Goal: Task Accomplishment & Management: Complete application form

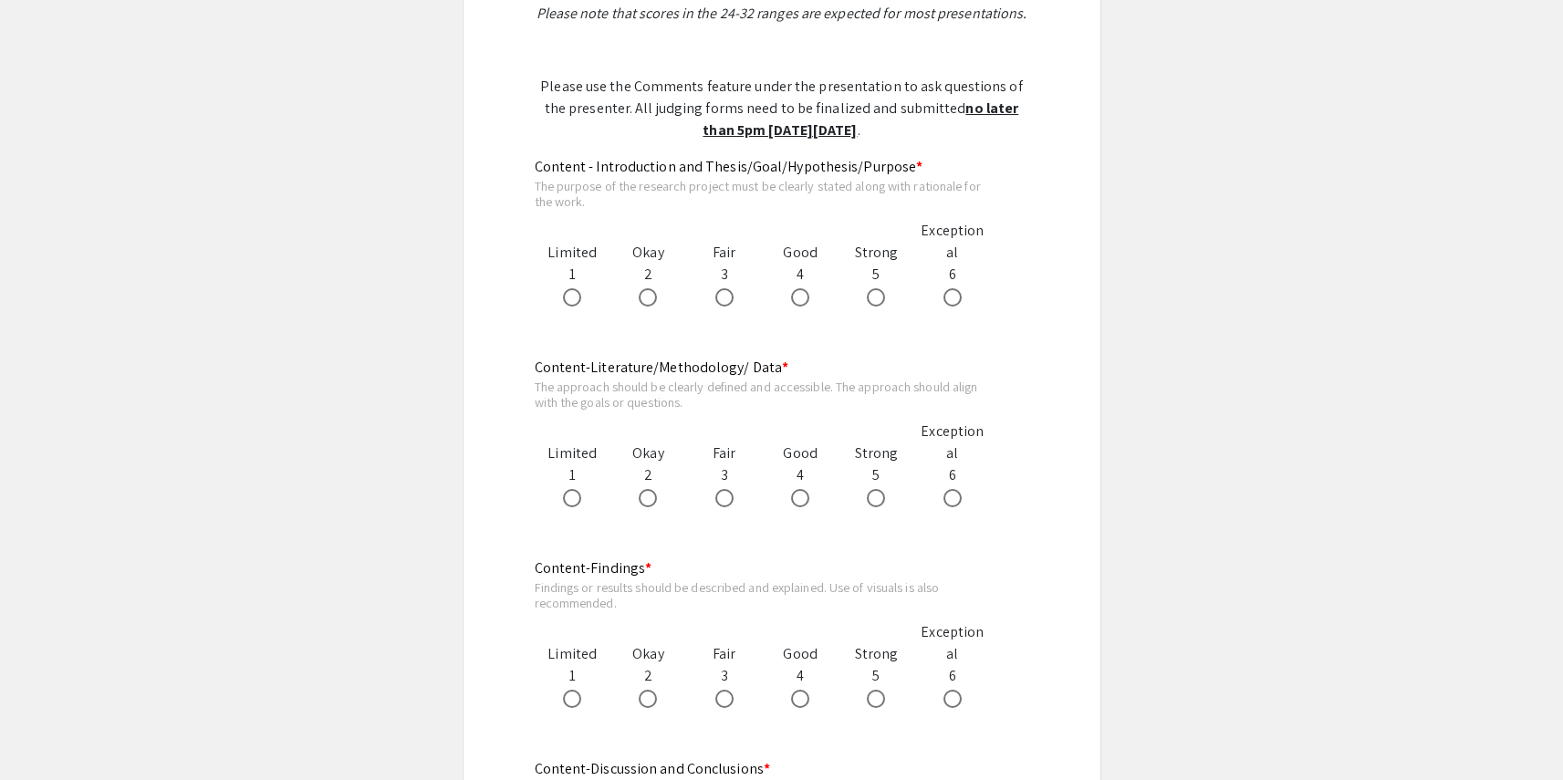
scroll to position [917, 0]
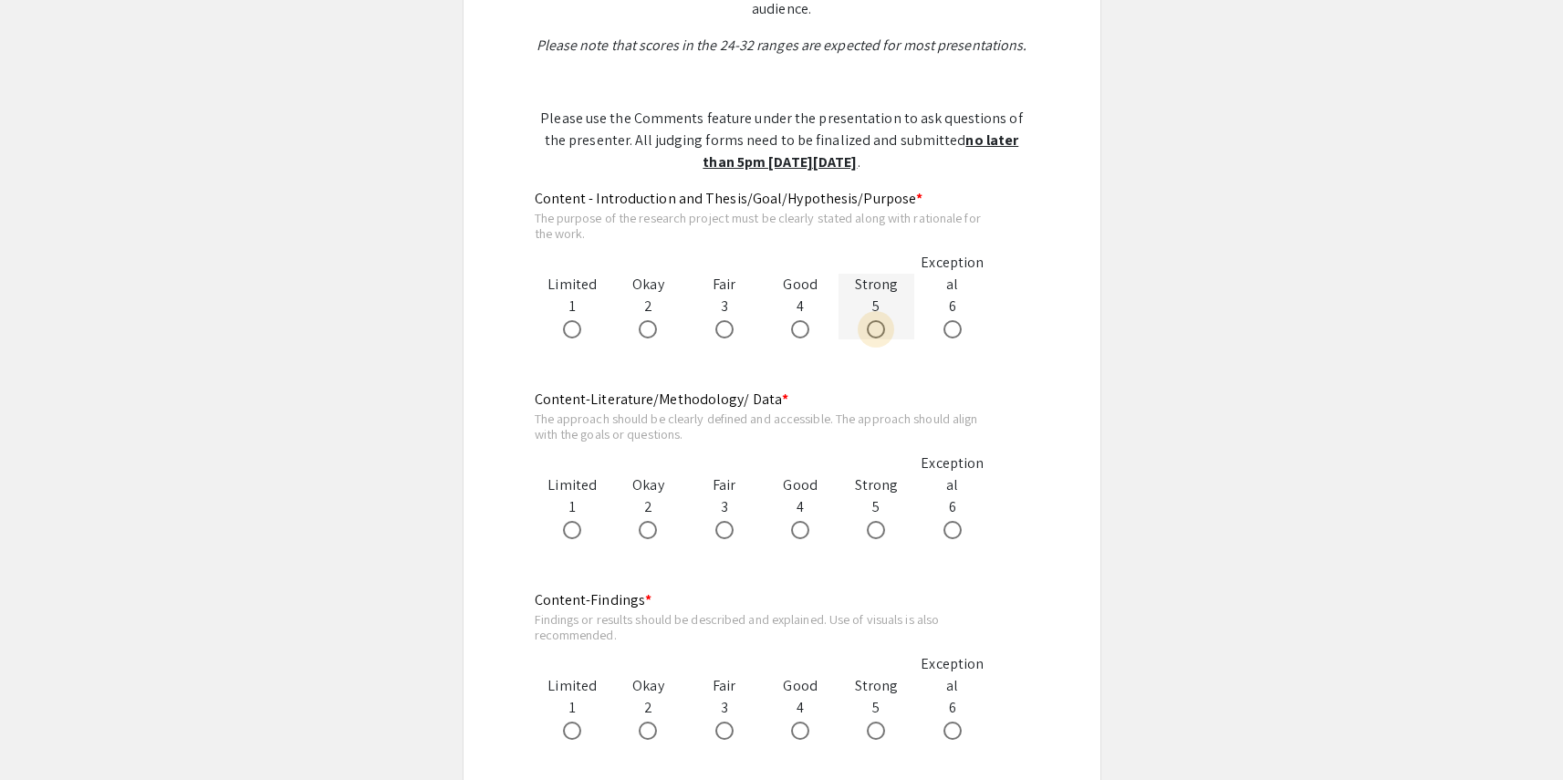
click at [881, 335] on span at bounding box center [876, 329] width 18 height 18
click at [881, 335] on input "radio" at bounding box center [876, 329] width 18 height 18
radio input "true"
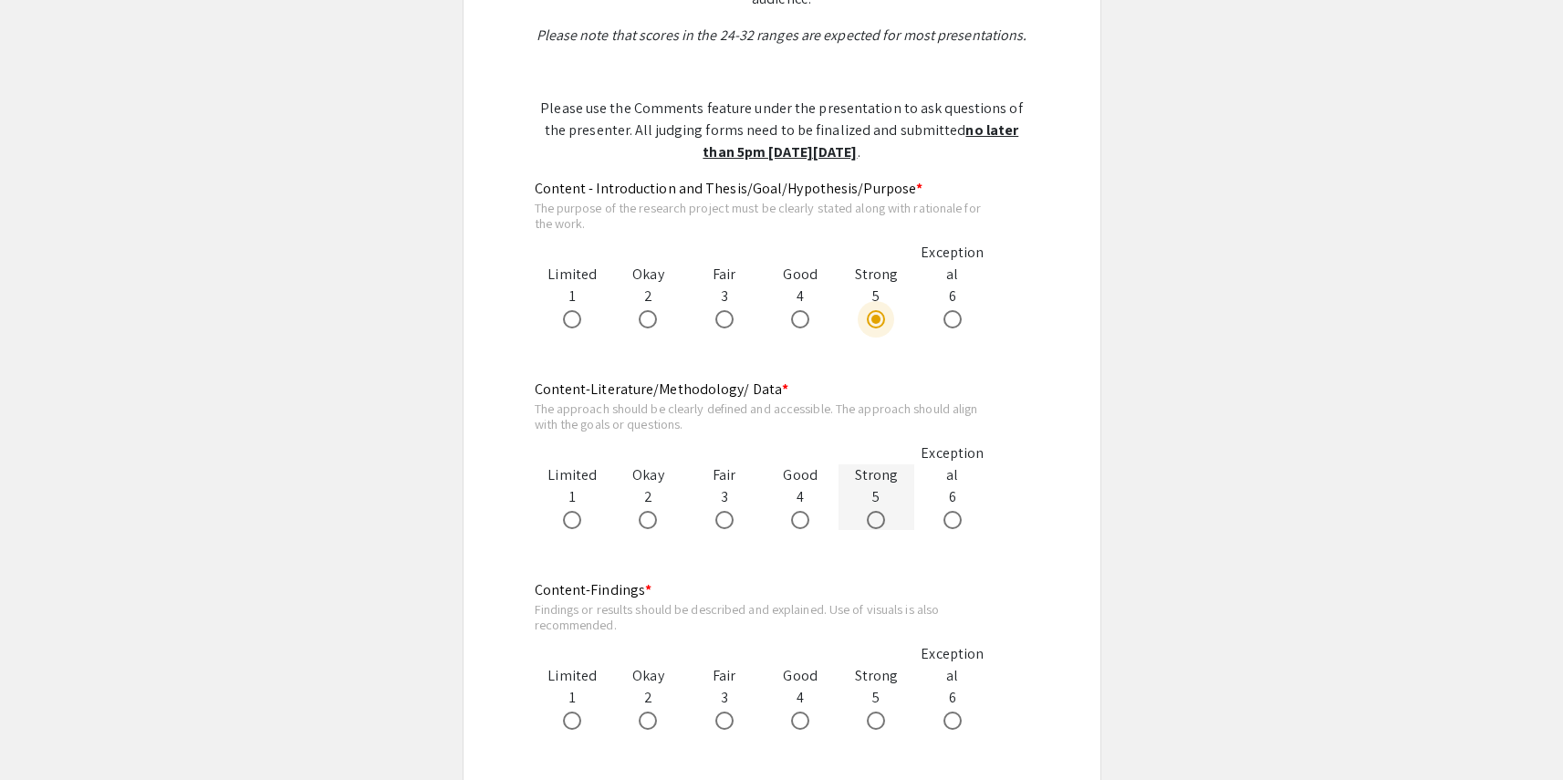
scroll to position [928, 0]
click at [880, 517] on span at bounding box center [876, 519] width 18 height 18
click at [880, 517] on input "radio" at bounding box center [876, 519] width 18 height 18
radio input "true"
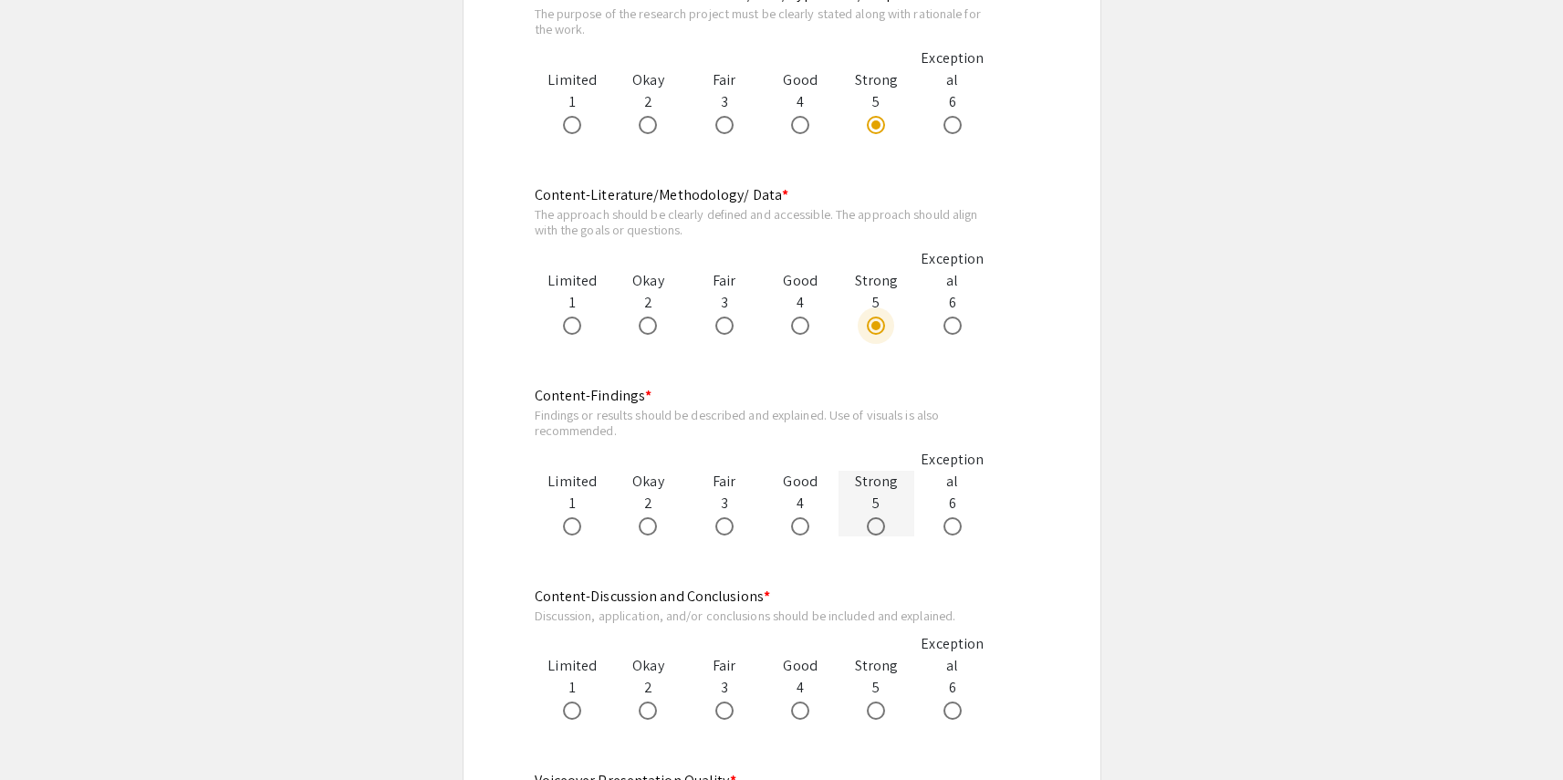
scroll to position [1129, 0]
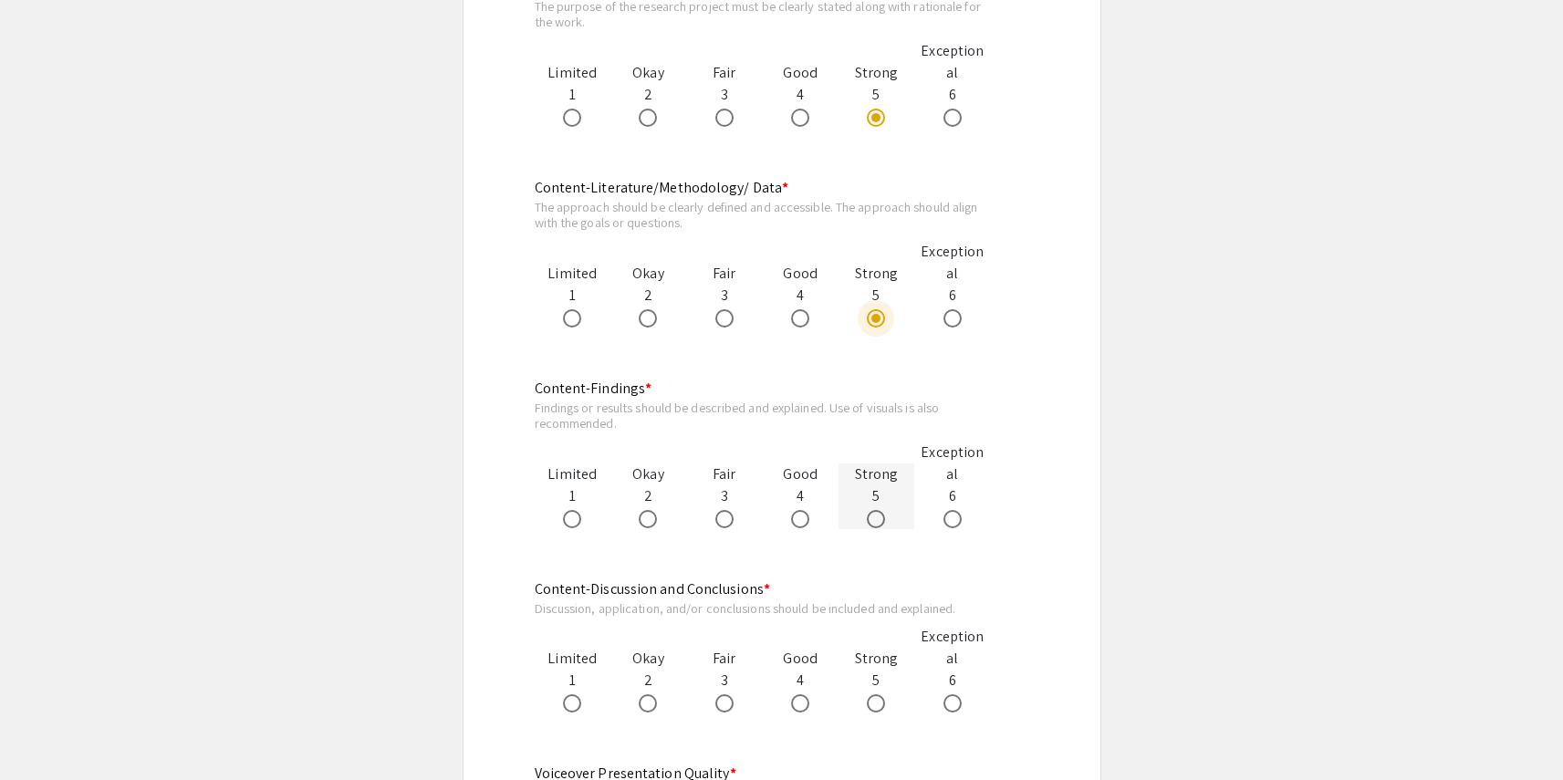
click at [869, 517] on span at bounding box center [876, 519] width 18 height 18
click at [869, 517] on input "radio" at bounding box center [876, 519] width 18 height 18
radio input "true"
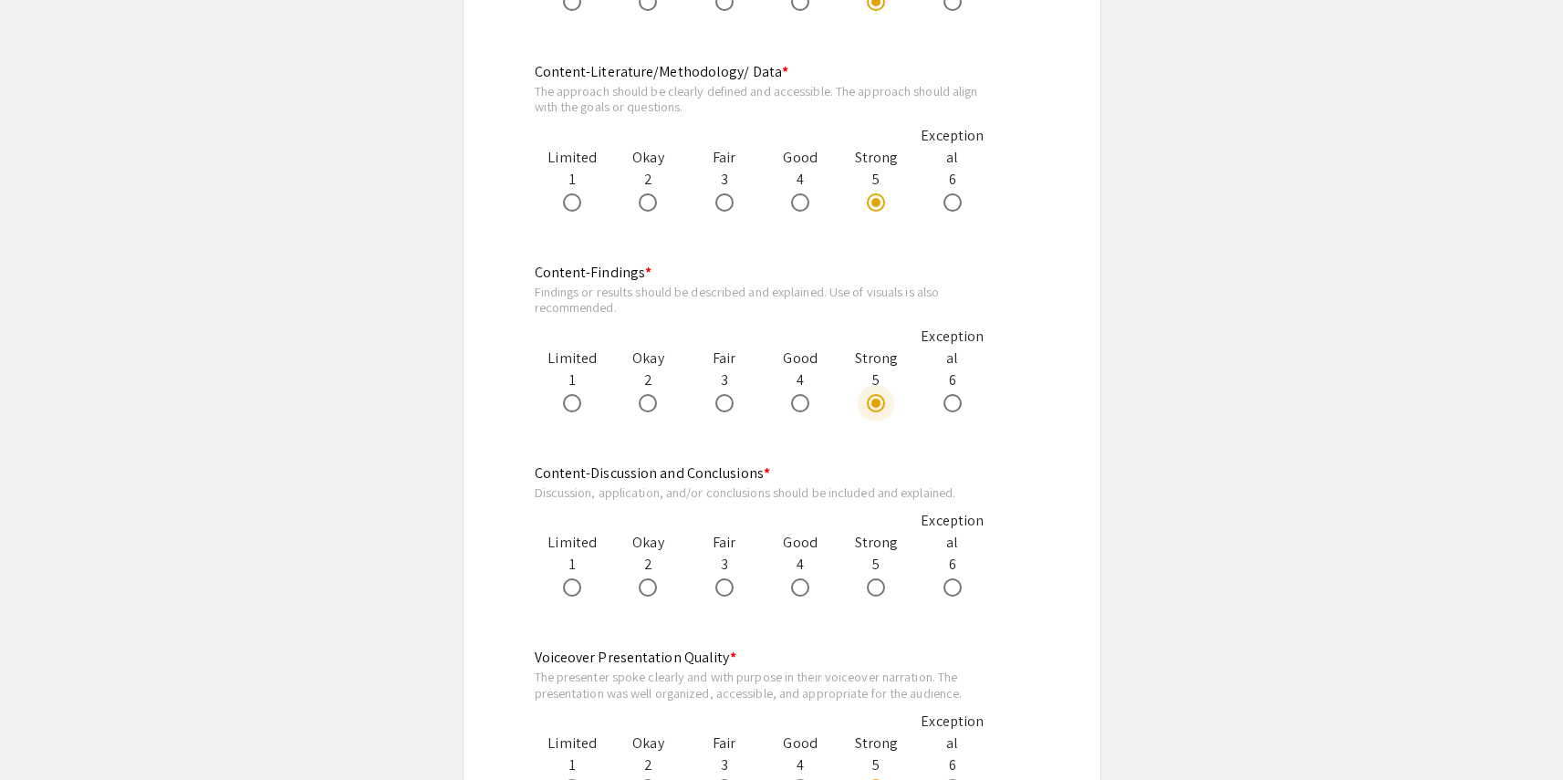
scroll to position [1251, 0]
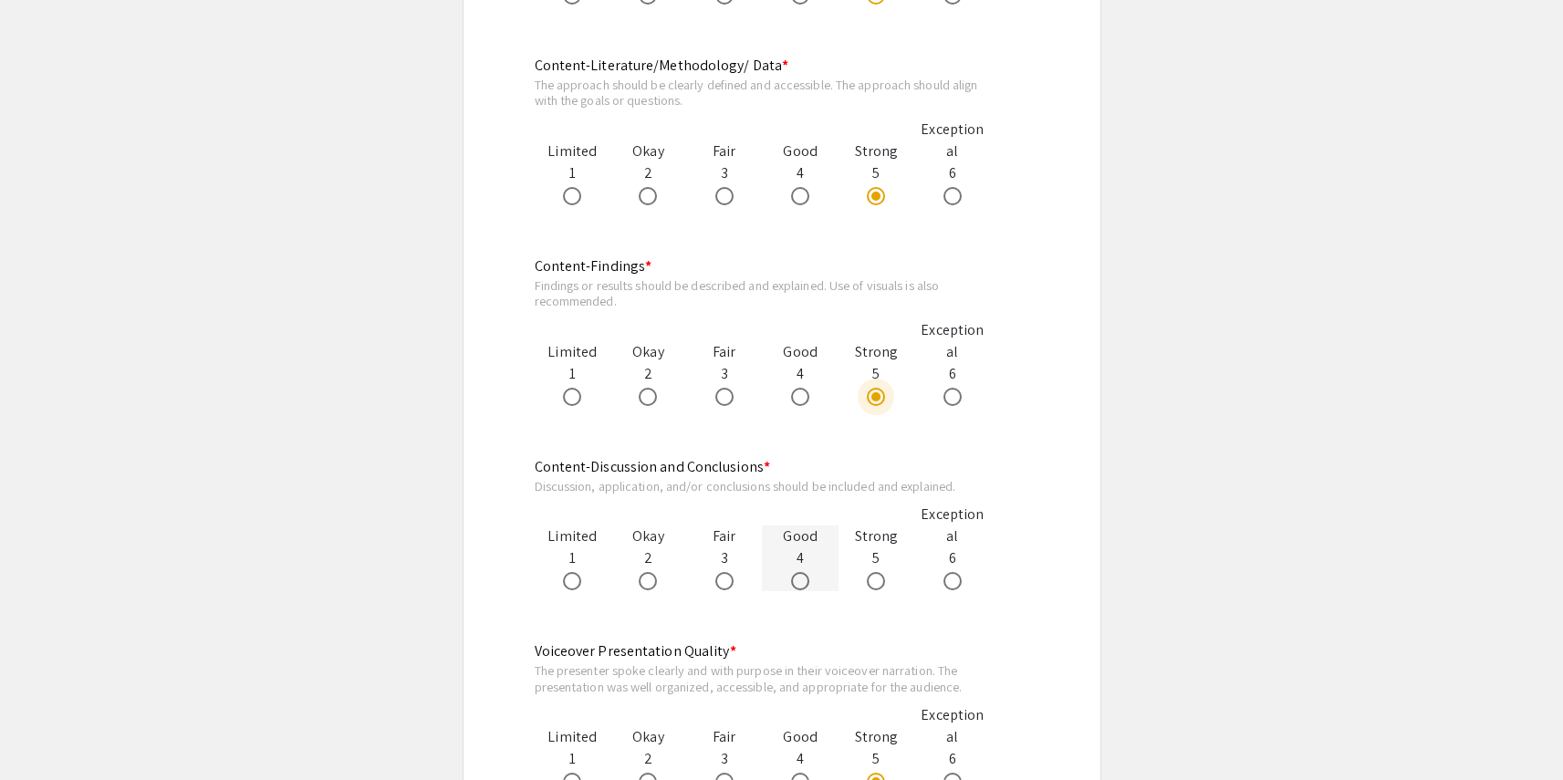
click at [804, 581] on span at bounding box center [800, 581] width 18 height 18
click at [804, 581] on input "radio" at bounding box center [800, 581] width 18 height 18
radio input "true"
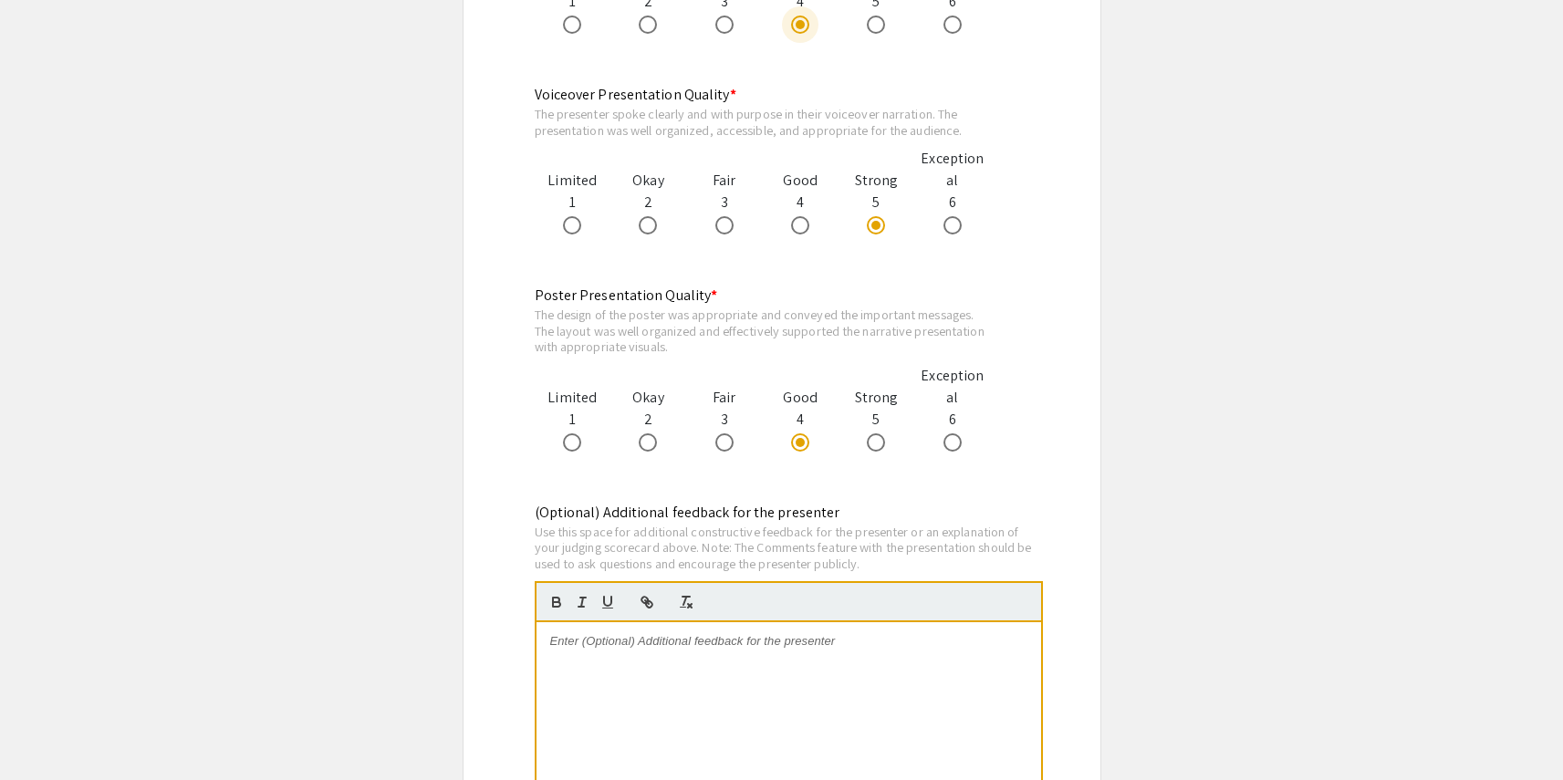
scroll to position [1810, 0]
click at [805, 639] on p at bounding box center [788, 640] width 477 height 16
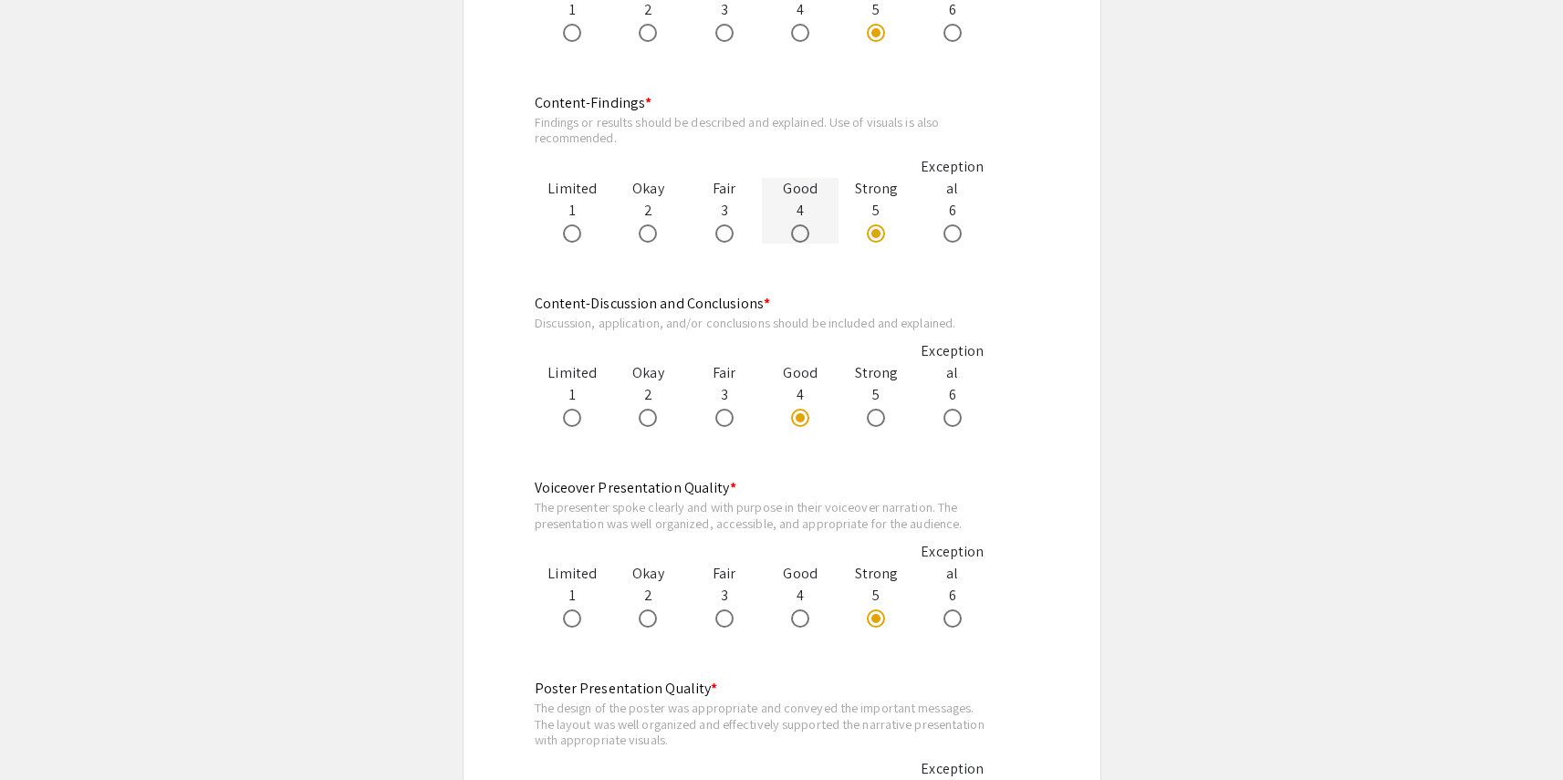
scroll to position [1421, 0]
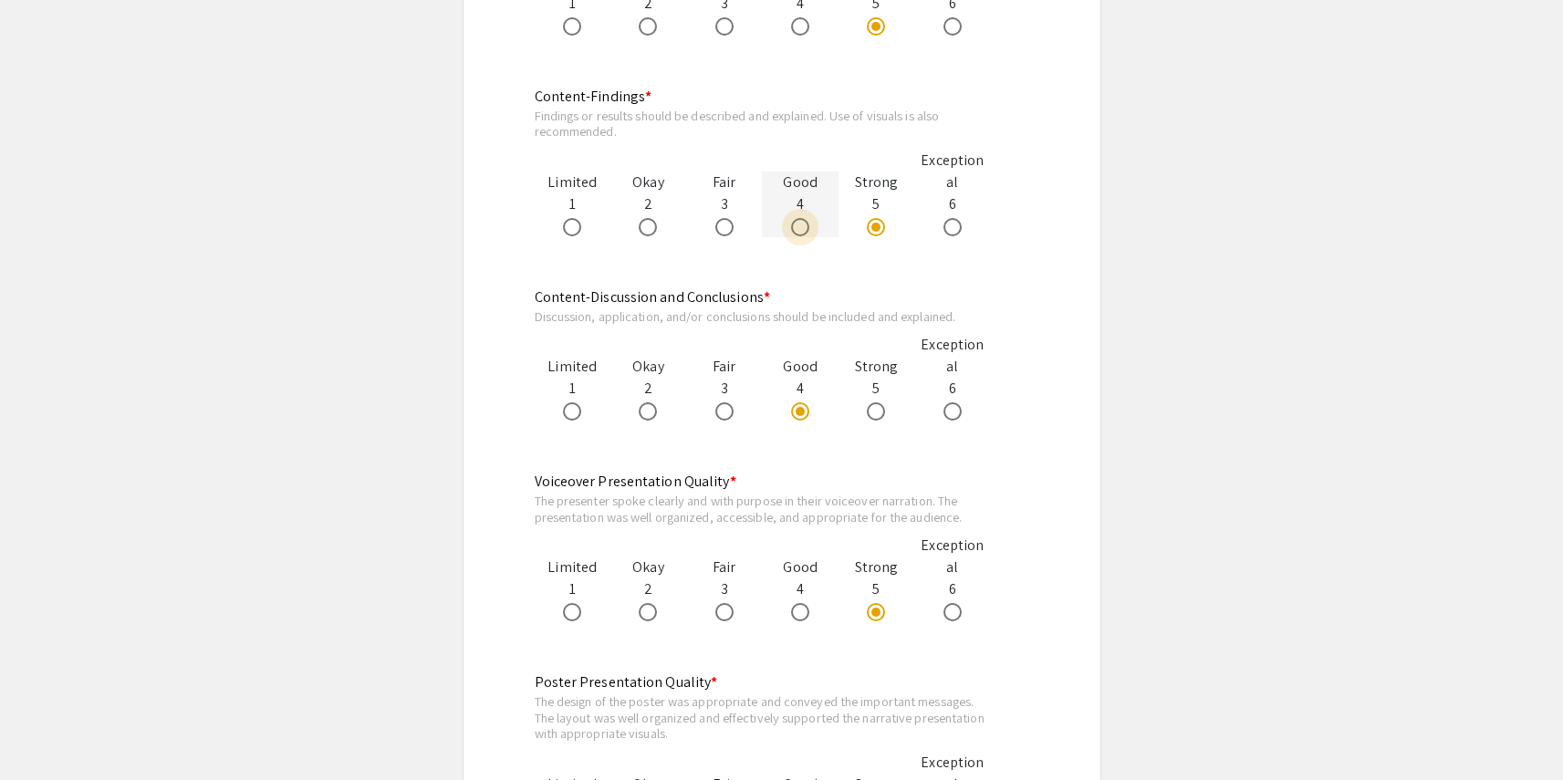
click at [798, 234] on span at bounding box center [800, 227] width 18 height 18
click at [798, 234] on input "radio" at bounding box center [800, 227] width 18 height 18
radio input "true"
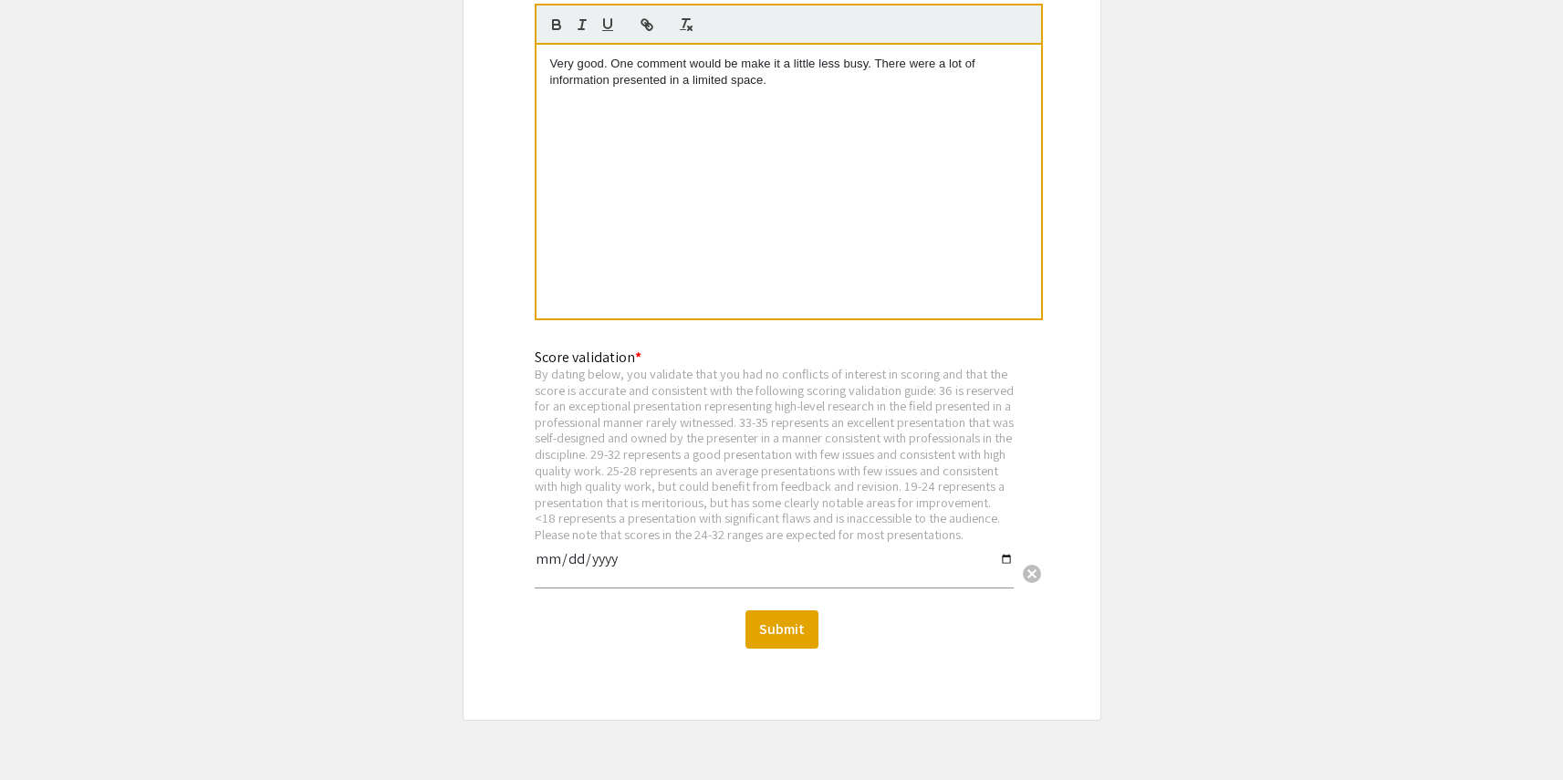
scroll to position [2366, 0]
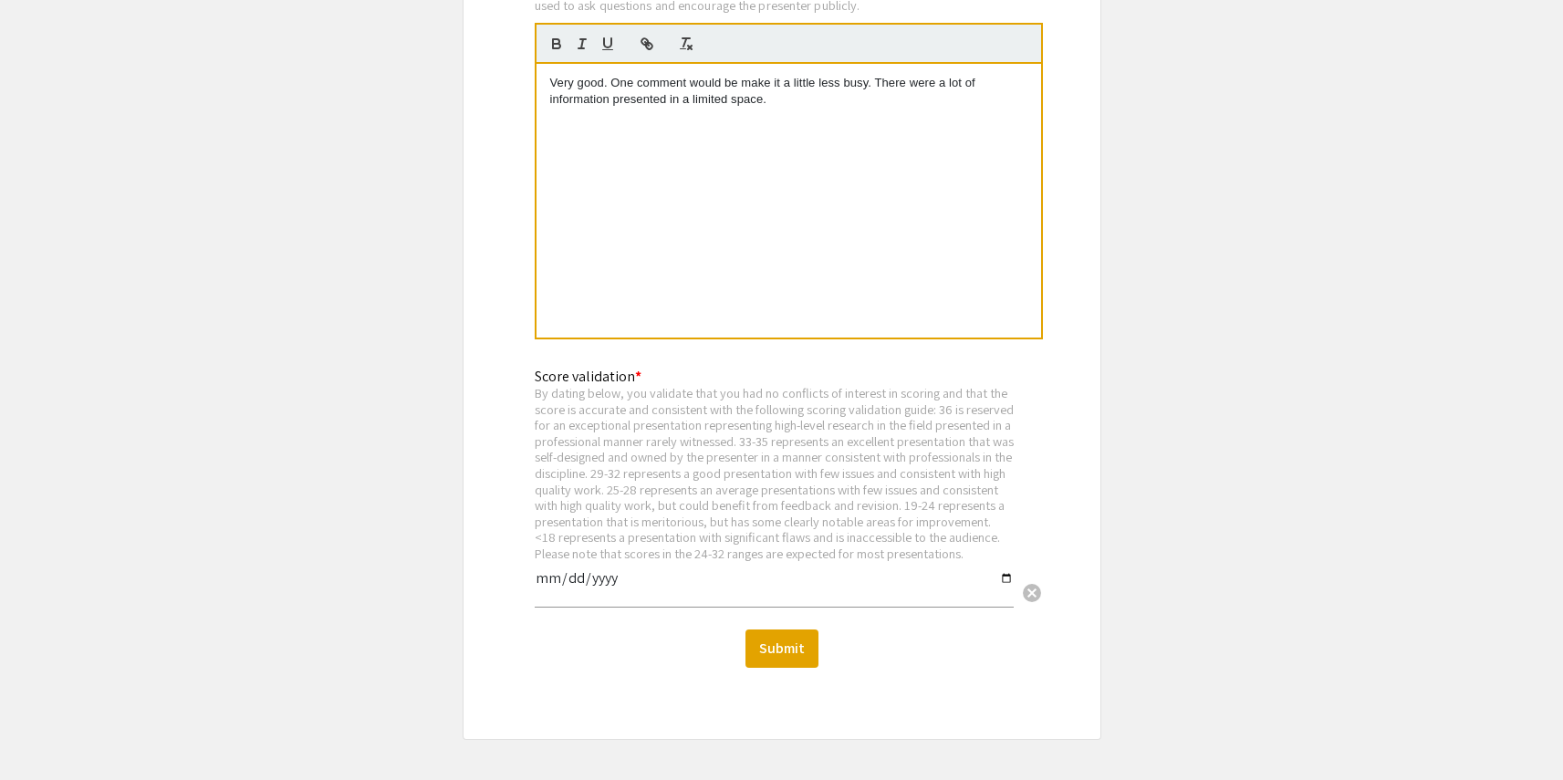
click at [823, 109] on p "Very good. One comment would be make it a little less busy. There were a lot of…" at bounding box center [788, 92] width 477 height 34
click at [555, 596] on input "date" at bounding box center [774, 585] width 479 height 31
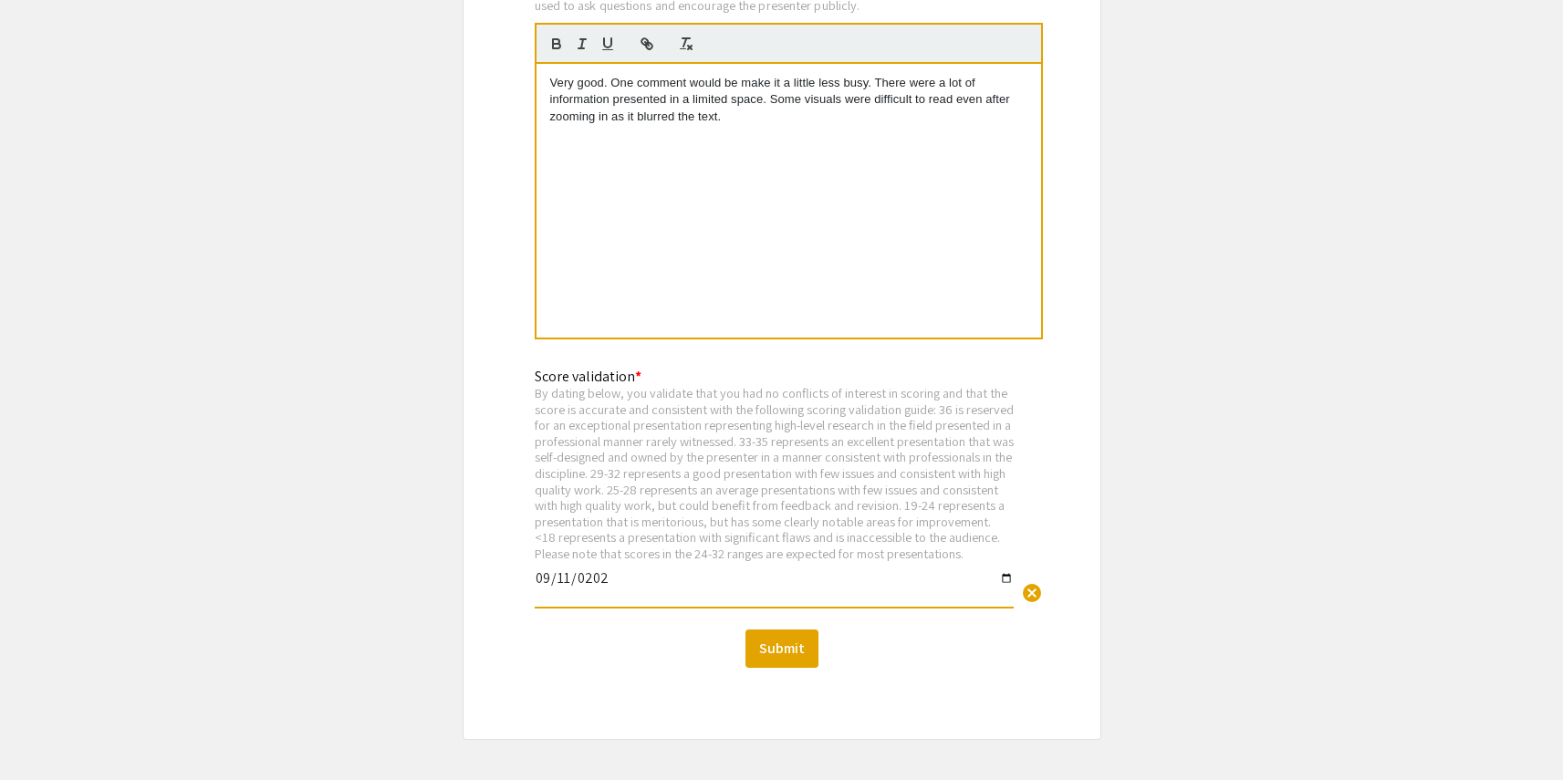
type input "2025-09-11"
click at [785, 663] on button "Submit" at bounding box center [782, 649] width 73 height 38
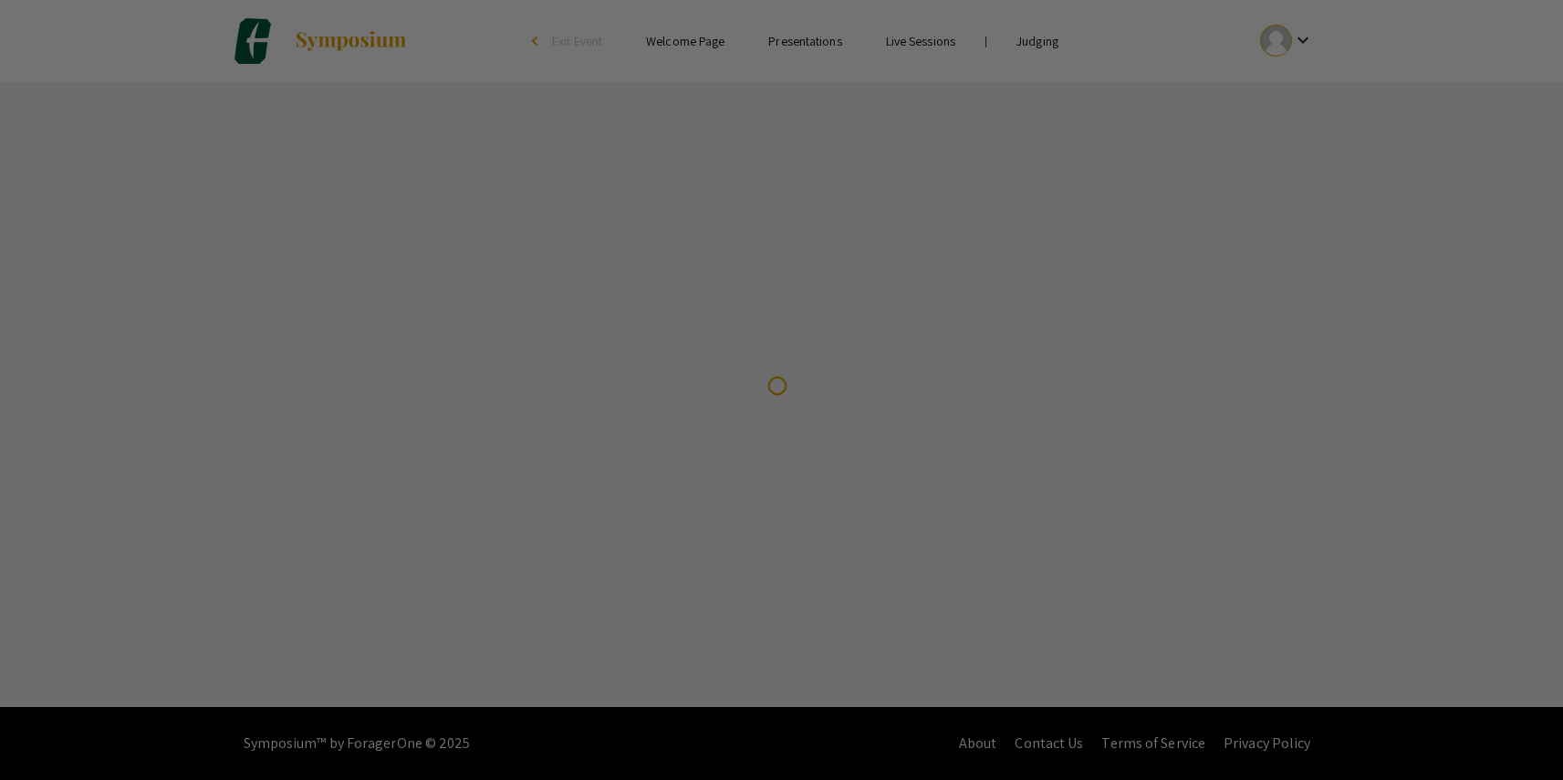
scroll to position [0, 0]
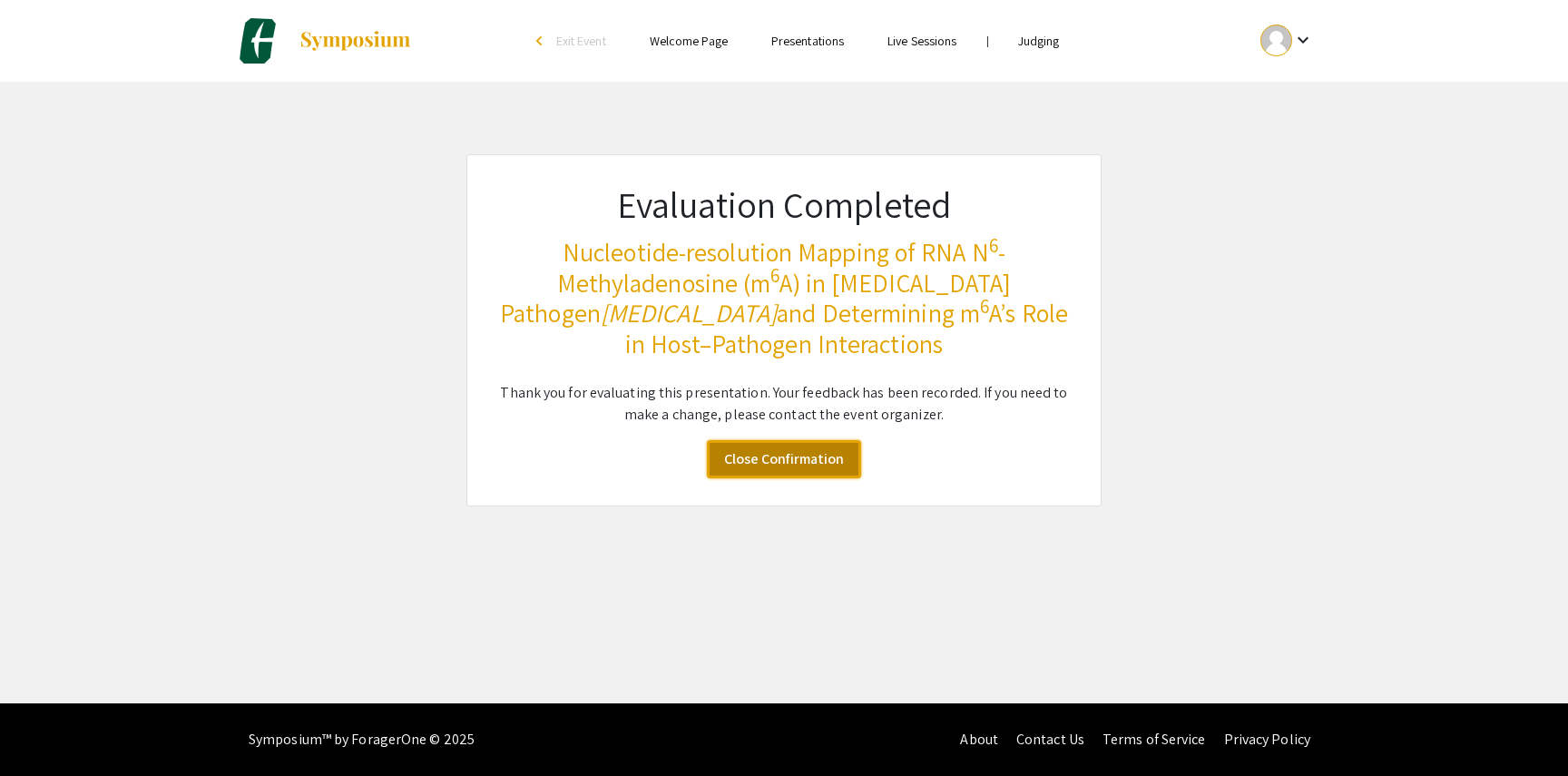
click at [803, 463] on link "Close Confirmation" at bounding box center [784, 460] width 154 height 38
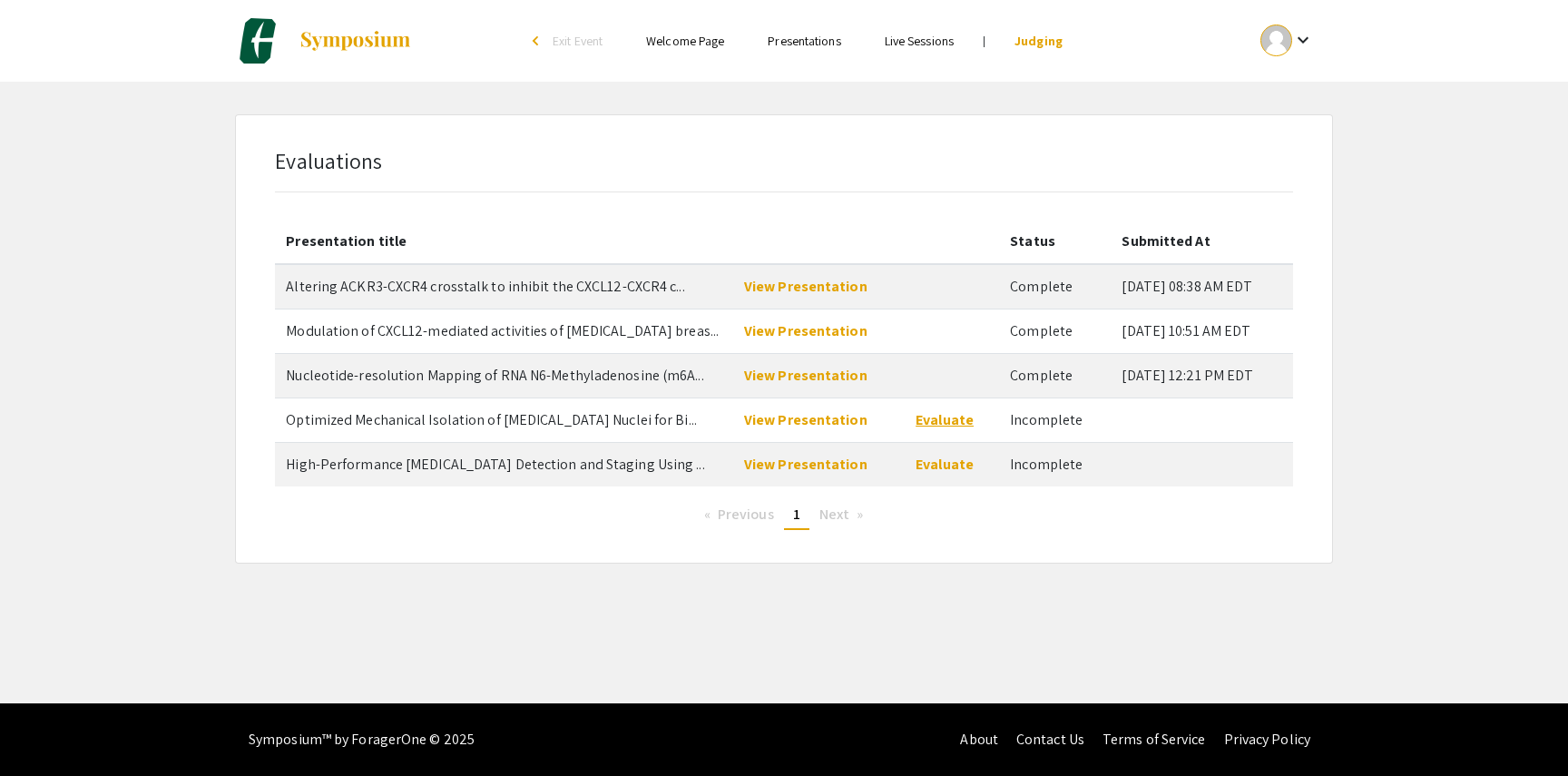
click at [940, 424] on link "Evaluate" at bounding box center [945, 419] width 58 height 19
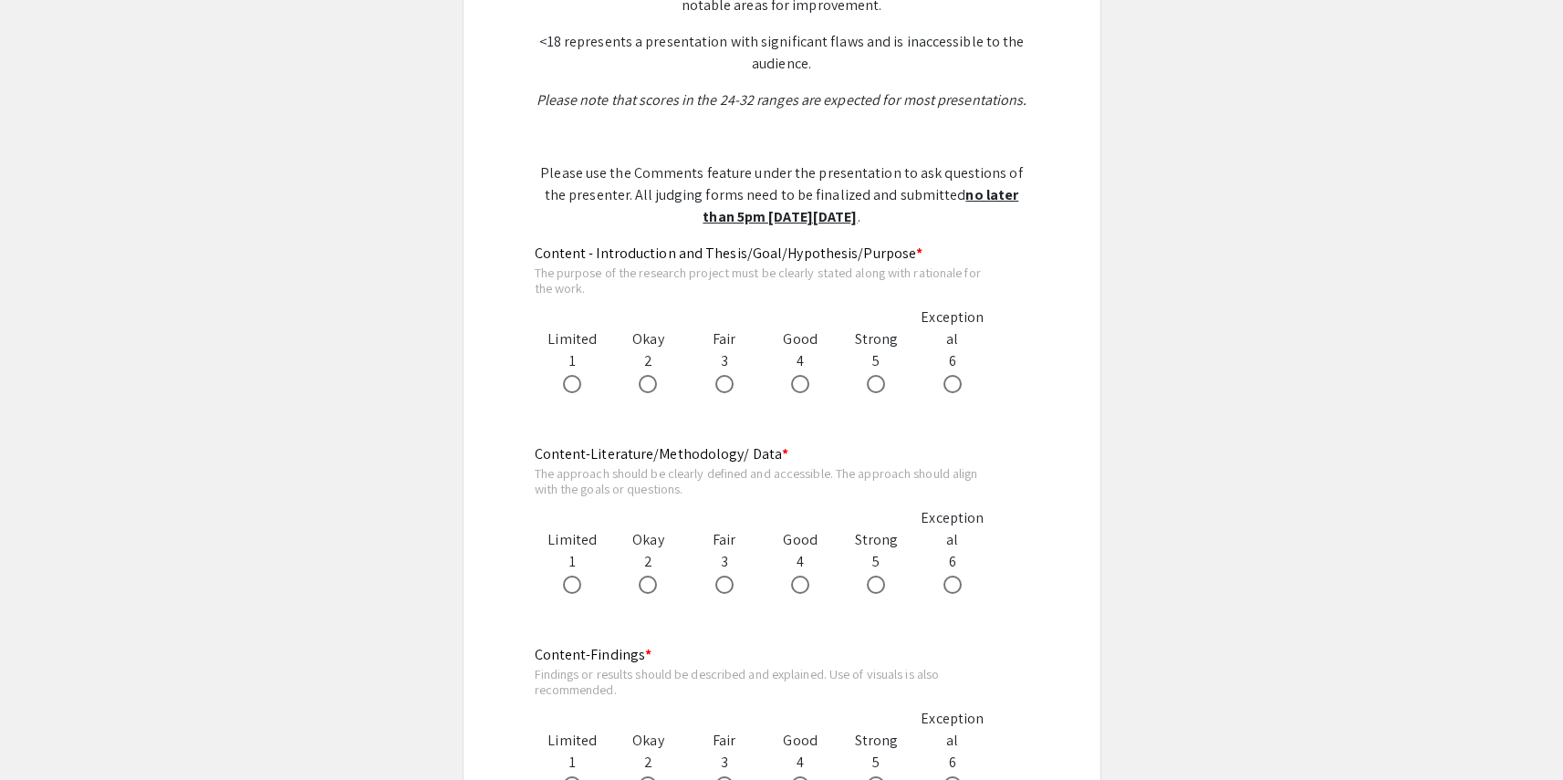
scroll to position [876, 0]
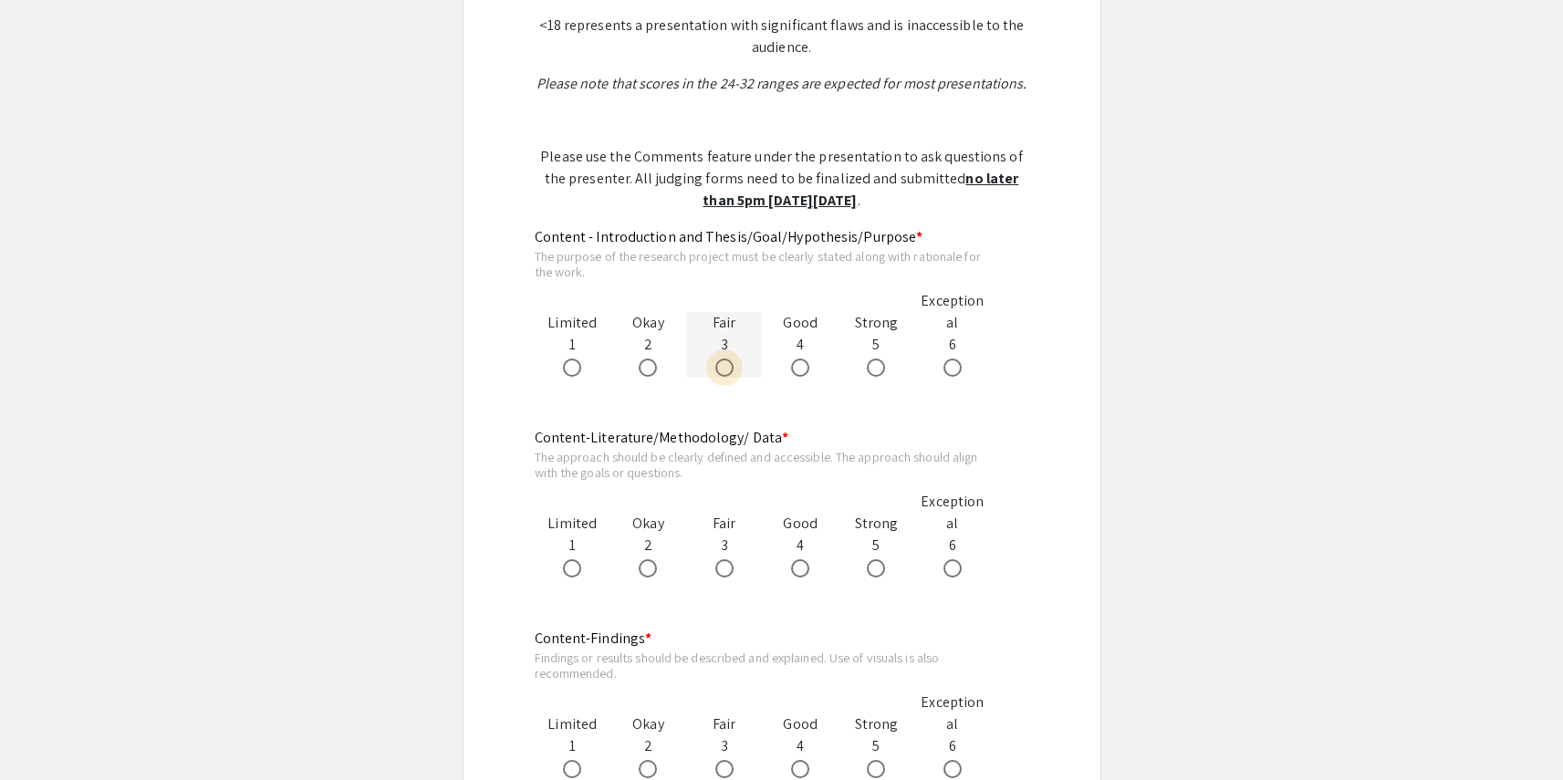
click at [720, 367] on span at bounding box center [724, 368] width 18 height 18
click at [720, 367] on input "radio" at bounding box center [724, 368] width 18 height 18
radio input "true"
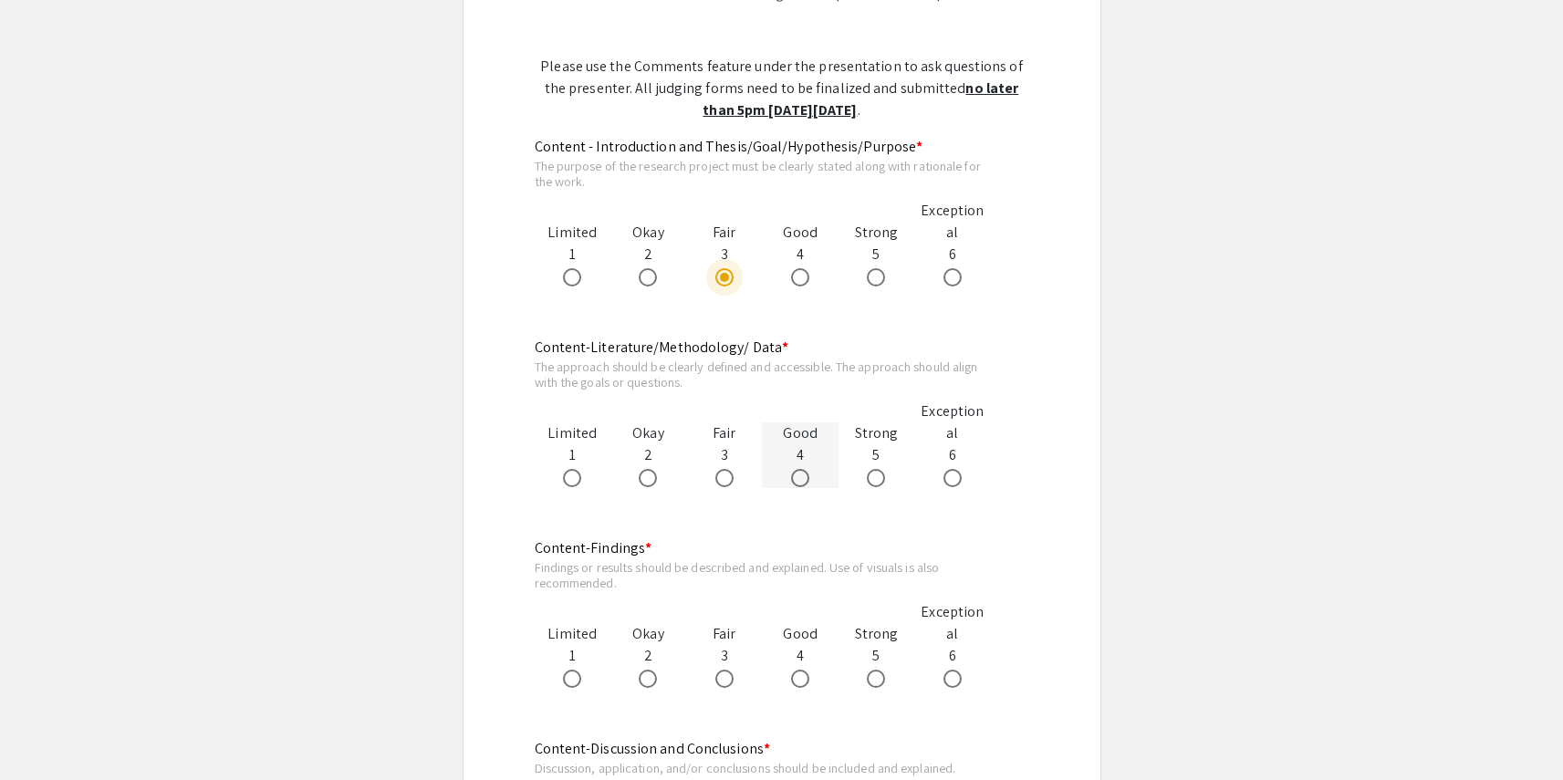
scroll to position [1007, 0]
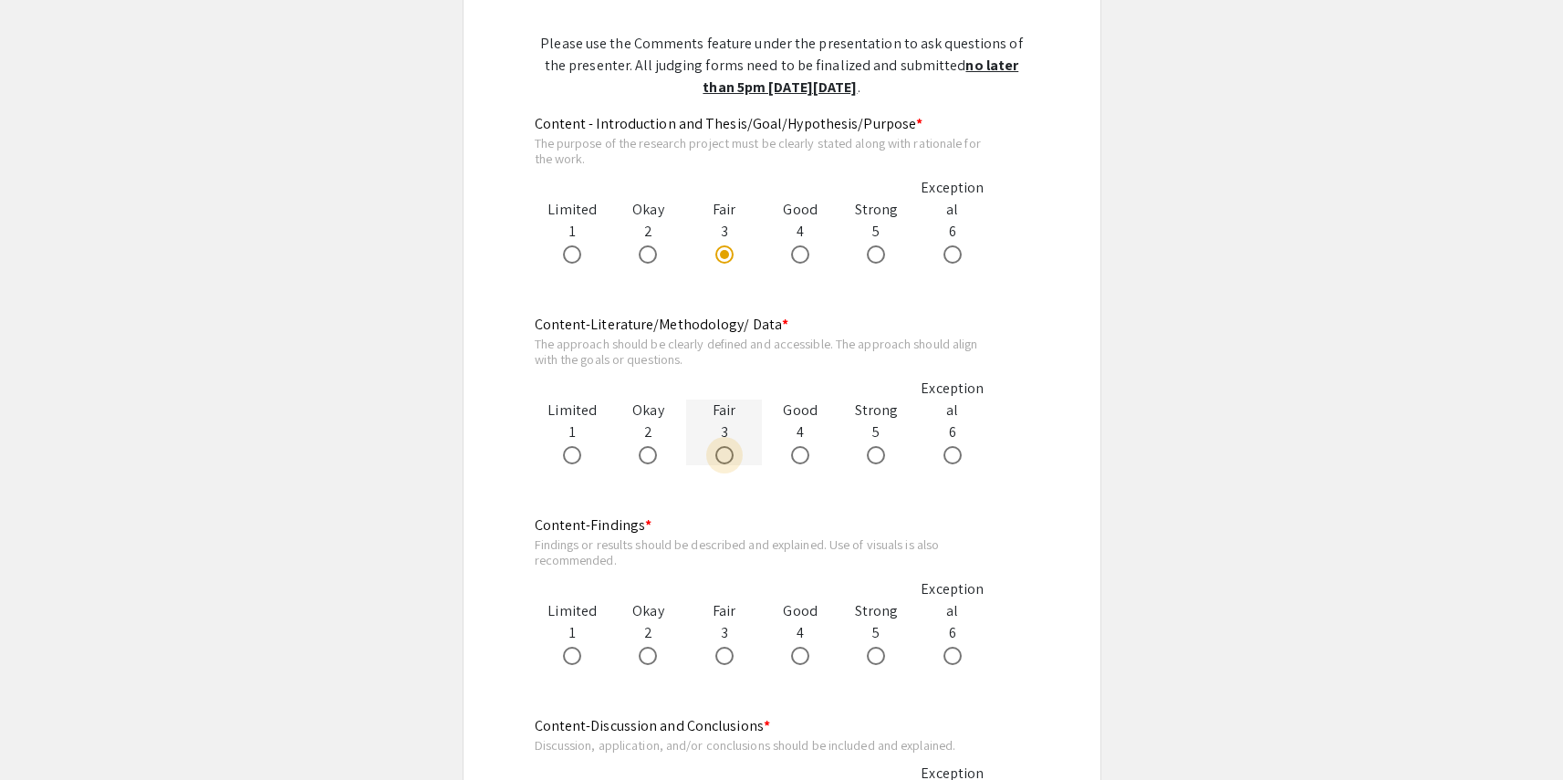
click at [724, 455] on span at bounding box center [724, 455] width 18 height 18
click at [724, 455] on input "radio" at bounding box center [724, 455] width 18 height 18
radio input "true"
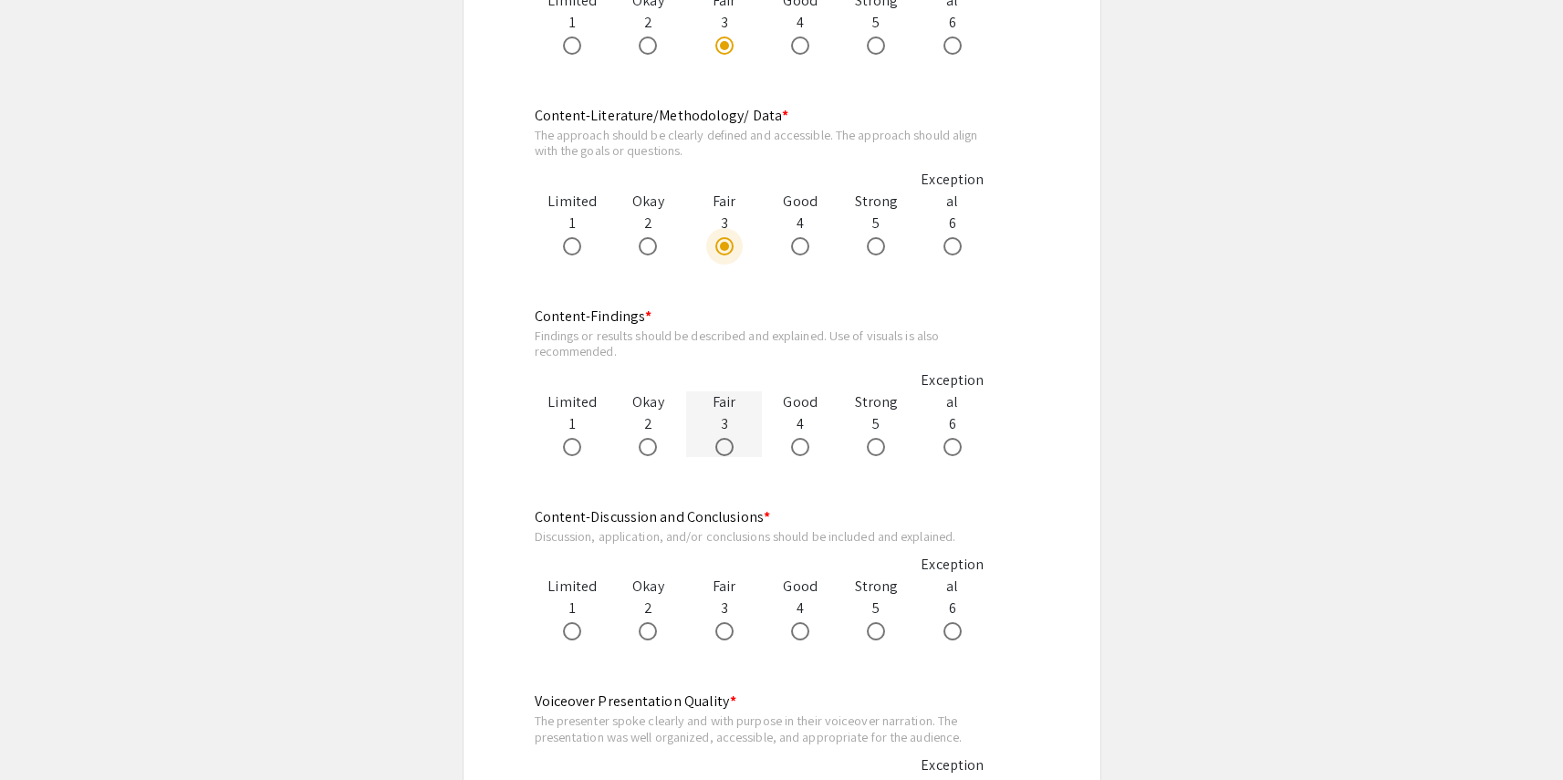
scroll to position [1225, 0]
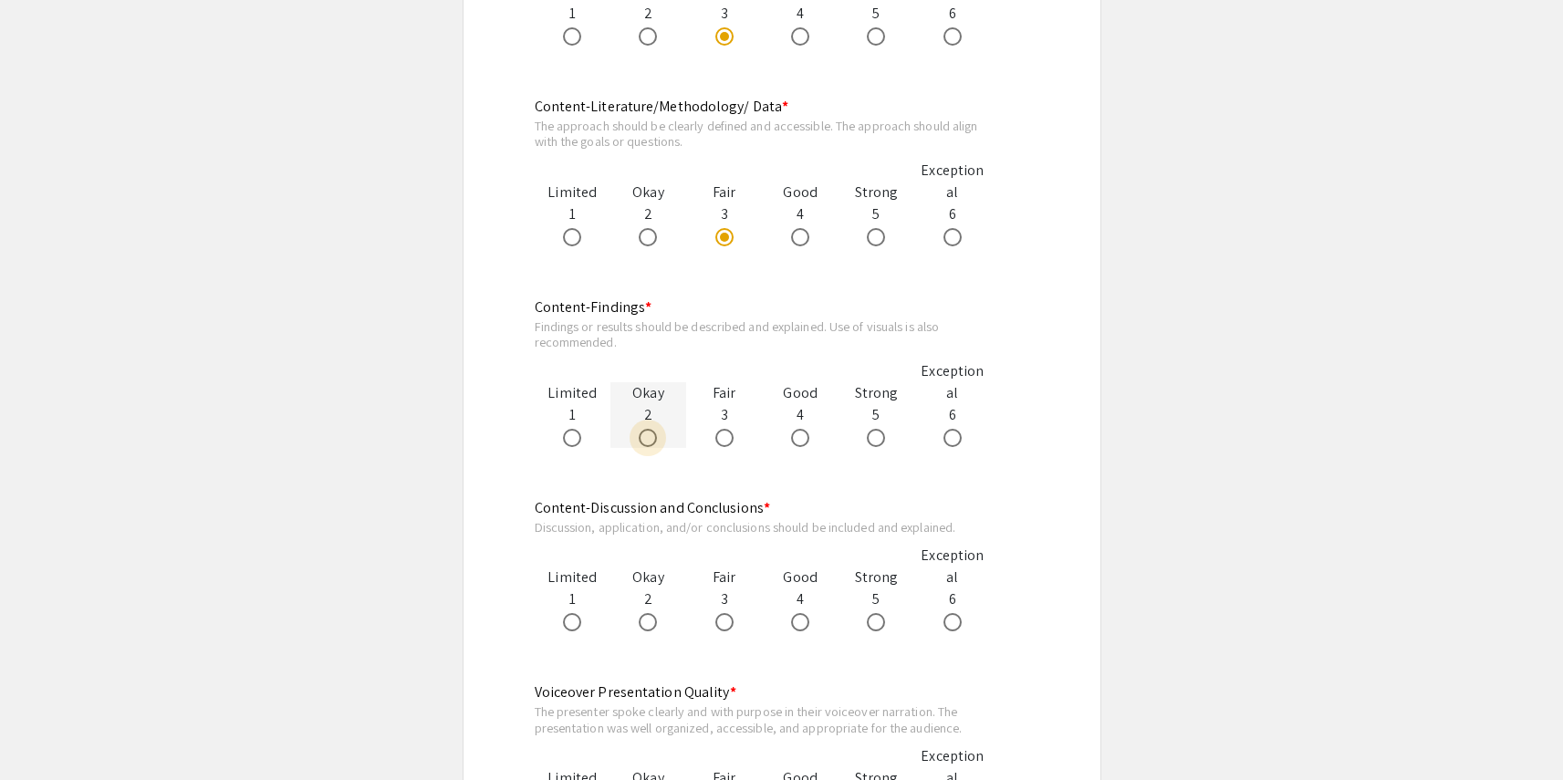
click at [656, 441] on span at bounding box center [648, 438] width 18 height 18
click at [656, 441] on input "radio" at bounding box center [648, 438] width 18 height 18
radio input "true"
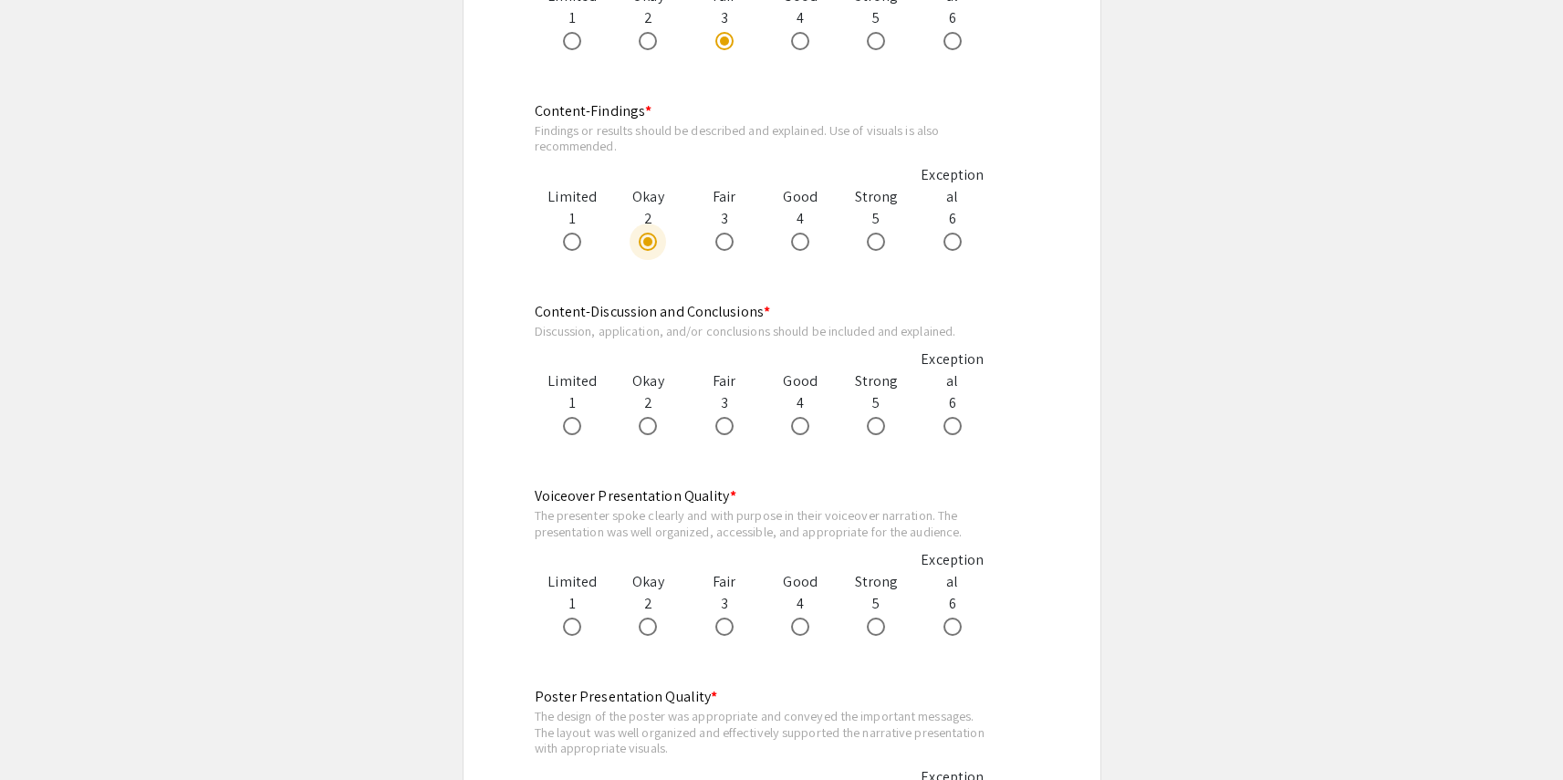
scroll to position [1425, 0]
click at [651, 419] on span at bounding box center [648, 421] width 18 height 18
click at [651, 419] on input "radio" at bounding box center [648, 421] width 18 height 18
radio input "true"
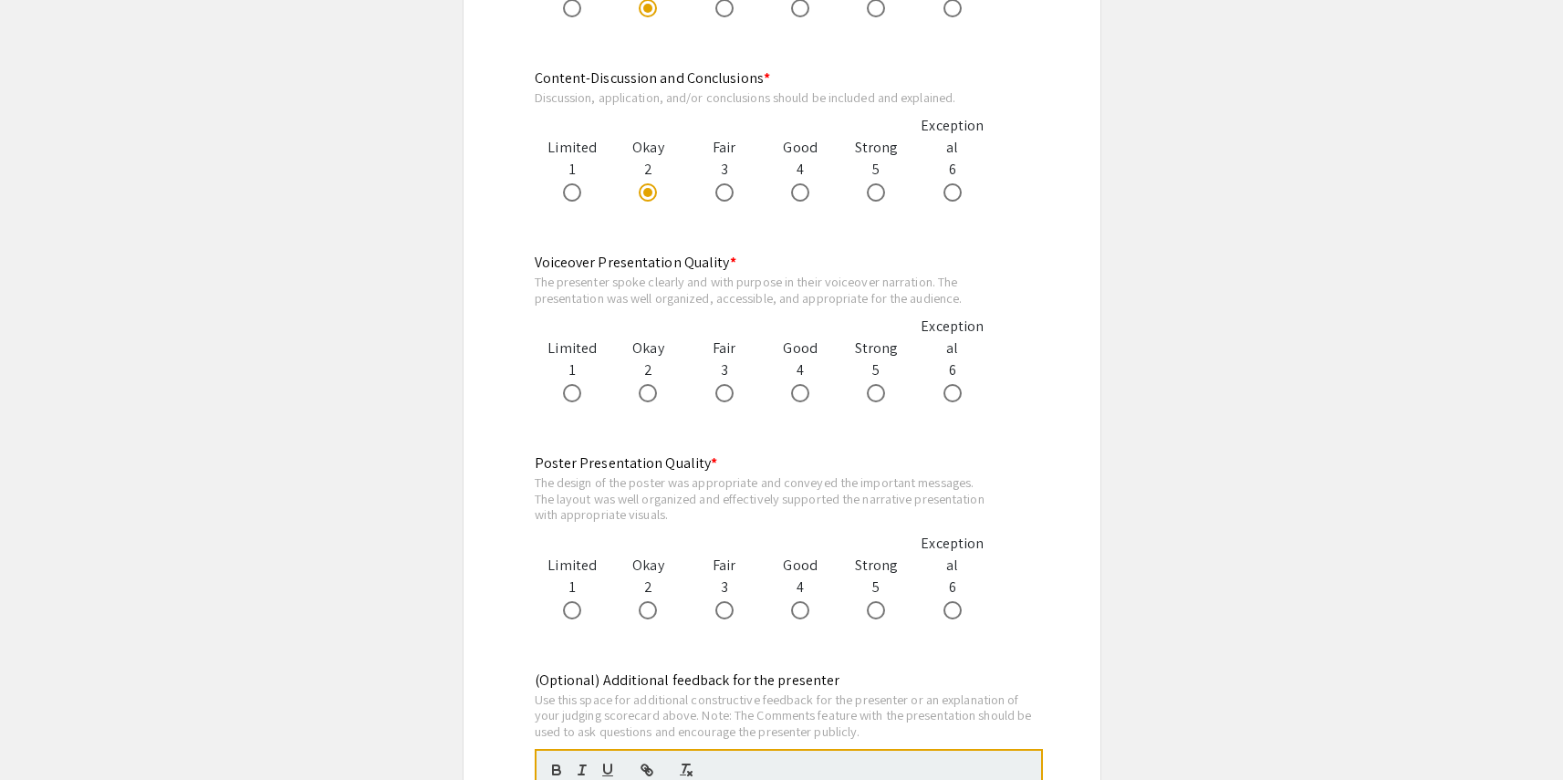
scroll to position [1658, 0]
click at [570, 390] on span at bounding box center [572, 390] width 18 height 18
click at [570, 390] on input "radio" at bounding box center [572, 390] width 18 height 18
radio input "true"
click at [652, 610] on span at bounding box center [648, 607] width 18 height 18
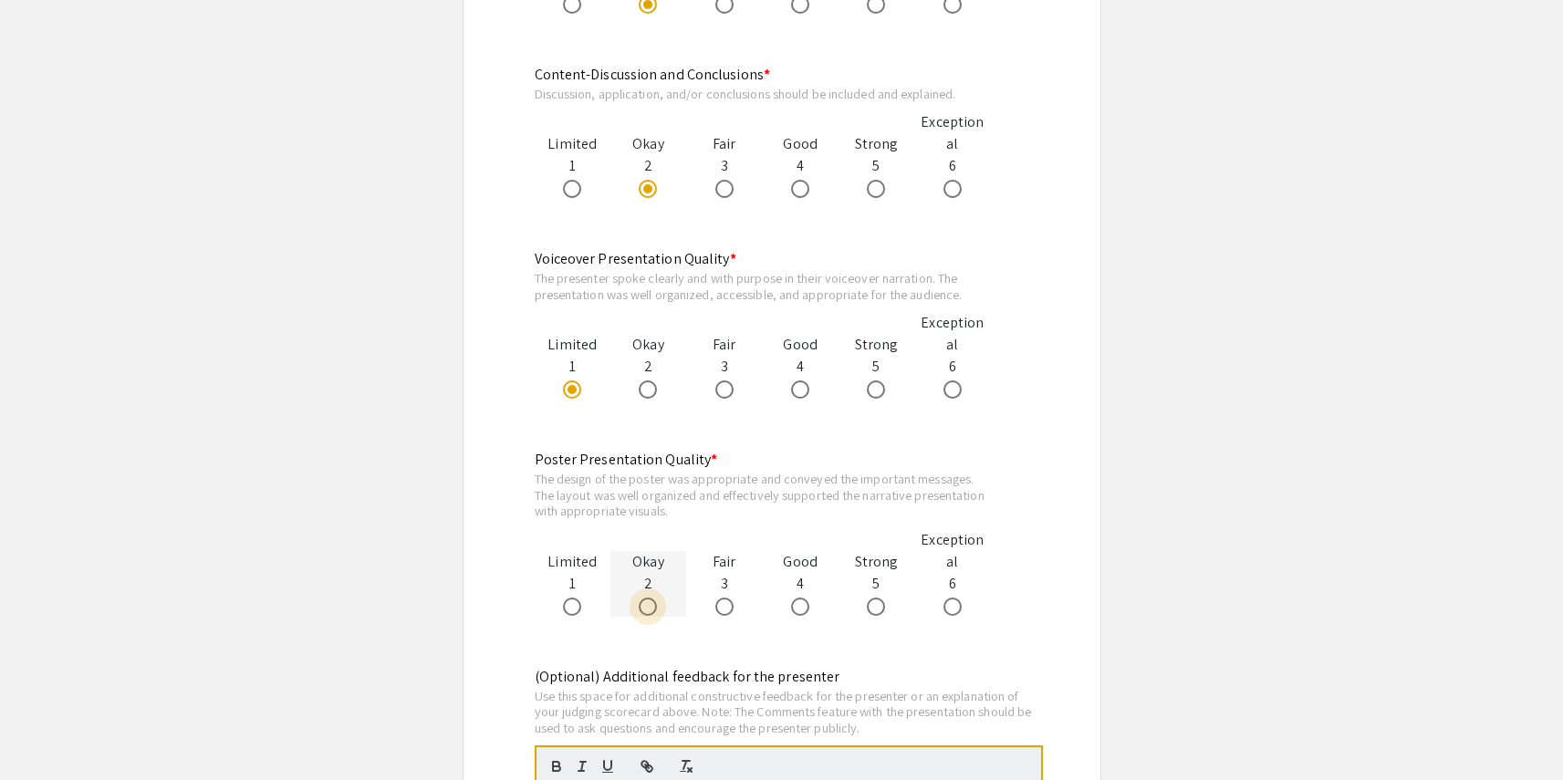
click at [652, 610] on input "radio" at bounding box center [648, 607] width 18 height 18
radio input "true"
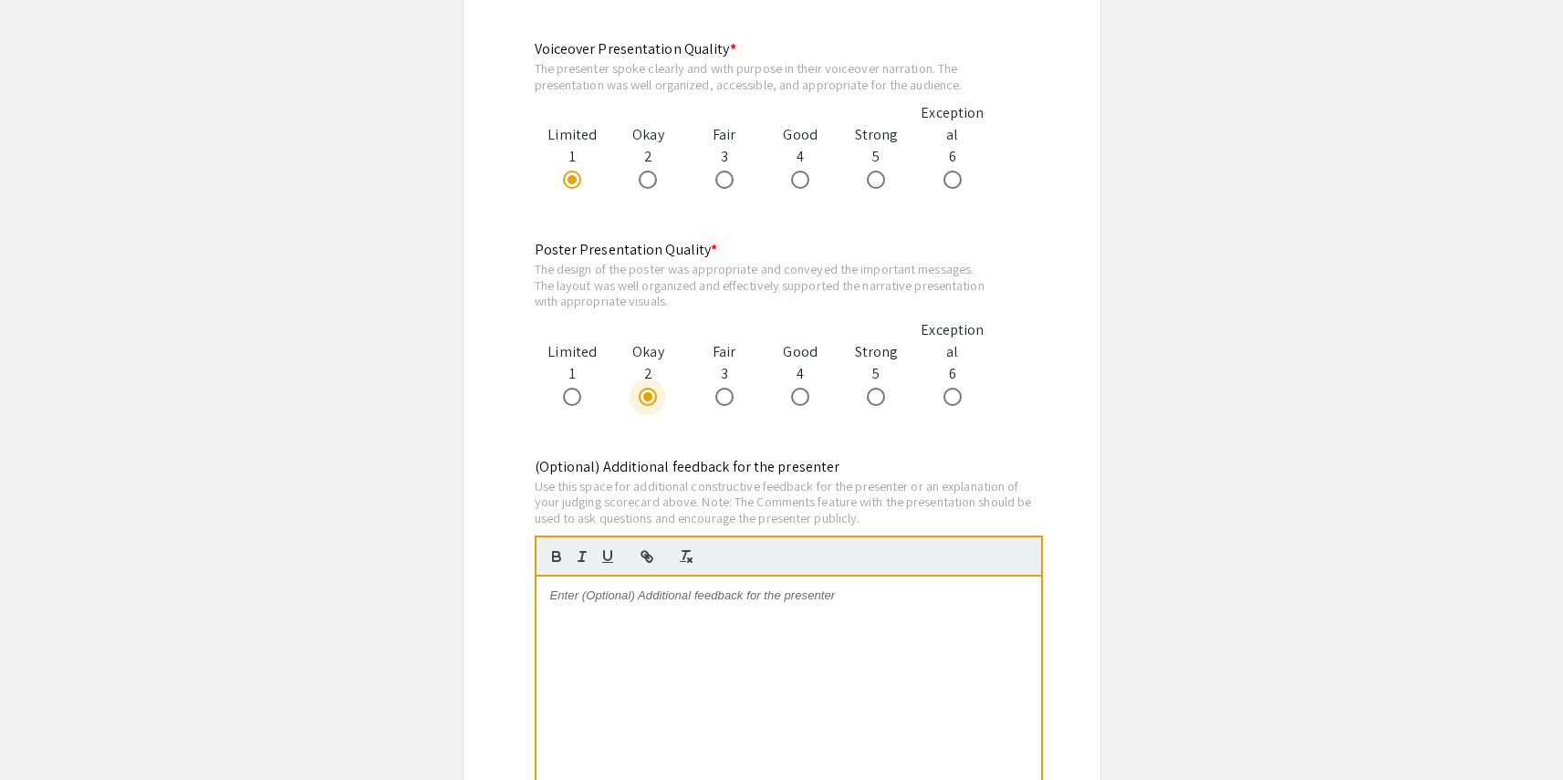
scroll to position [1875, 0]
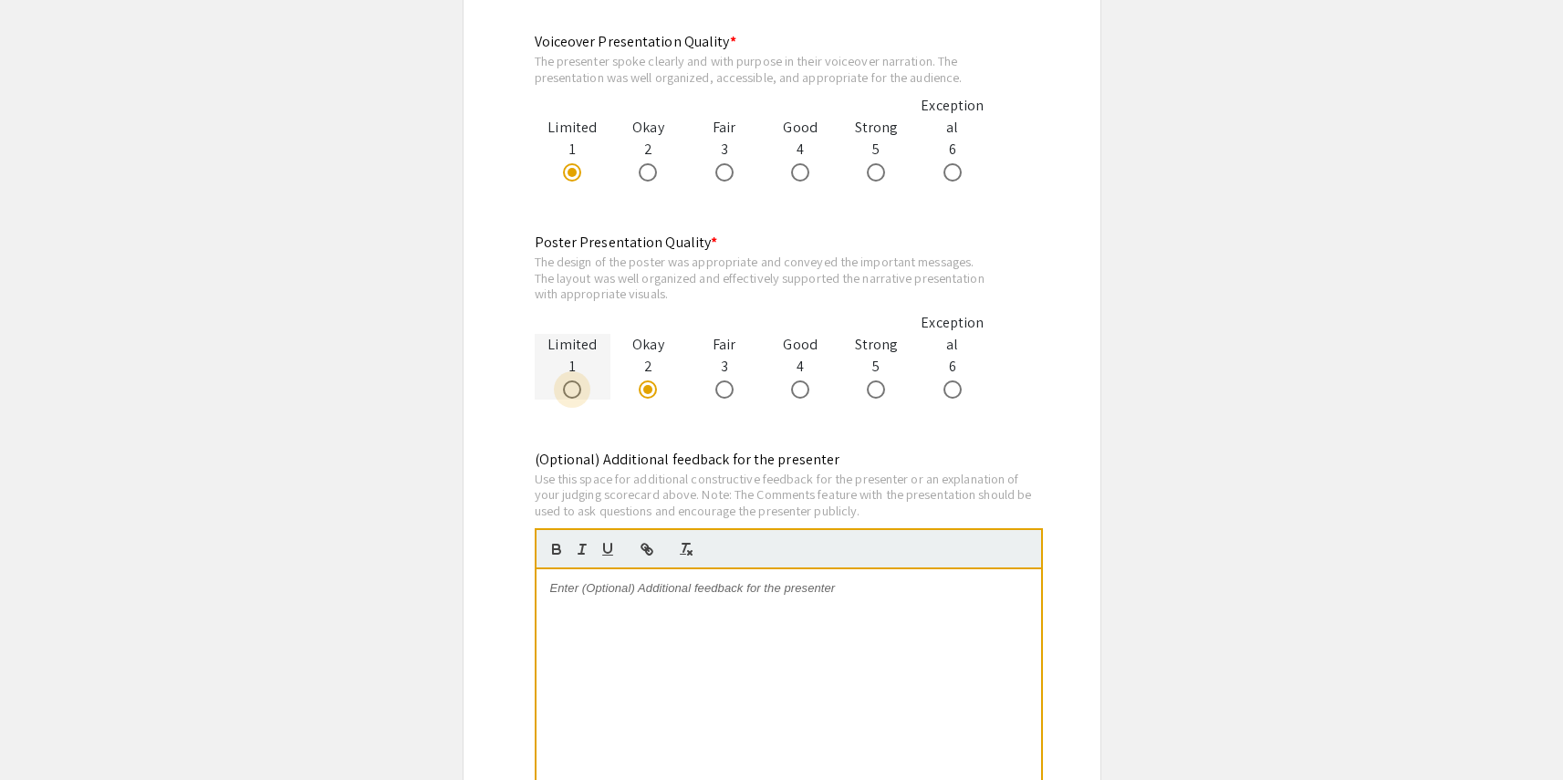
click at [569, 396] on span at bounding box center [572, 390] width 18 height 18
click at [569, 396] on input "radio" at bounding box center [572, 390] width 18 height 18
radio input "true"
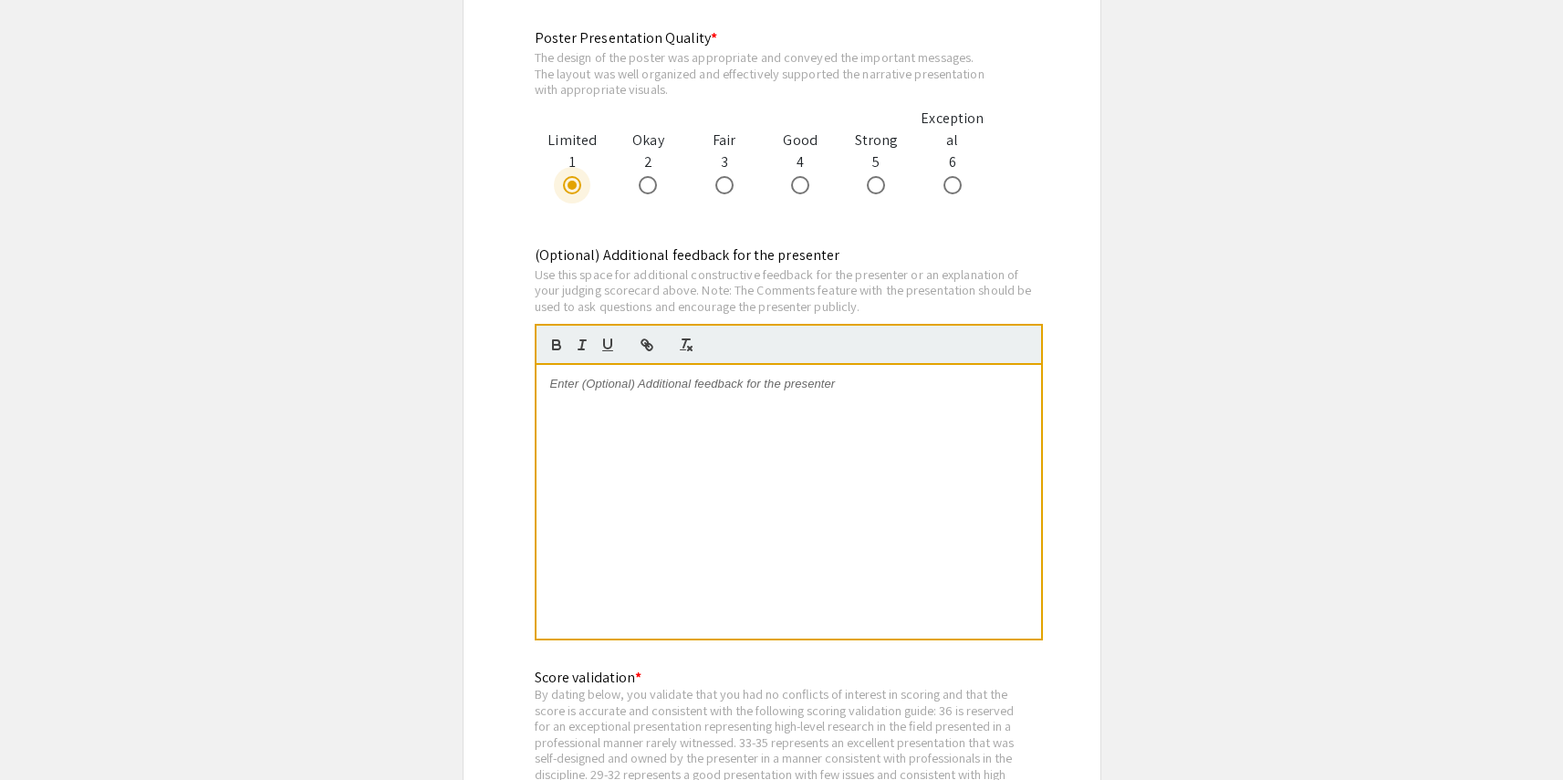
scroll to position [2089, 0]
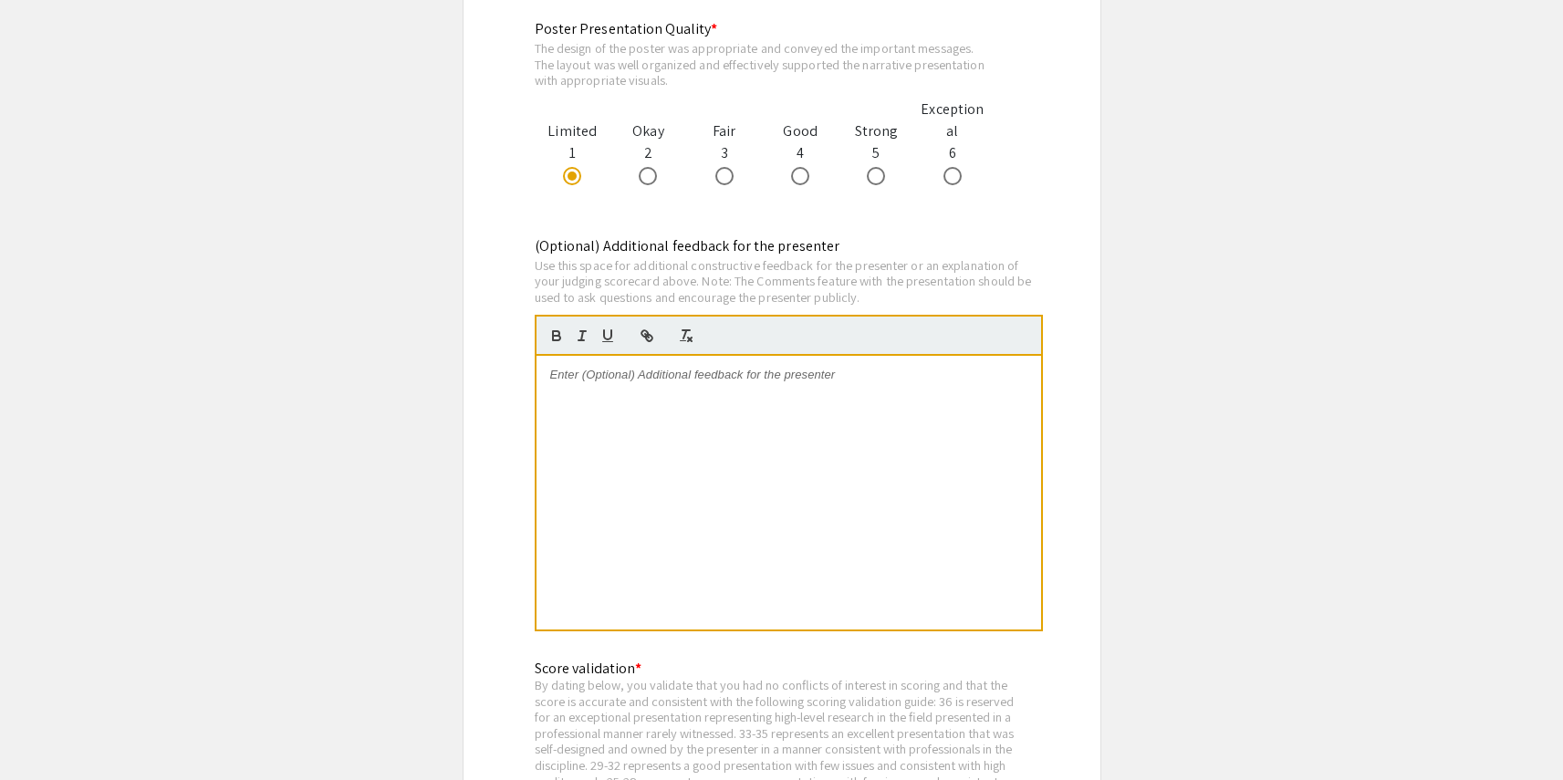
click at [732, 452] on div at bounding box center [789, 493] width 505 height 274
click at [703, 376] on p "The recording was" at bounding box center [788, 375] width 477 height 16
click at [699, 377] on p "The recording was not accesible and a" at bounding box center [788, 375] width 477 height 16
click at [798, 382] on p "The recording was not accessible and a" at bounding box center [788, 375] width 477 height 16
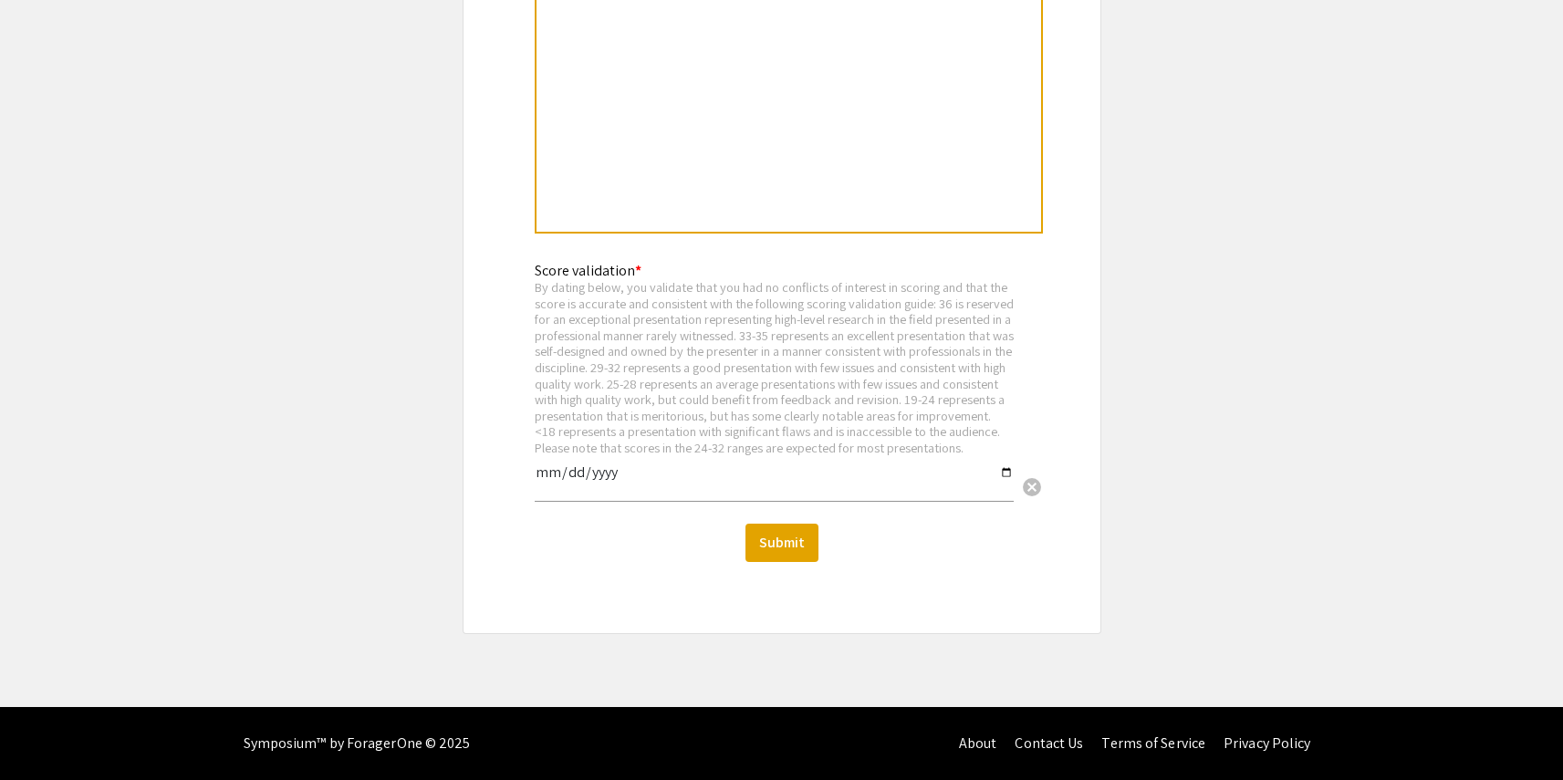
scroll to position [2505, 0]
click at [552, 475] on input "date" at bounding box center [774, 480] width 479 height 31
click at [540, 468] on input "date" at bounding box center [774, 480] width 479 height 31
type input "2025-09-11"
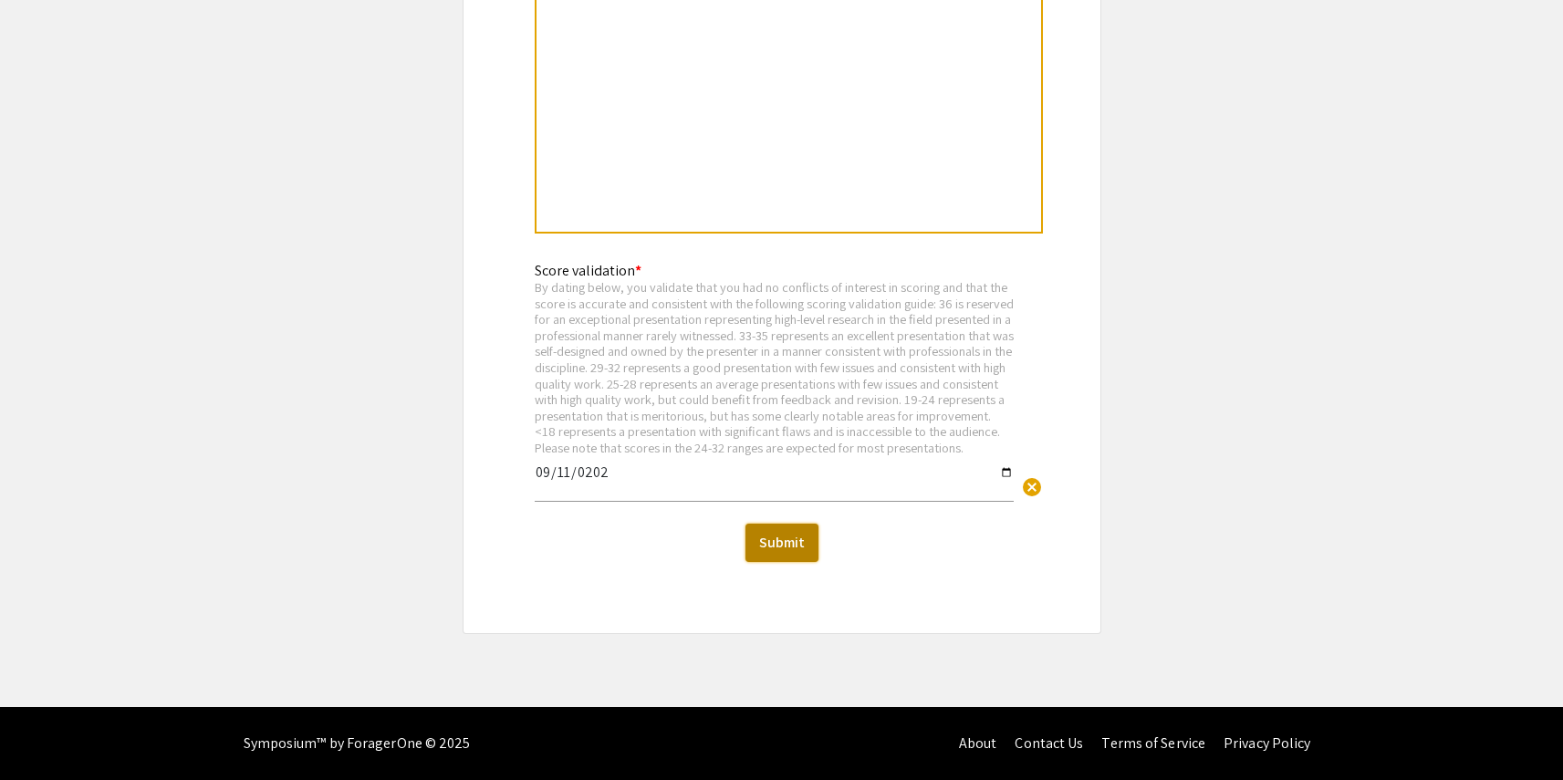
click at [783, 542] on button "Submit" at bounding box center [782, 543] width 73 height 38
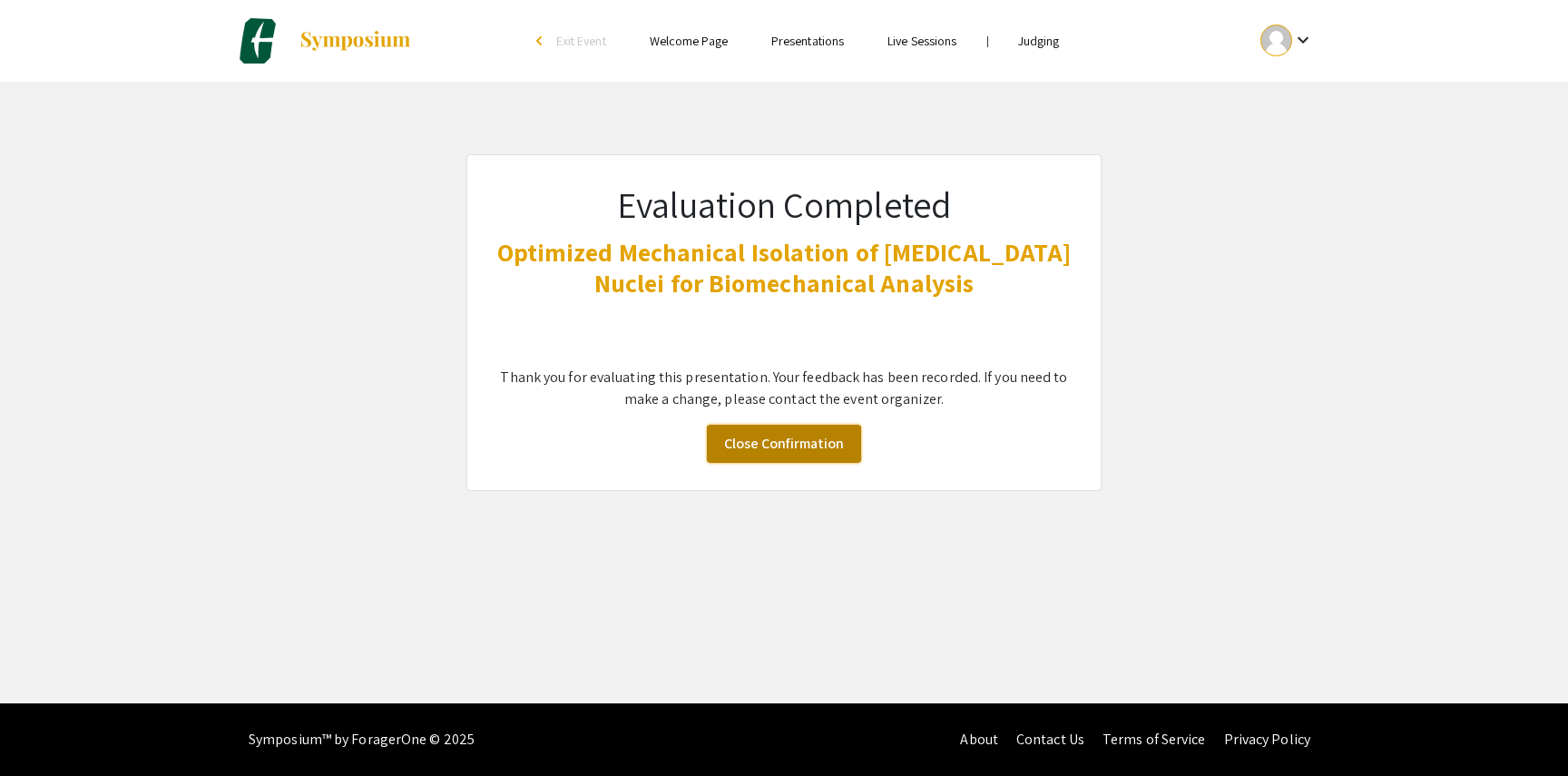
click at [803, 449] on link "Close Confirmation" at bounding box center [784, 444] width 154 height 38
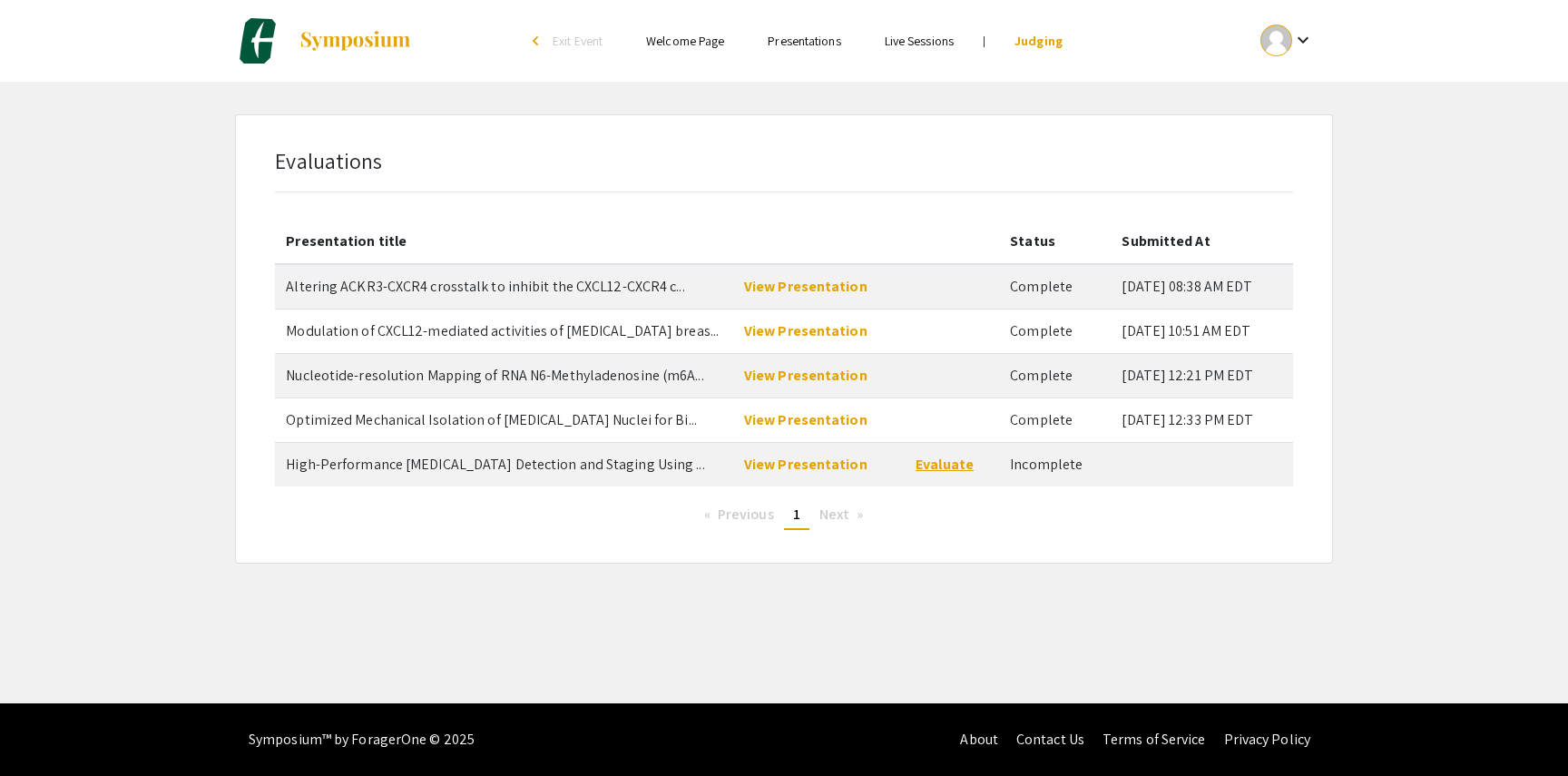
click at [930, 463] on link "Evaluate" at bounding box center [945, 464] width 58 height 19
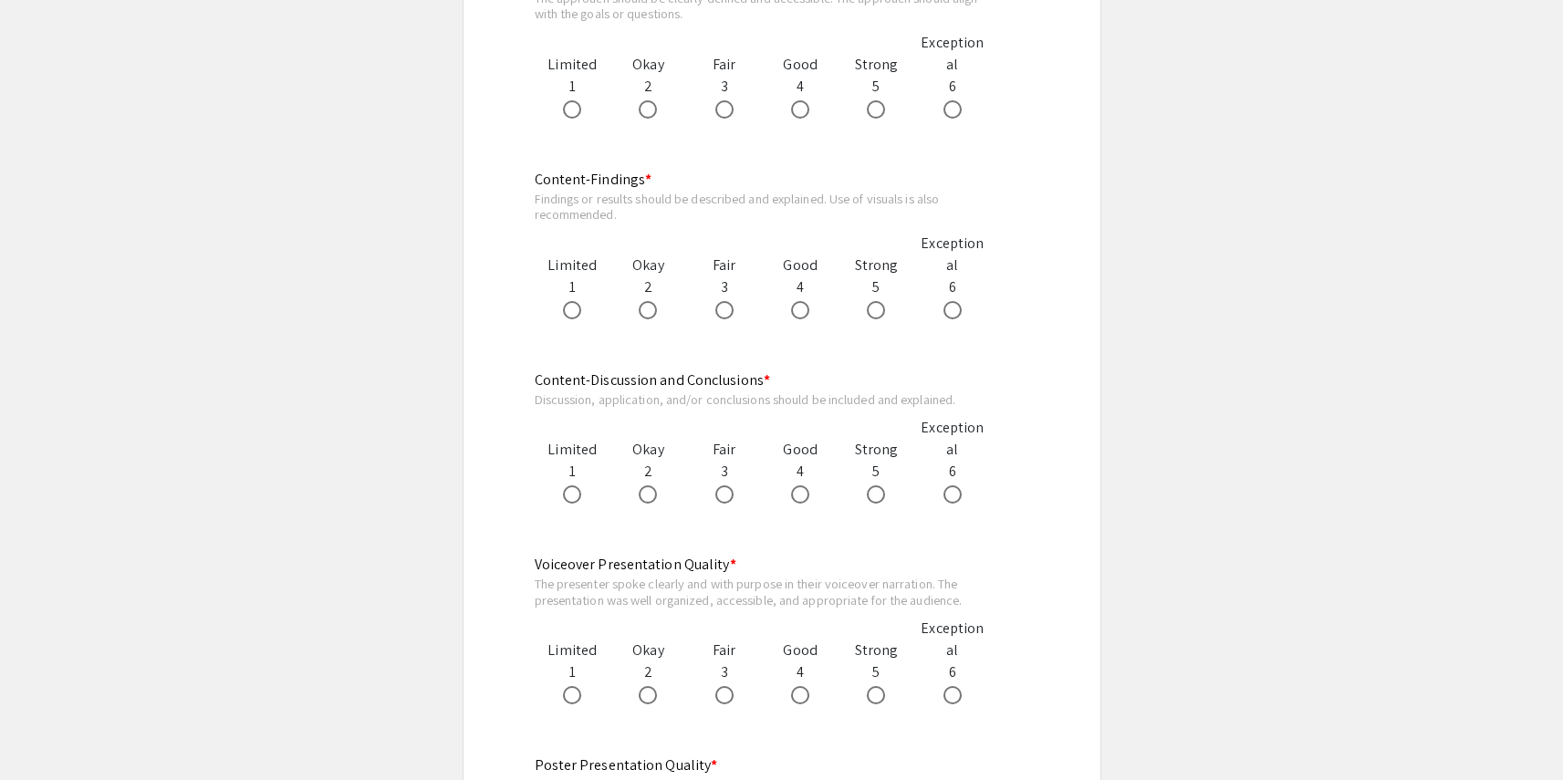
scroll to position [1390, 0]
click at [874, 112] on span at bounding box center [876, 108] width 18 height 18
click at [874, 112] on input "radio" at bounding box center [876, 108] width 18 height 18
radio input "true"
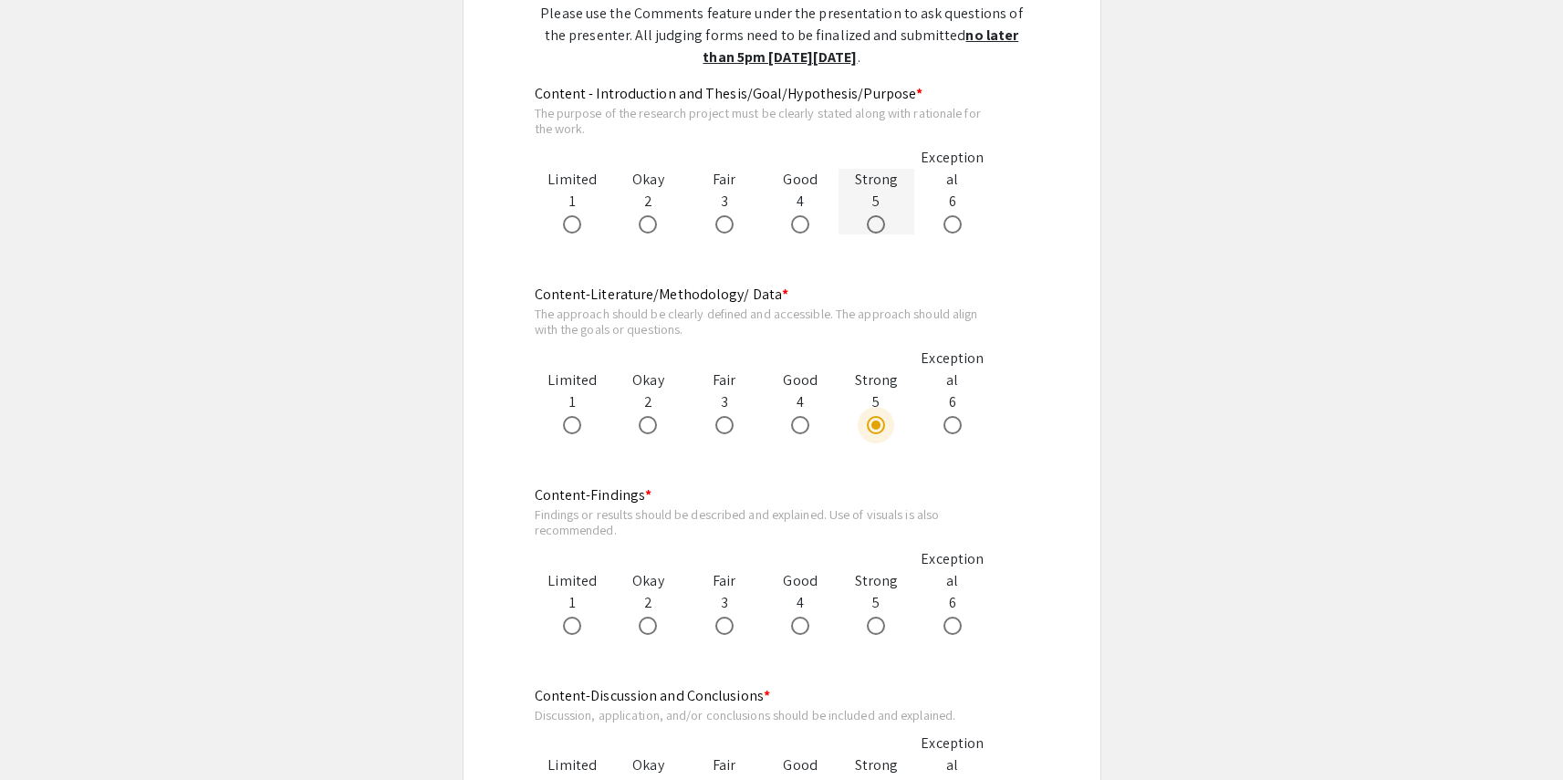
scroll to position [1078, 0]
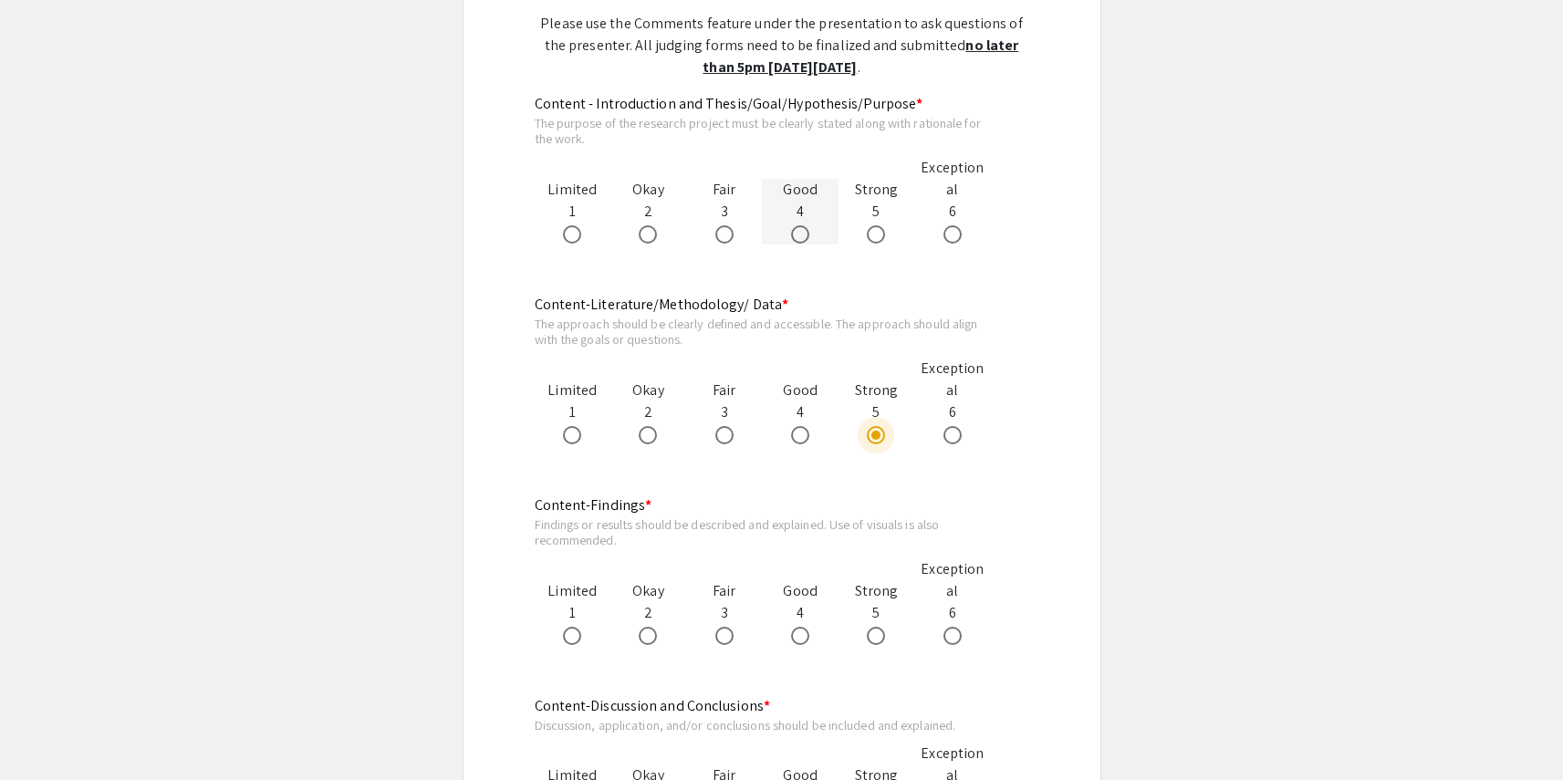
click at [796, 226] on span at bounding box center [800, 234] width 18 height 18
click at [796, 226] on input "radio" at bounding box center [800, 234] width 18 height 18
radio input "true"
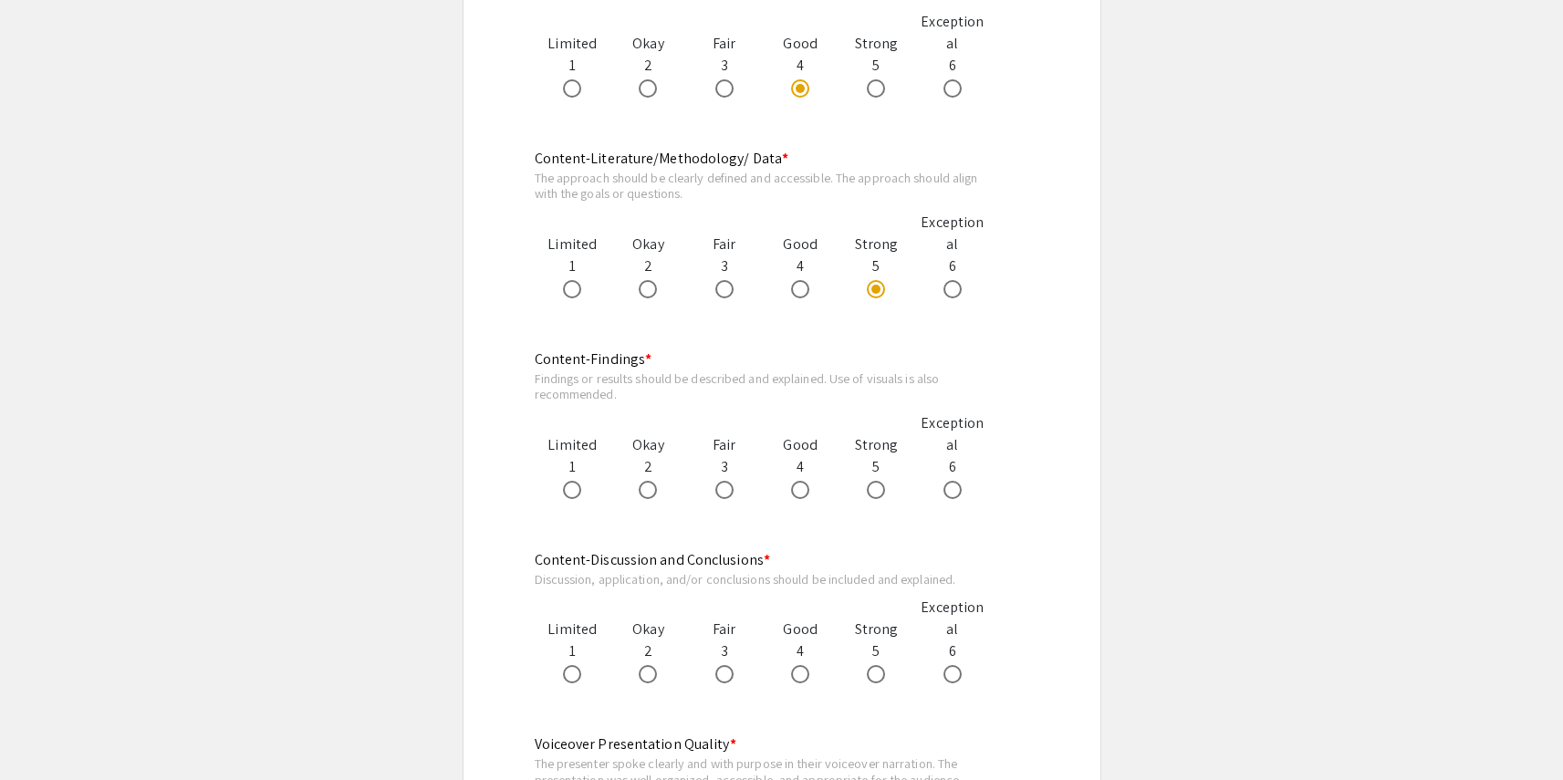
scroll to position [1216, 0]
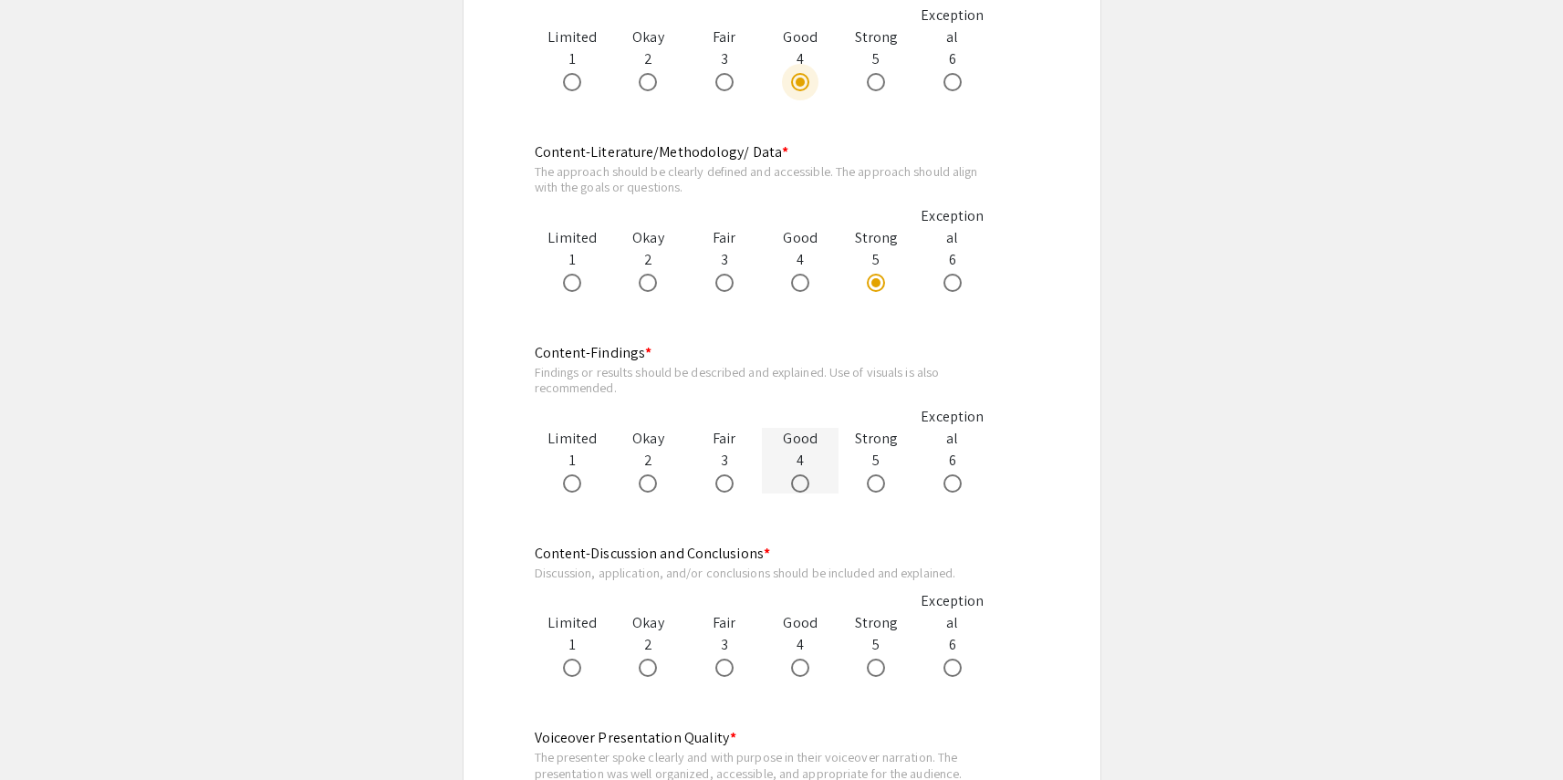
click at [794, 486] on span at bounding box center [800, 484] width 18 height 18
click at [794, 486] on input "radio" at bounding box center [800, 484] width 18 height 18
radio input "true"
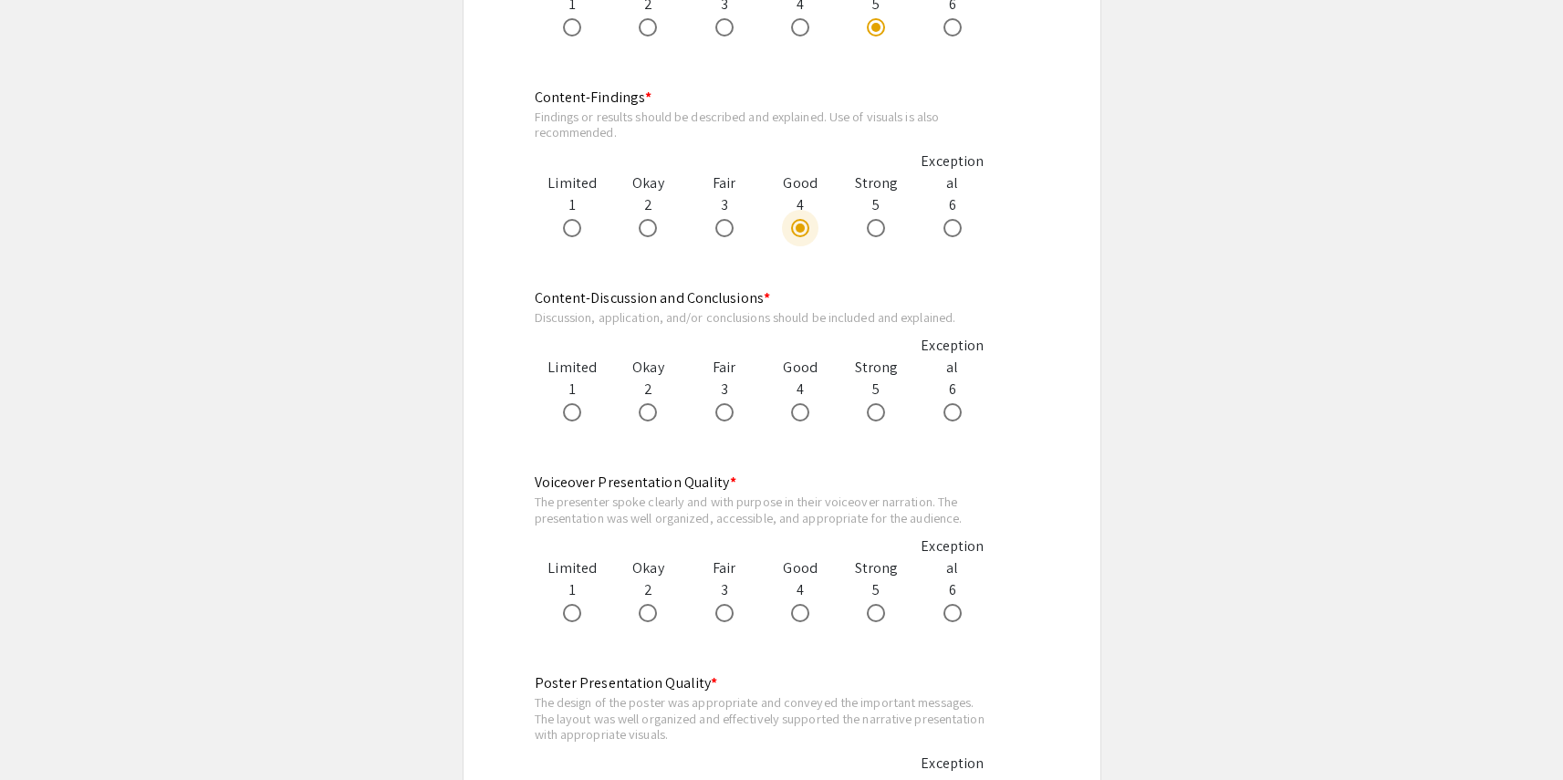
scroll to position [1472, 0]
click at [799, 408] on span at bounding box center [800, 411] width 18 height 18
click at [799, 408] on input "radio" at bounding box center [800, 411] width 18 height 18
radio input "true"
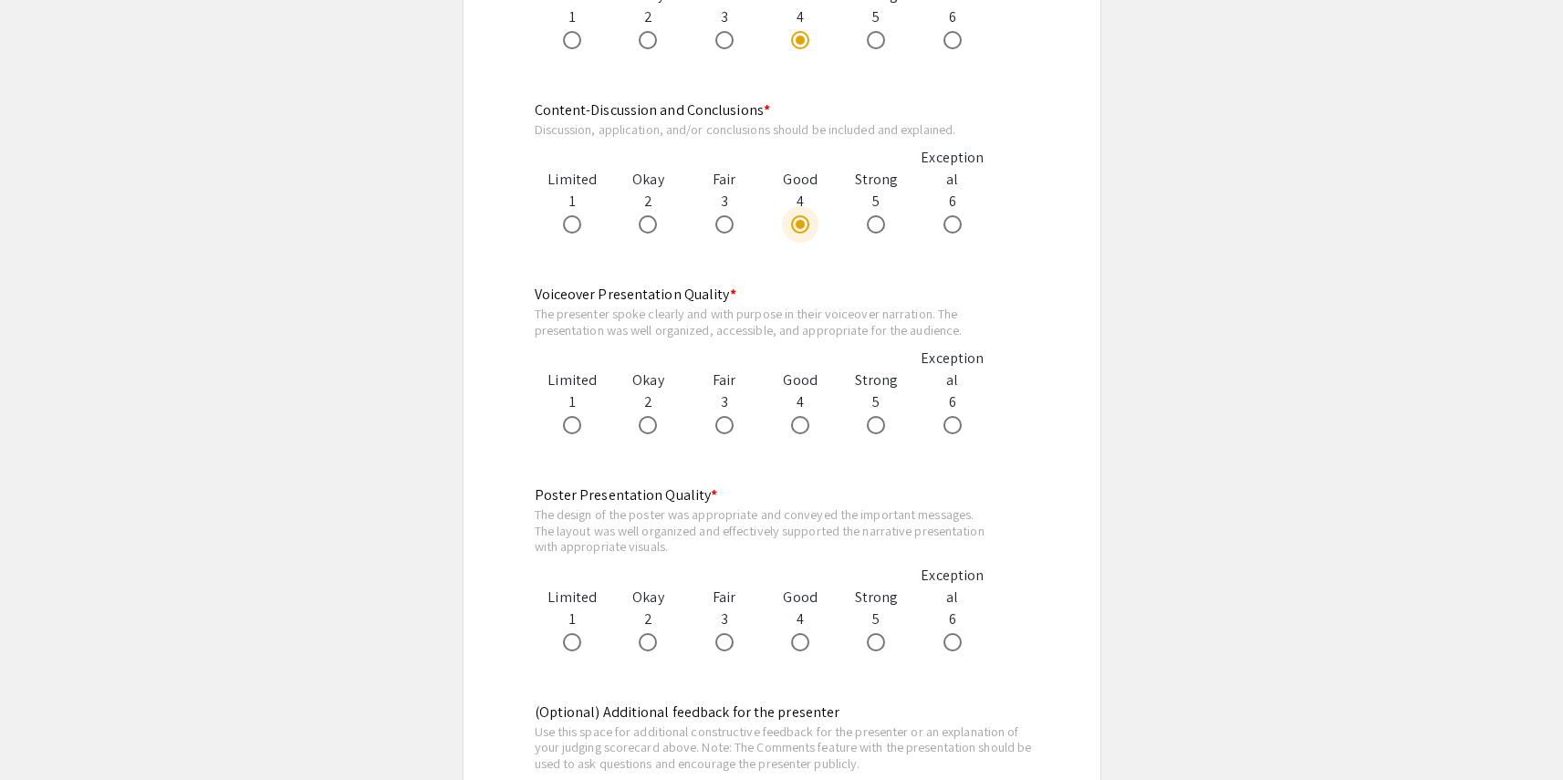
scroll to position [1662, 0]
click at [799, 424] on span at bounding box center [800, 422] width 18 height 18
click at [799, 424] on input "radio" at bounding box center [800, 422] width 18 height 18
radio input "true"
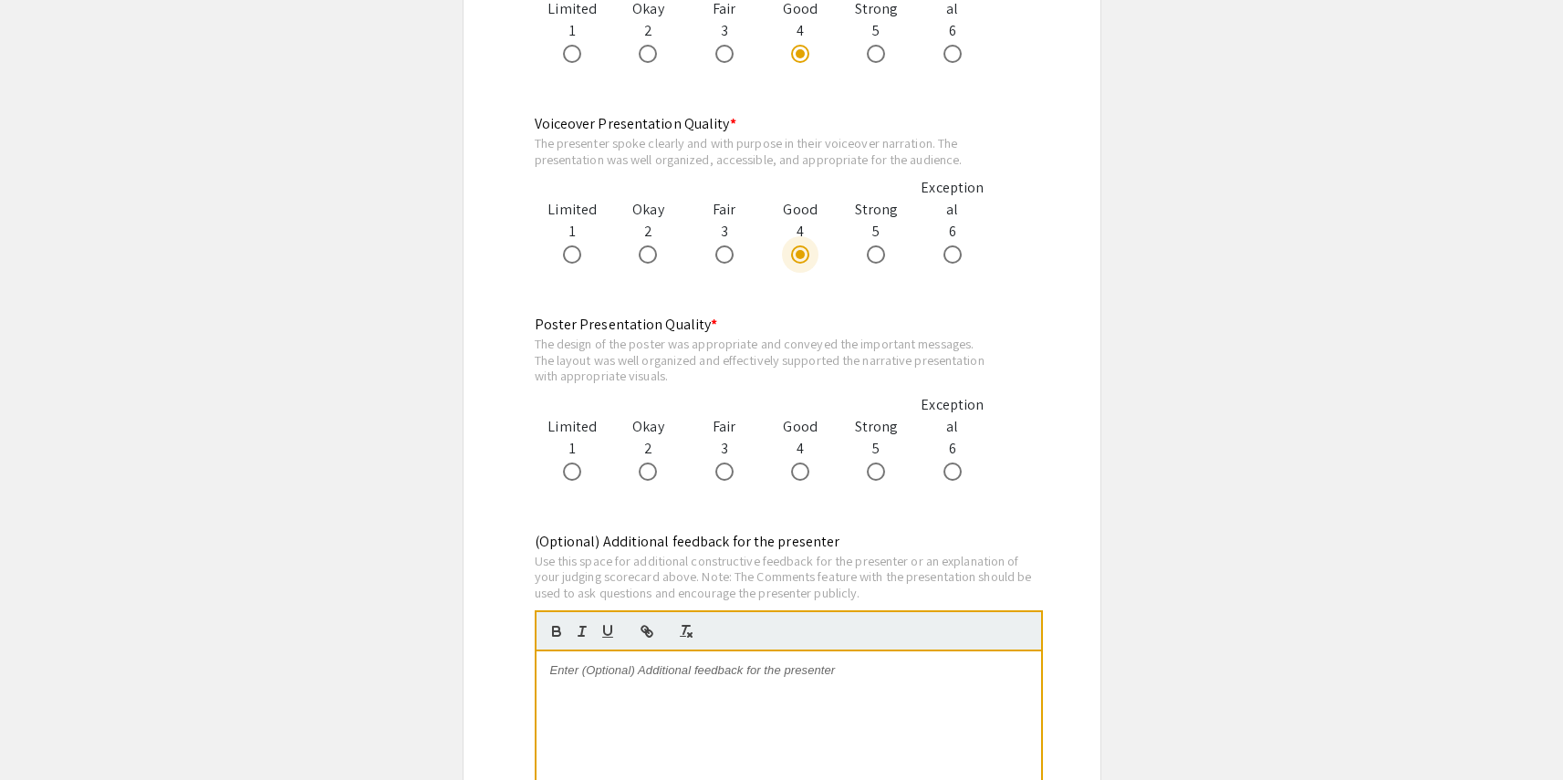
scroll to position [1832, 0]
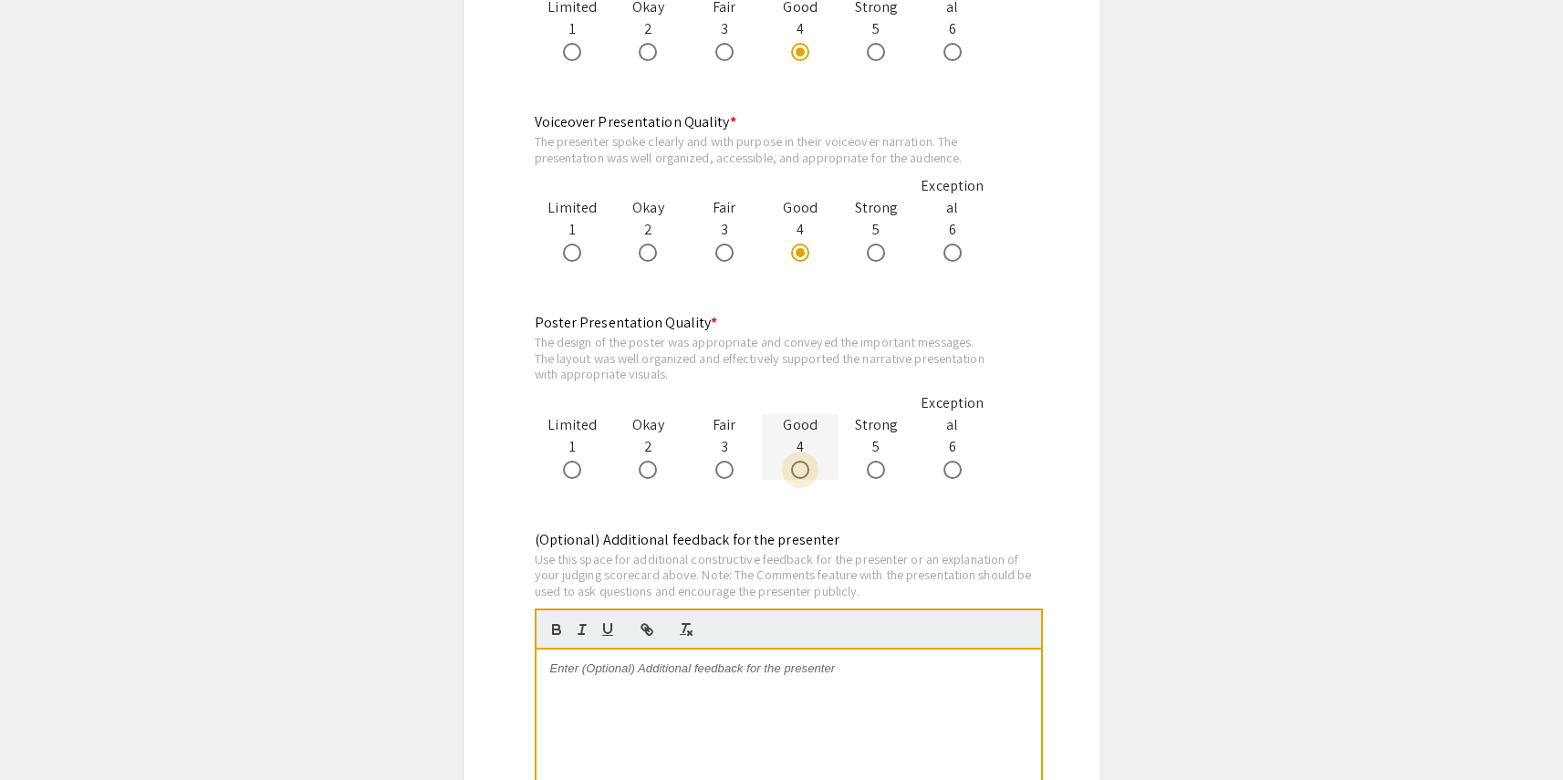
click at [800, 474] on span at bounding box center [800, 470] width 18 height 18
click at [800, 474] on input "radio" at bounding box center [800, 470] width 18 height 18
radio input "true"
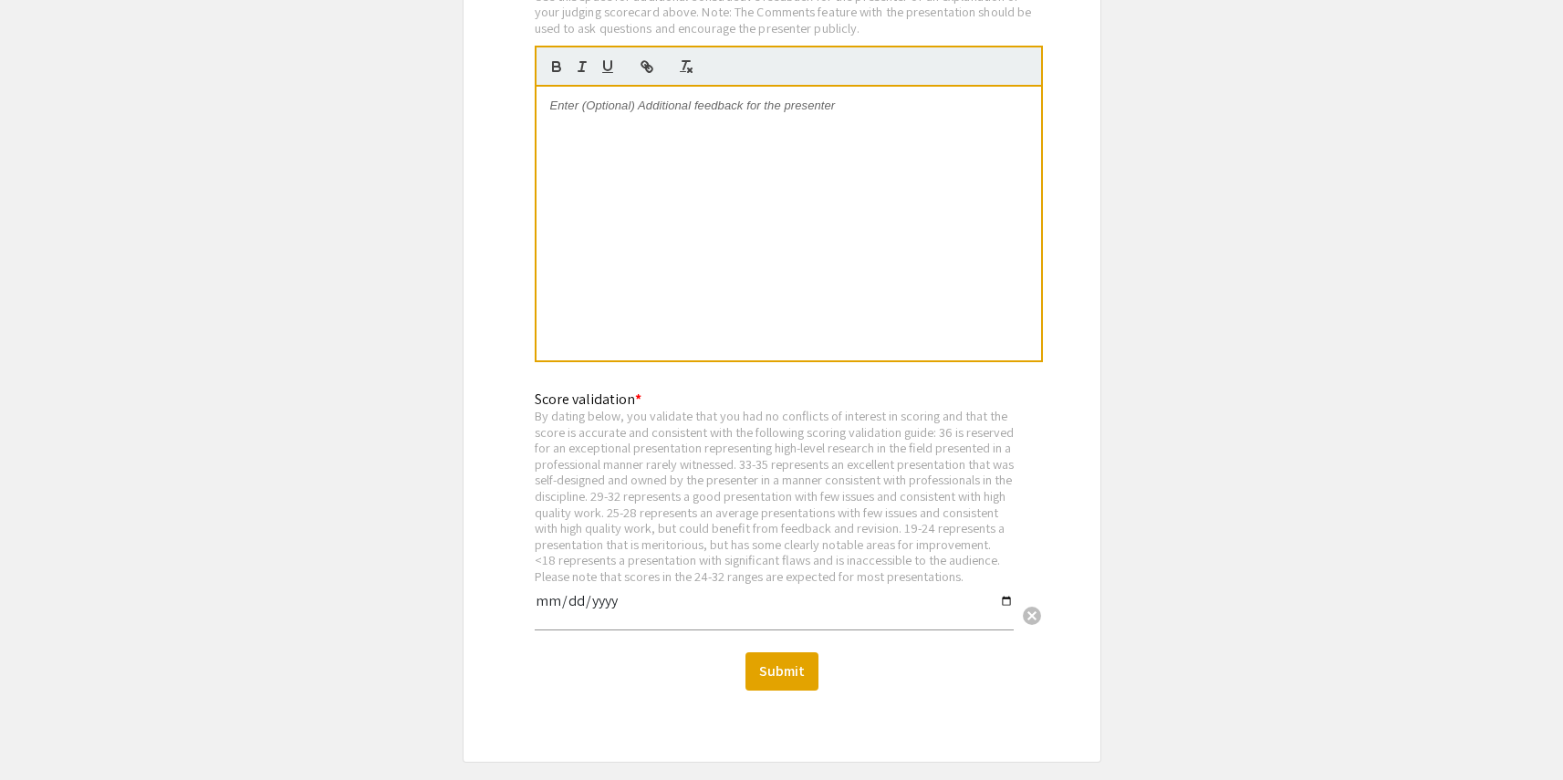
scroll to position [2390, 0]
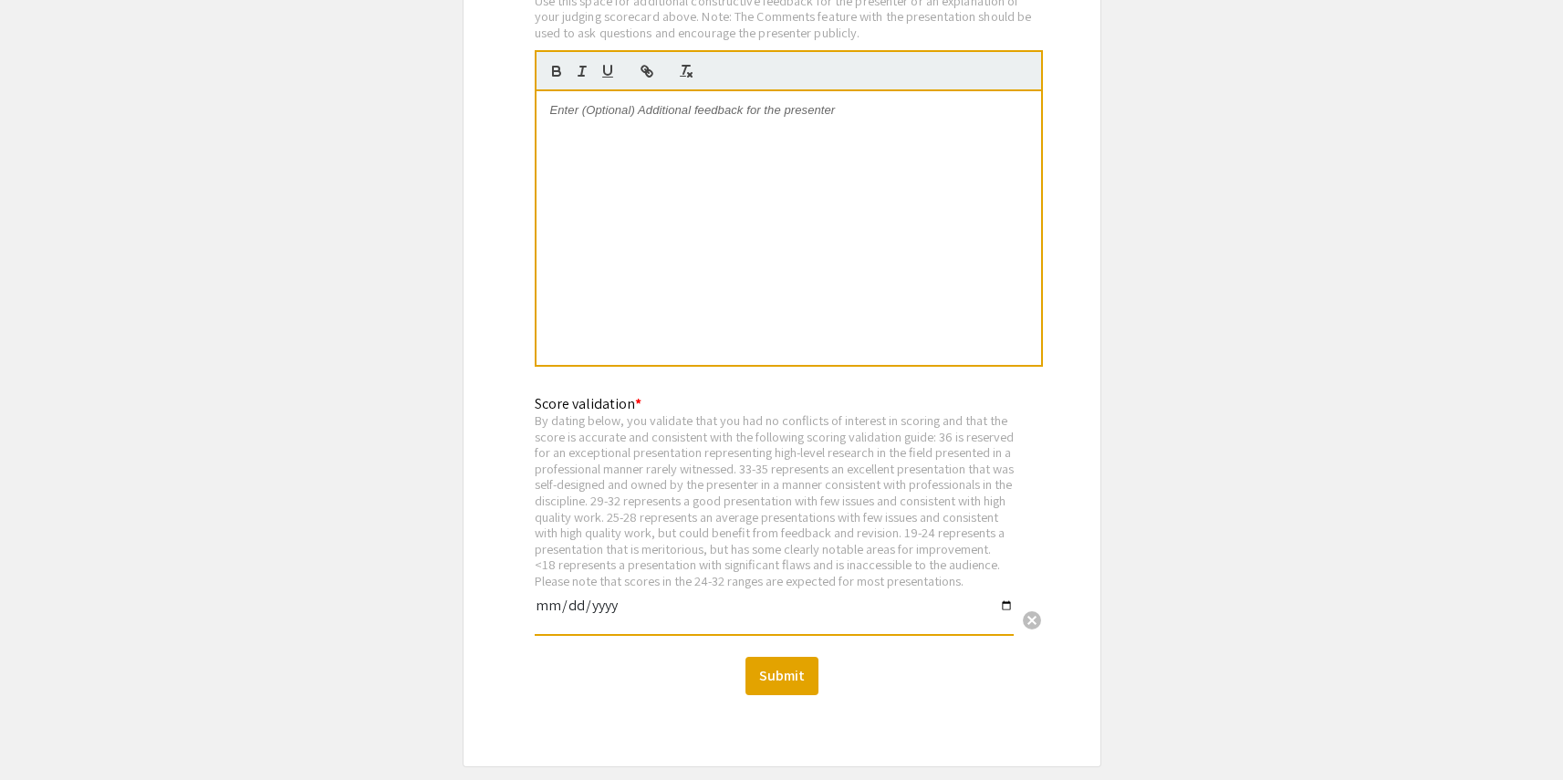
click at [552, 621] on input "date" at bounding box center [774, 613] width 479 height 31
type input "2022-09-11"
type input "0005-09-11"
type input "2025-09-11"
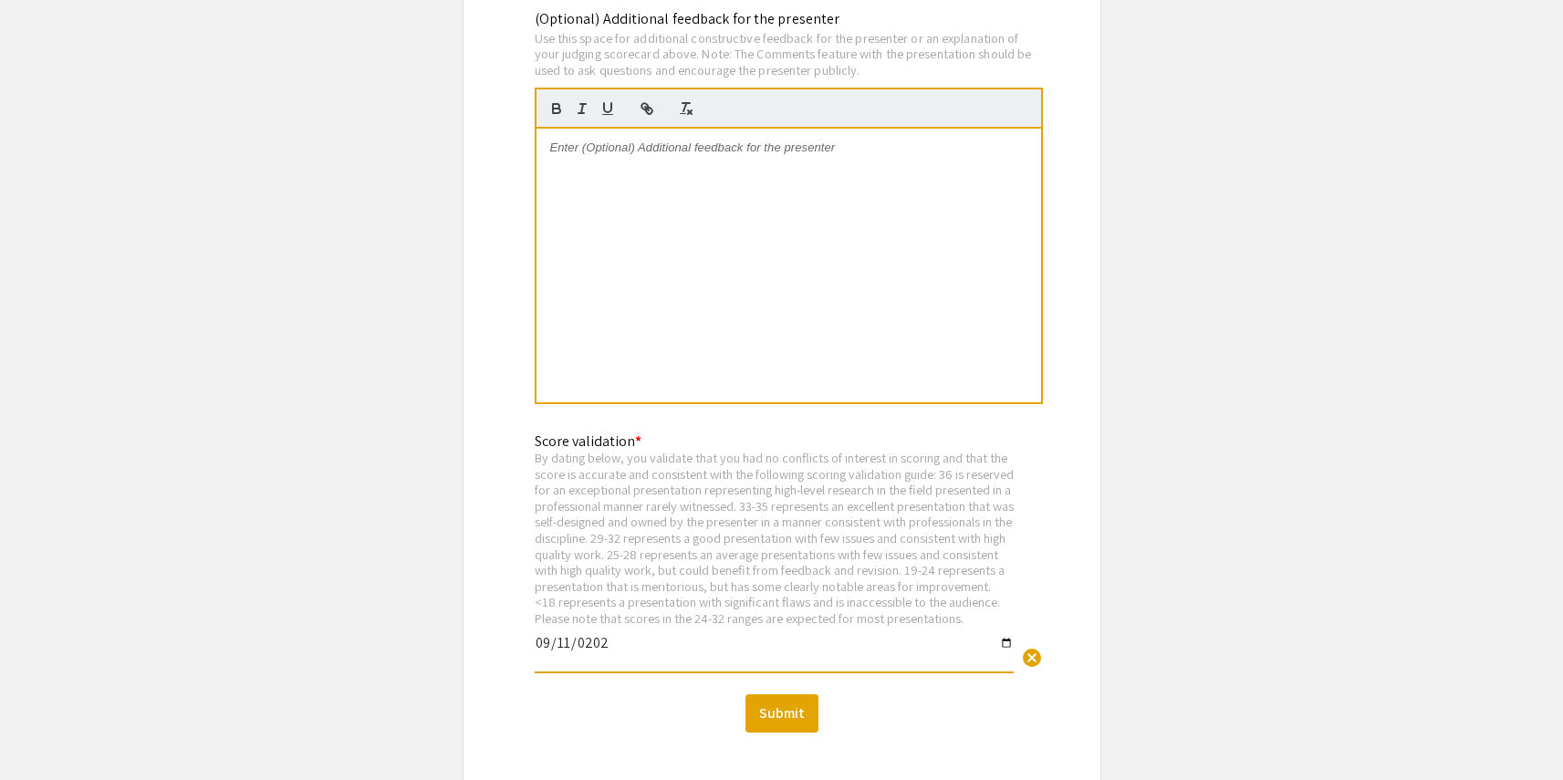
scroll to position [2351, 0]
click at [726, 176] on div at bounding box center [789, 268] width 505 height 274
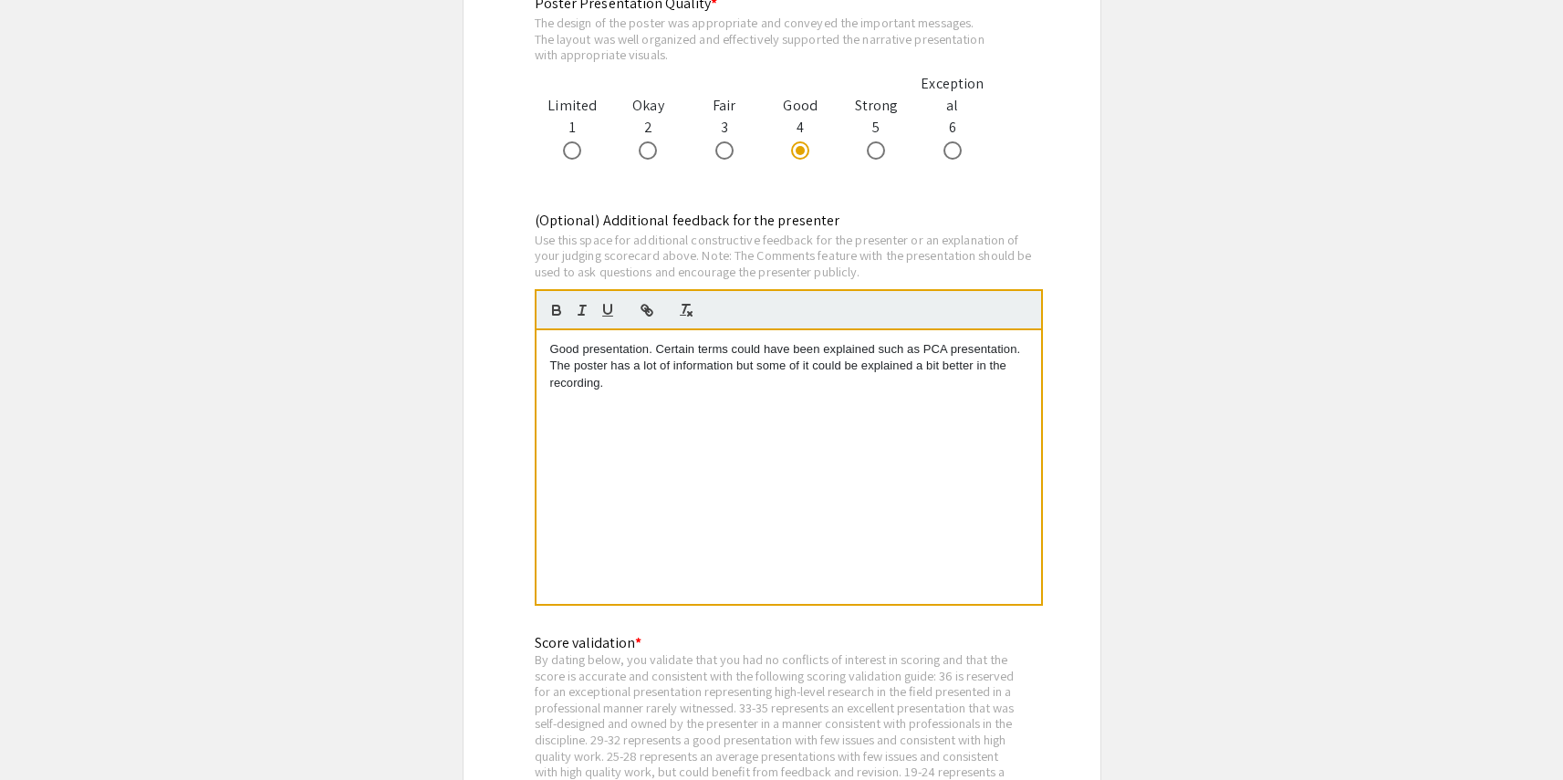
scroll to position [2542, 0]
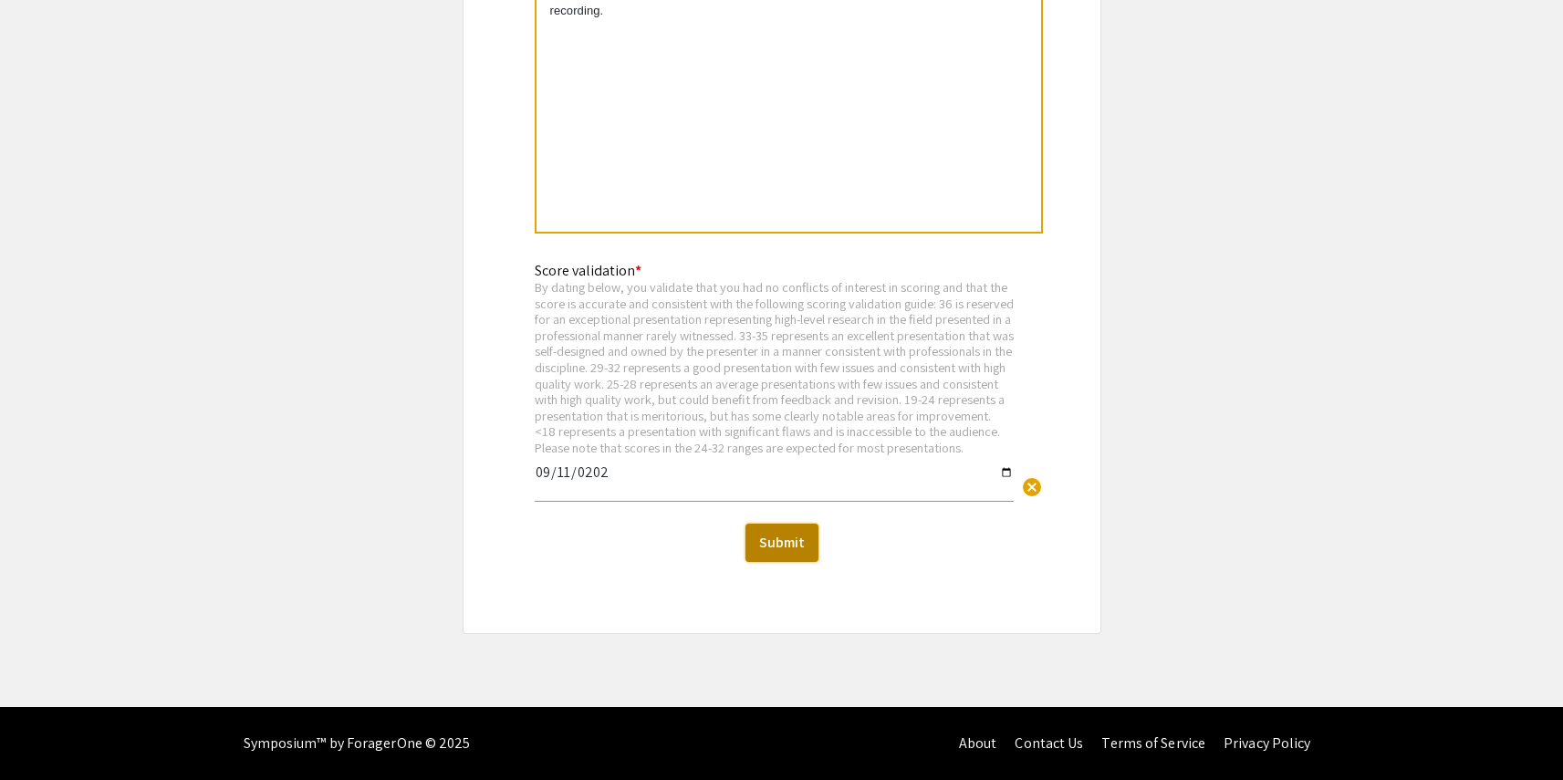
click at [761, 540] on button "Submit" at bounding box center [782, 543] width 73 height 38
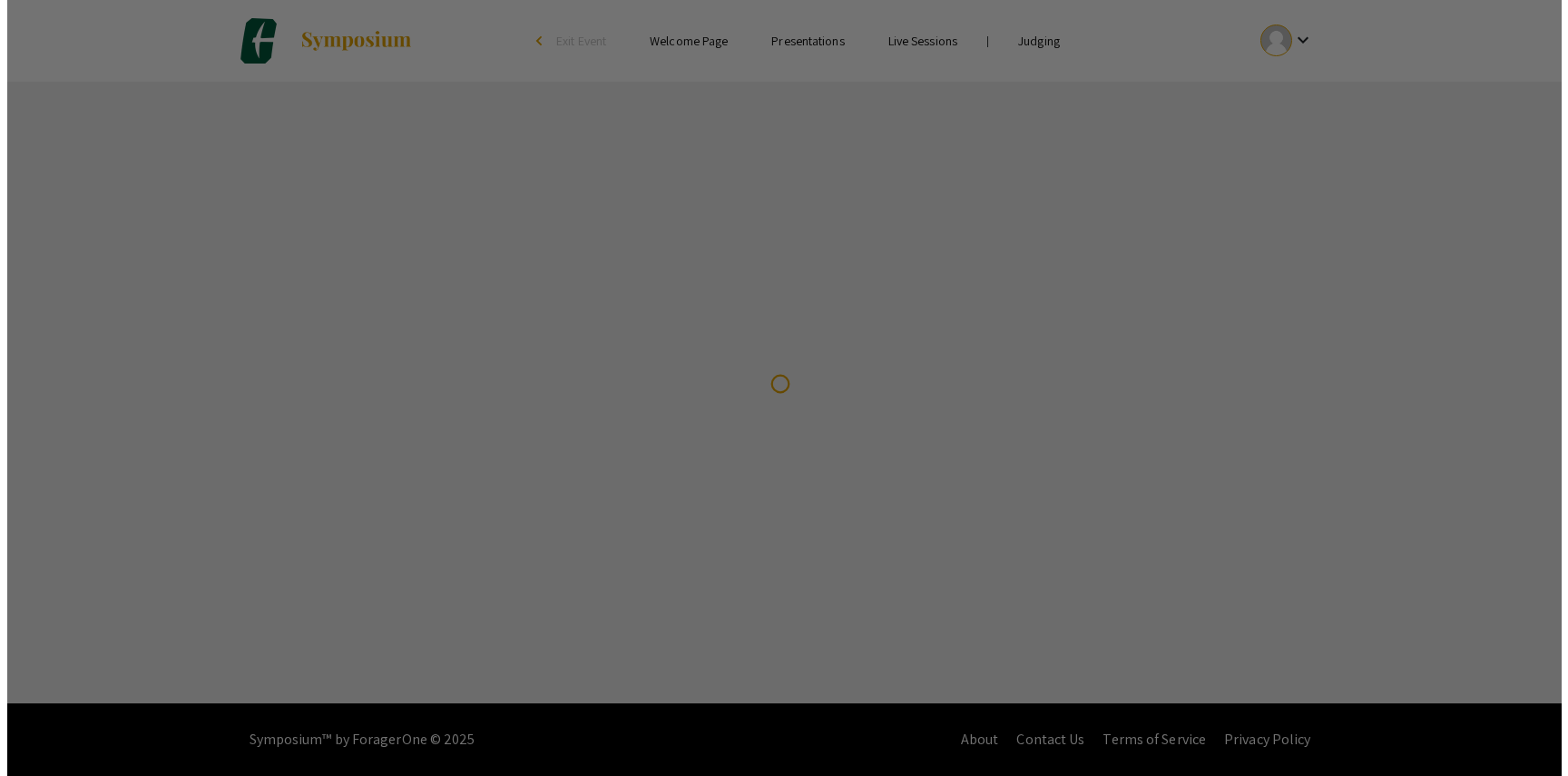
scroll to position [0, 0]
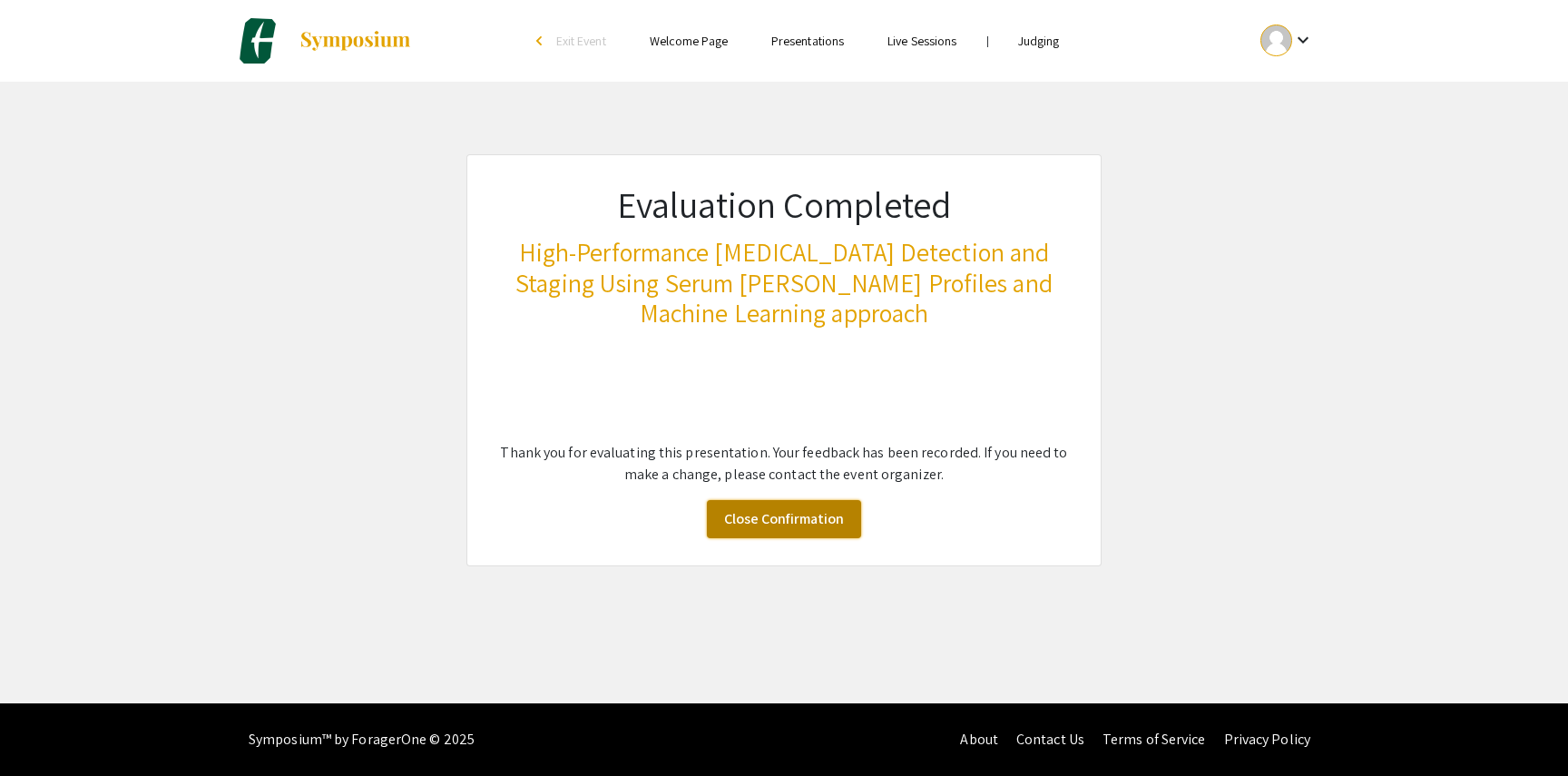
click at [817, 528] on link "Close Confirmation" at bounding box center [784, 519] width 154 height 38
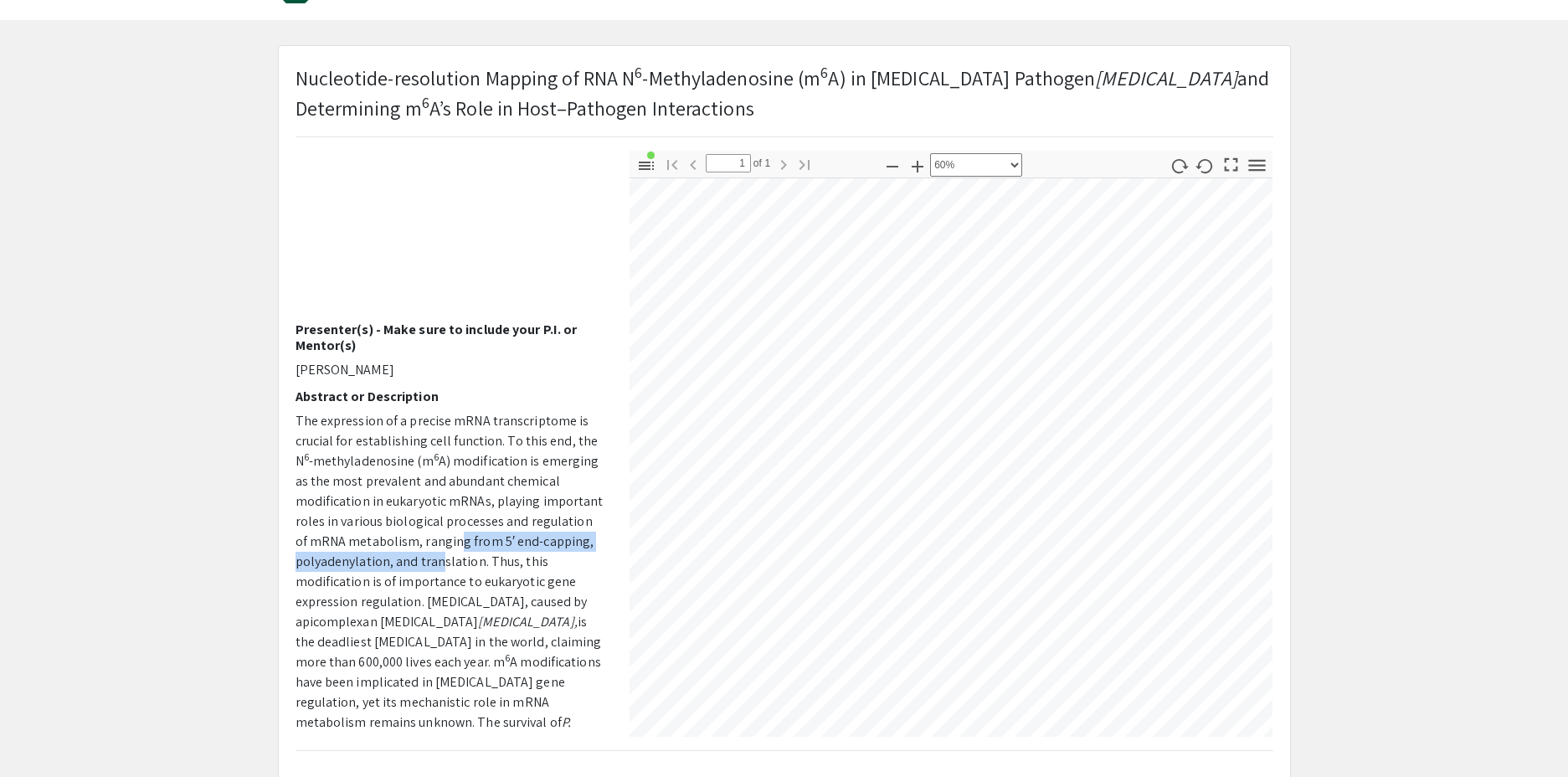
scroll to position [73, 0]
click at [897, 170] on icon "button" at bounding box center [893, 167] width 20 height 20
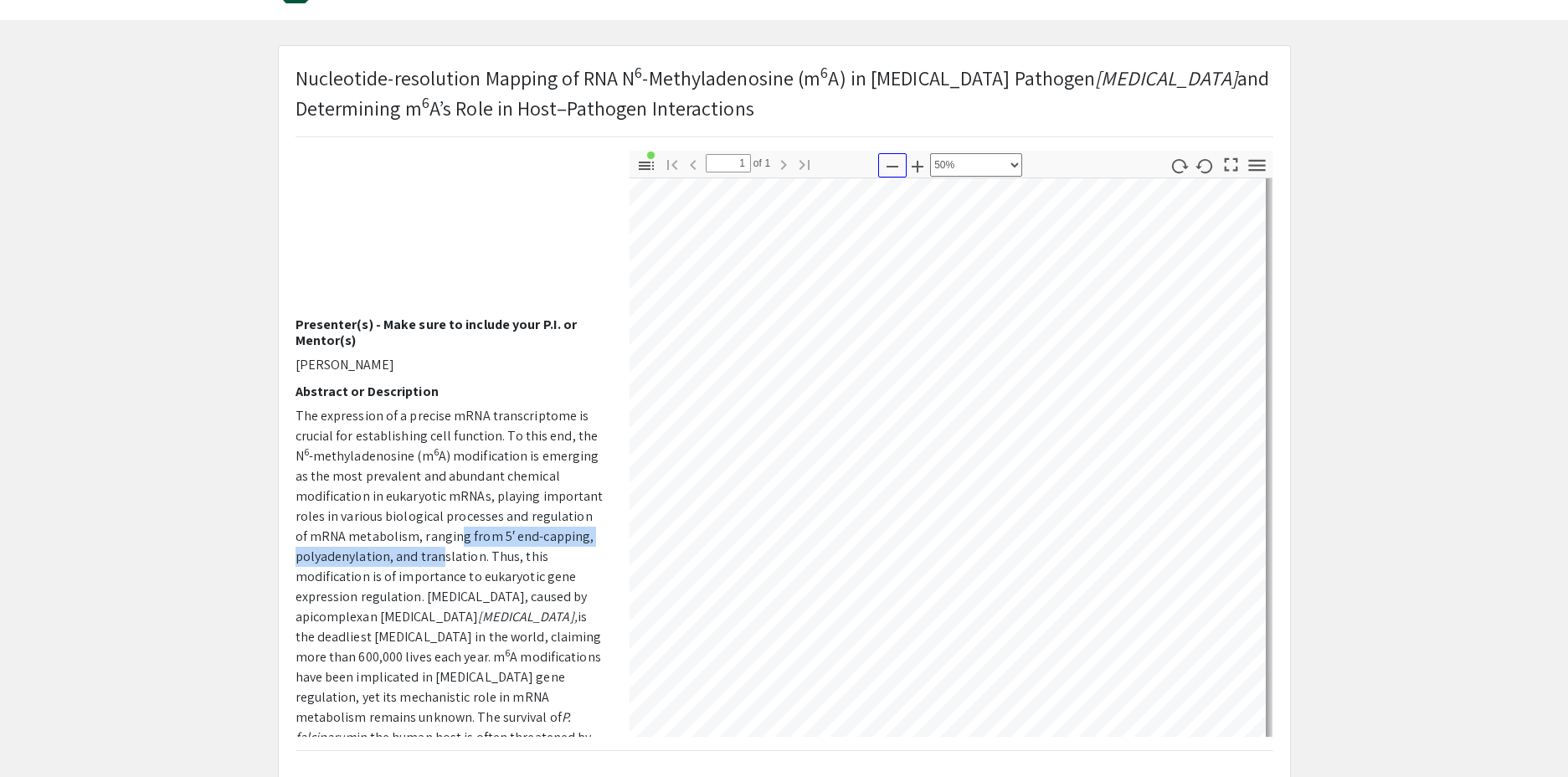
click at [897, 170] on icon "button" at bounding box center [893, 167] width 20 height 20
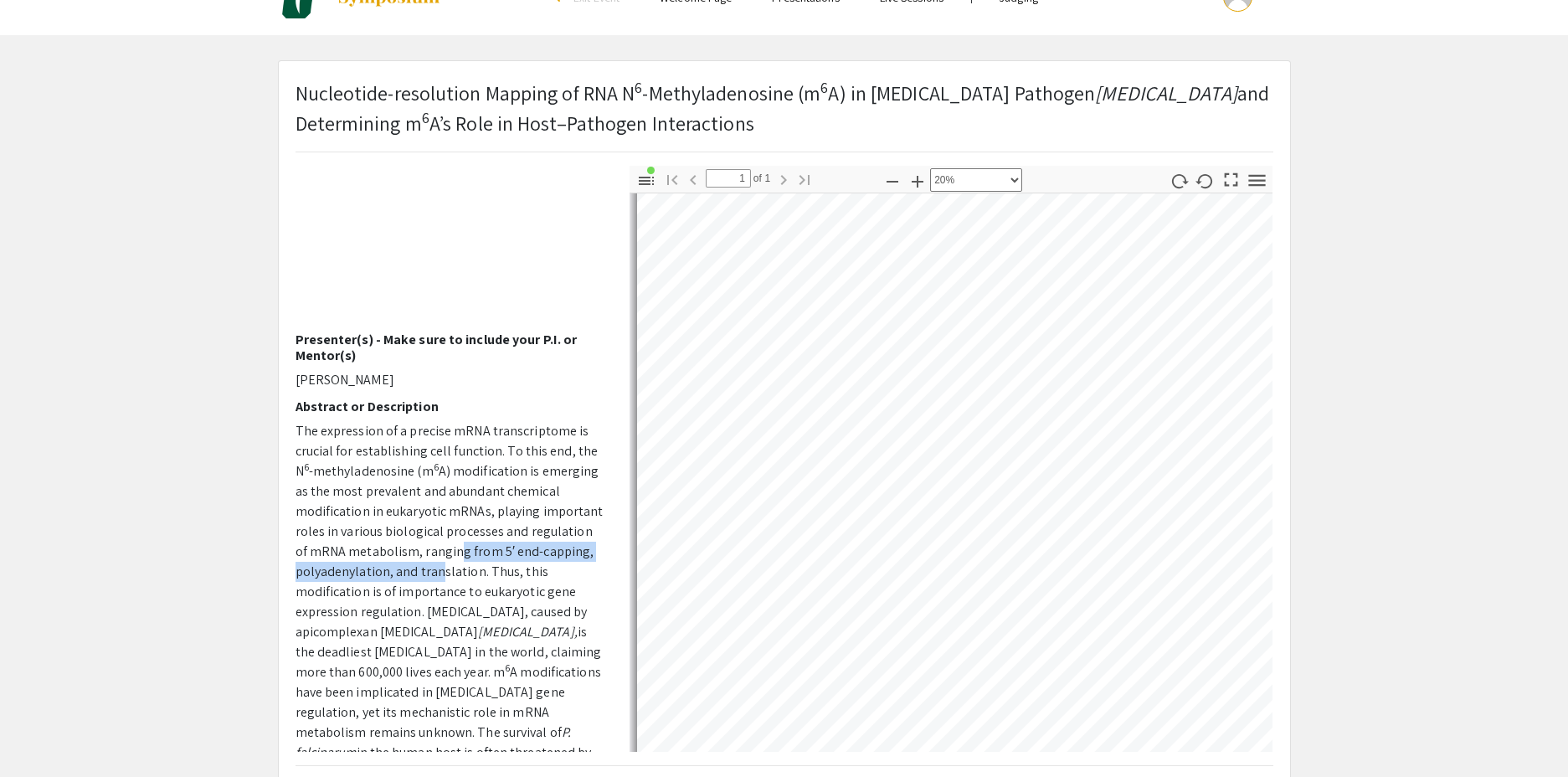
scroll to position [43, 0]
click at [918, 173] on icon "button" at bounding box center [917, 179] width 20 height 20
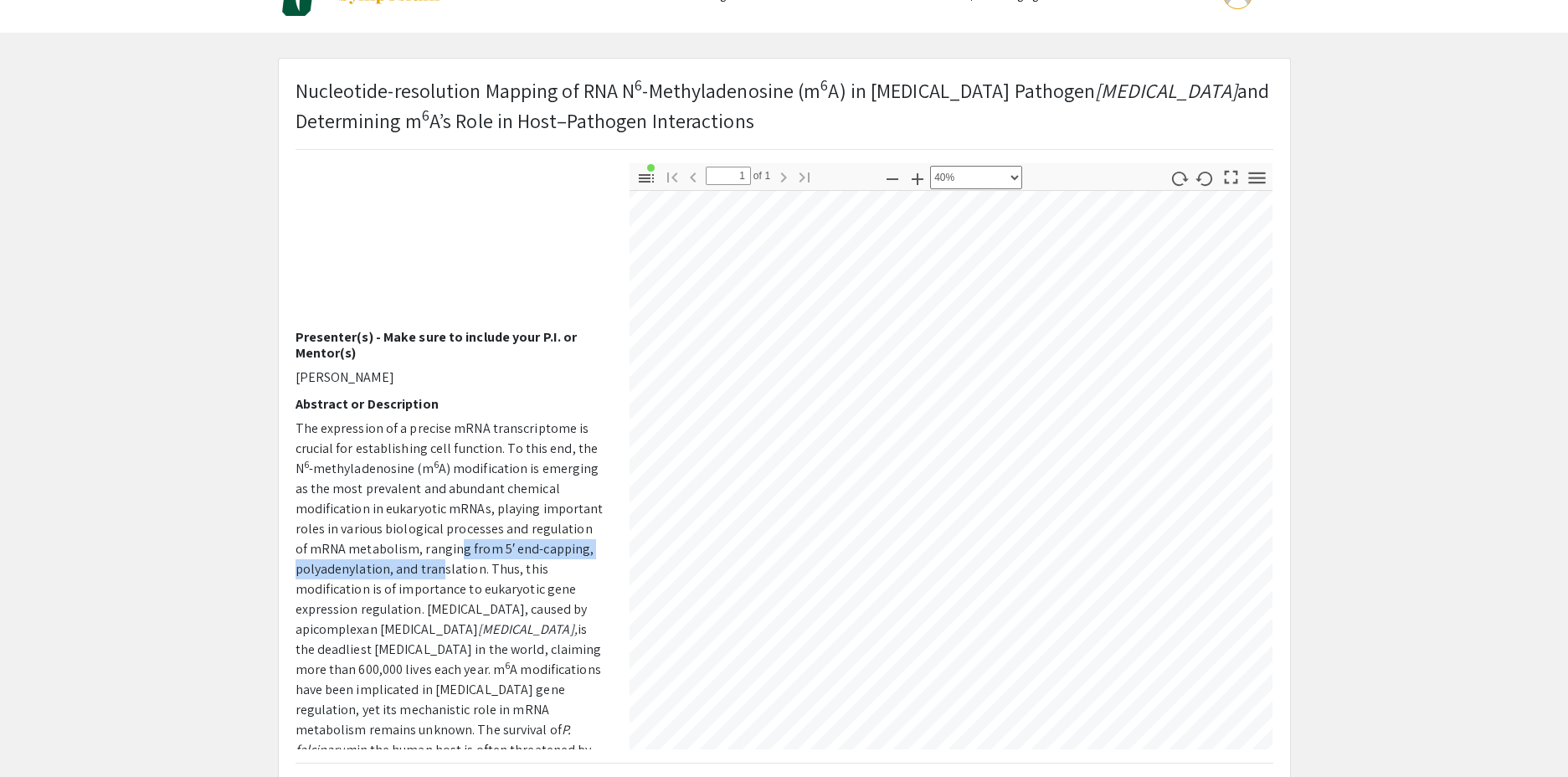
scroll to position [246, 687]
click at [923, 178] on icon "button" at bounding box center [917, 179] width 12 height 12
click at [916, 178] on icon "button" at bounding box center [917, 179] width 12 height 12
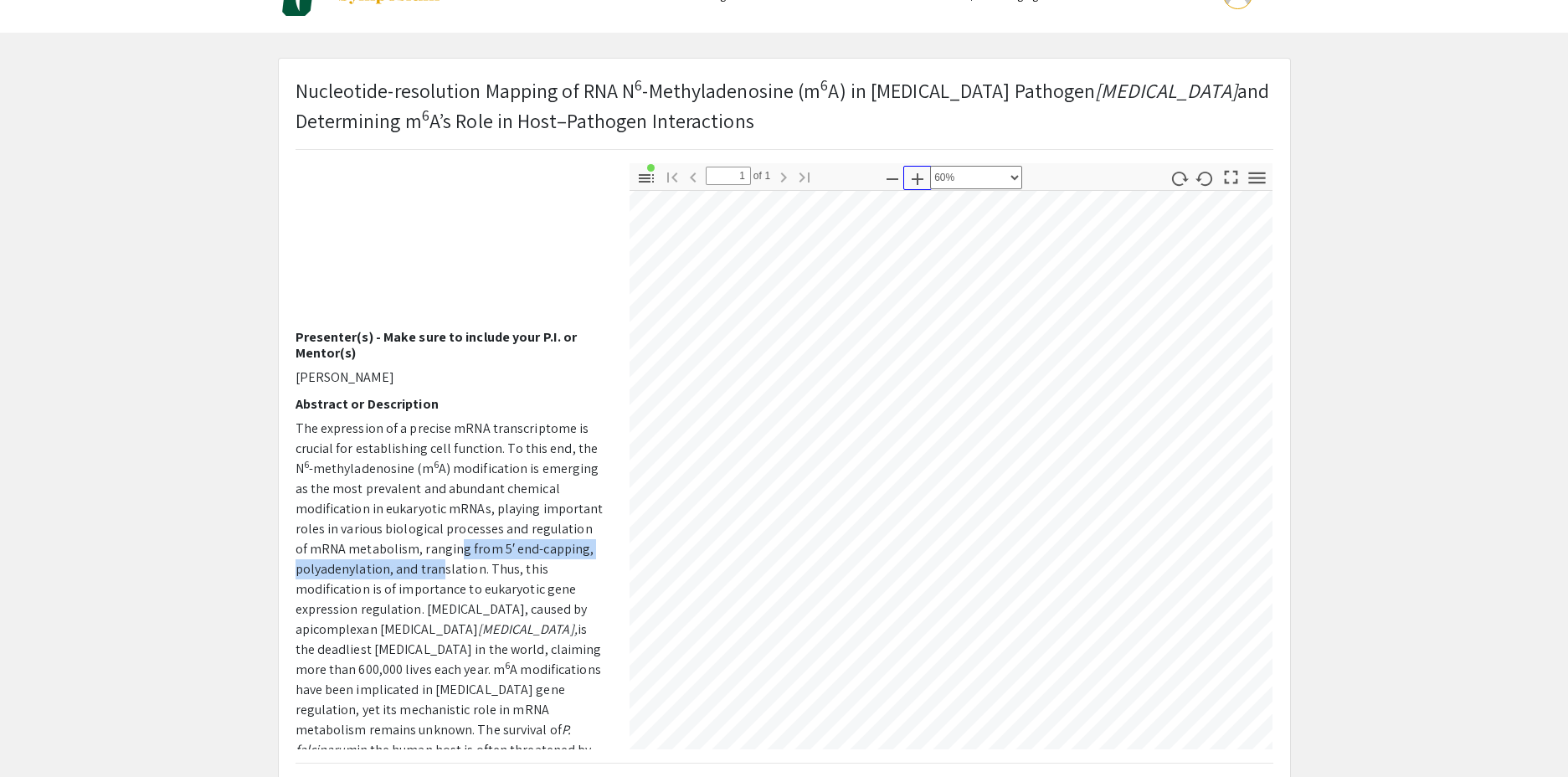
select select "custom"
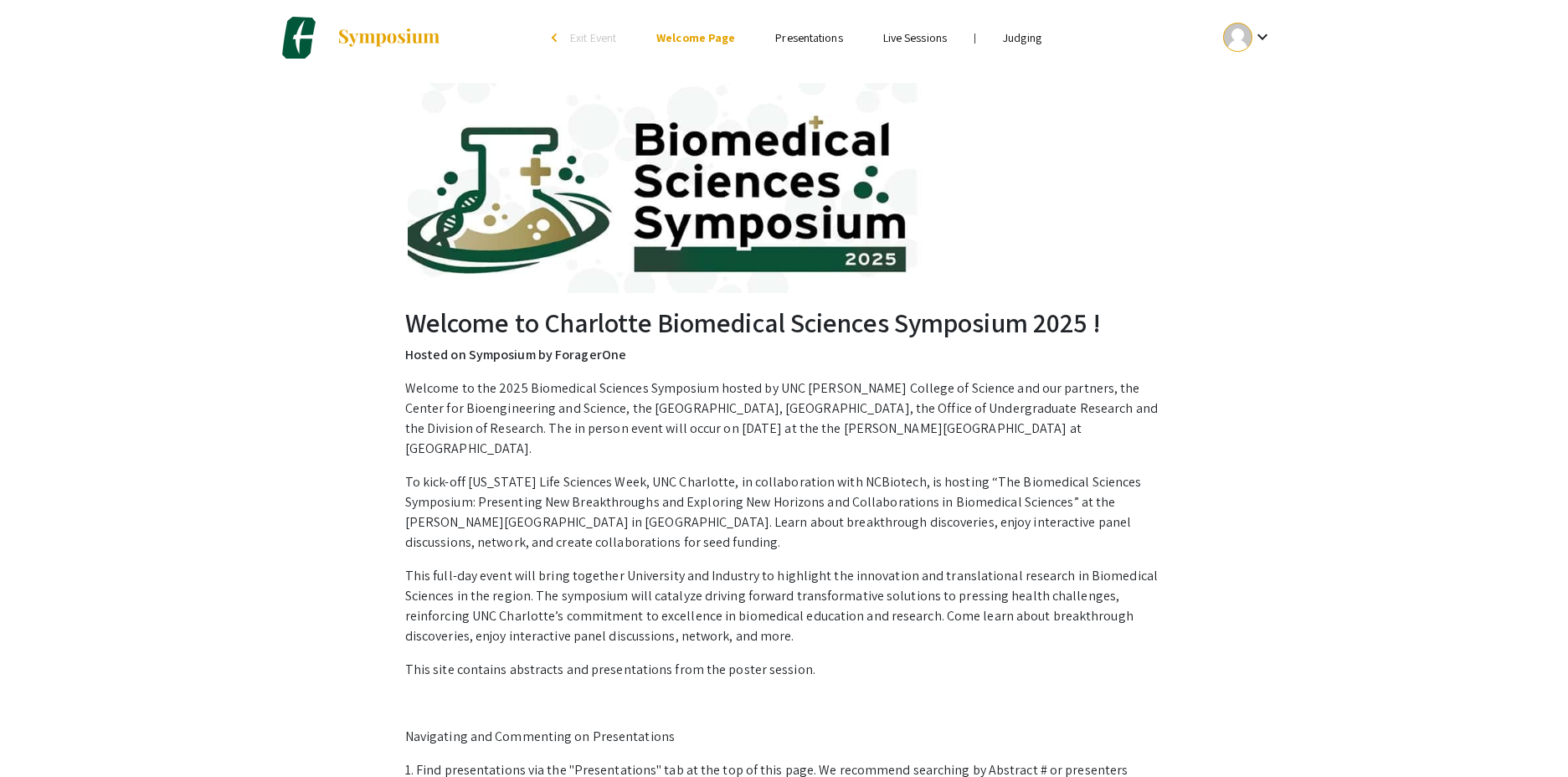
click at [1018, 42] on link "Judging" at bounding box center [1022, 38] width 39 height 15
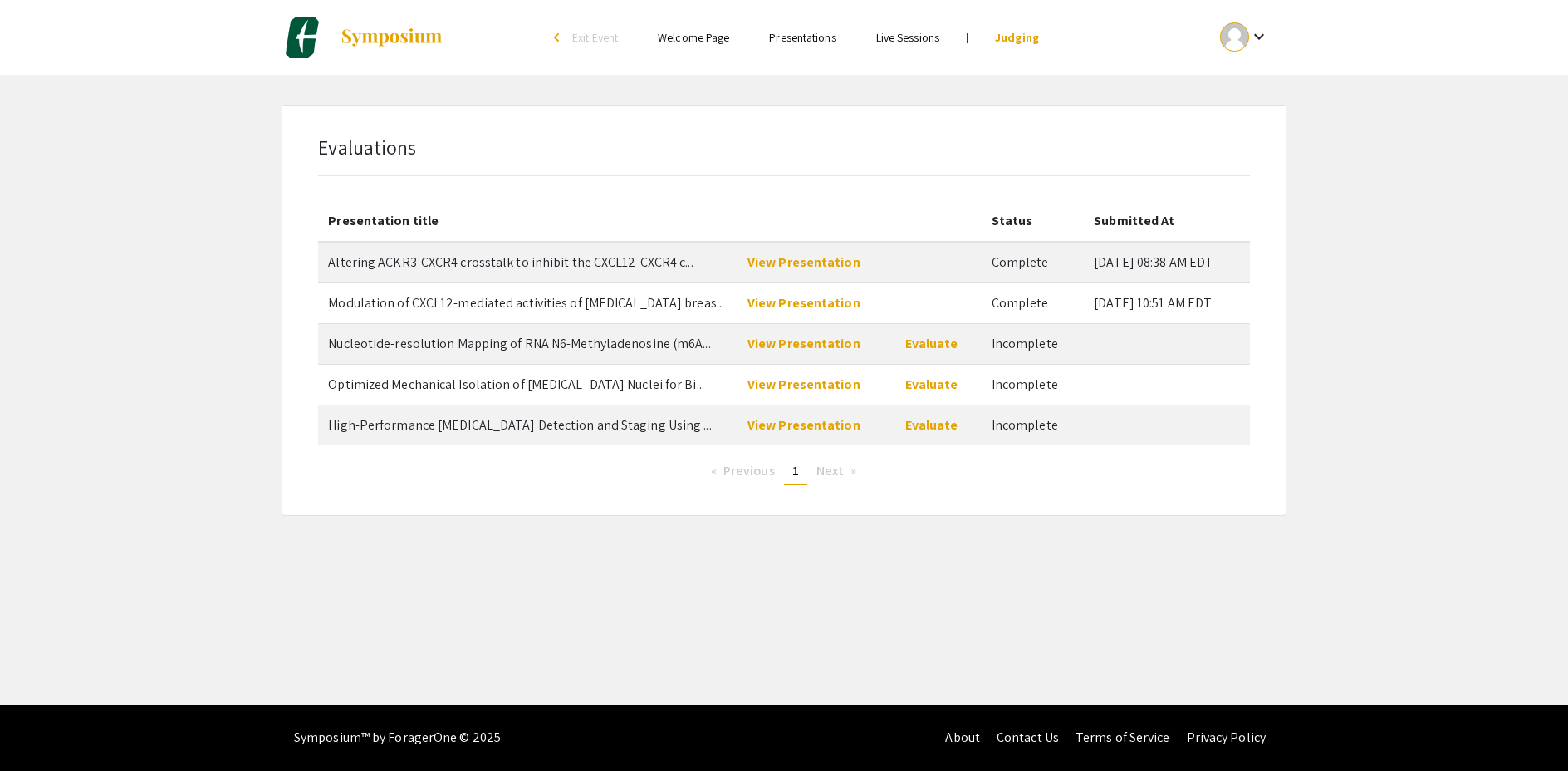
click at [923, 385] on link "Evaluate" at bounding box center [932, 383] width 53 height 17
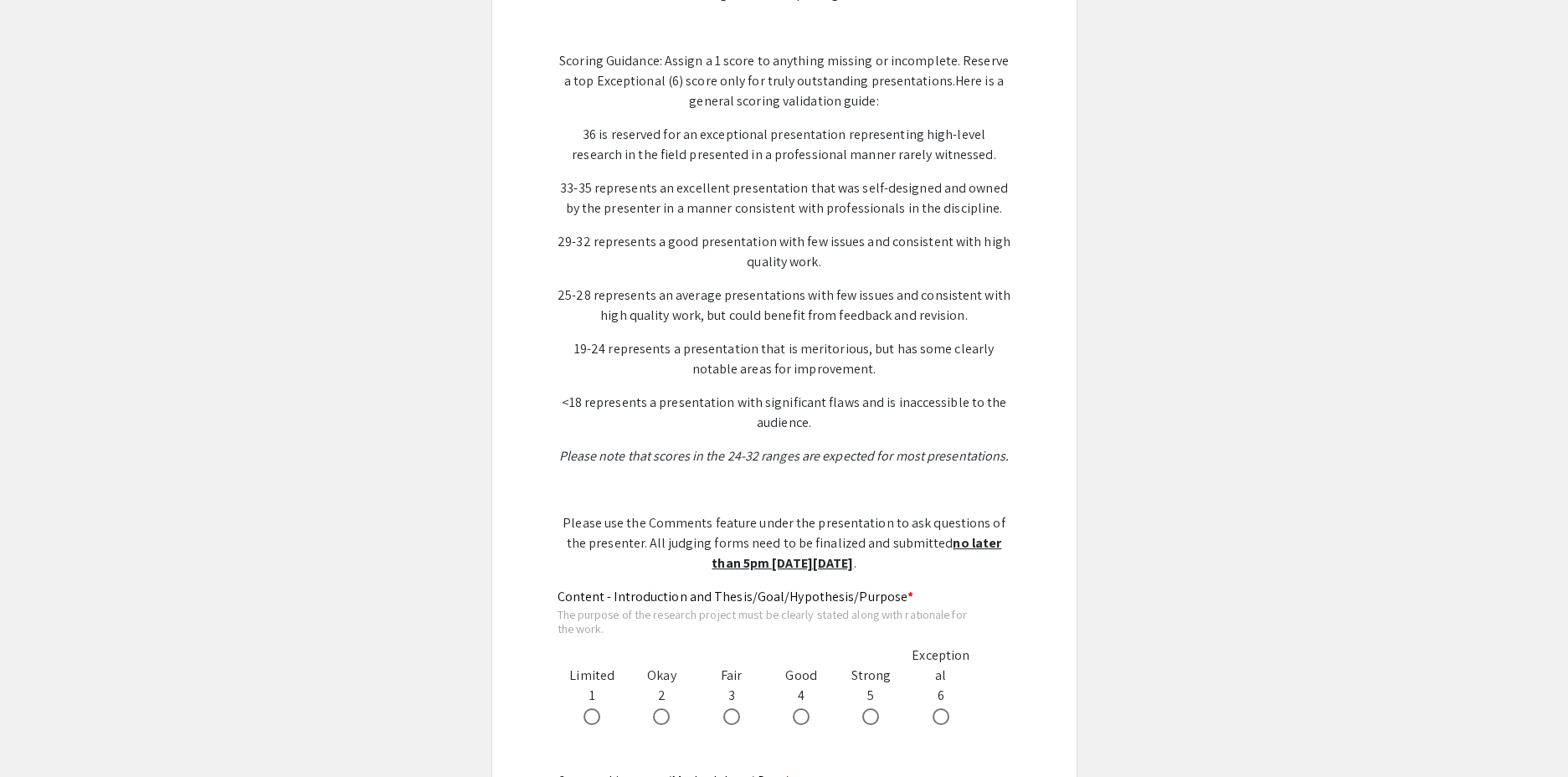
scroll to position [445, 0]
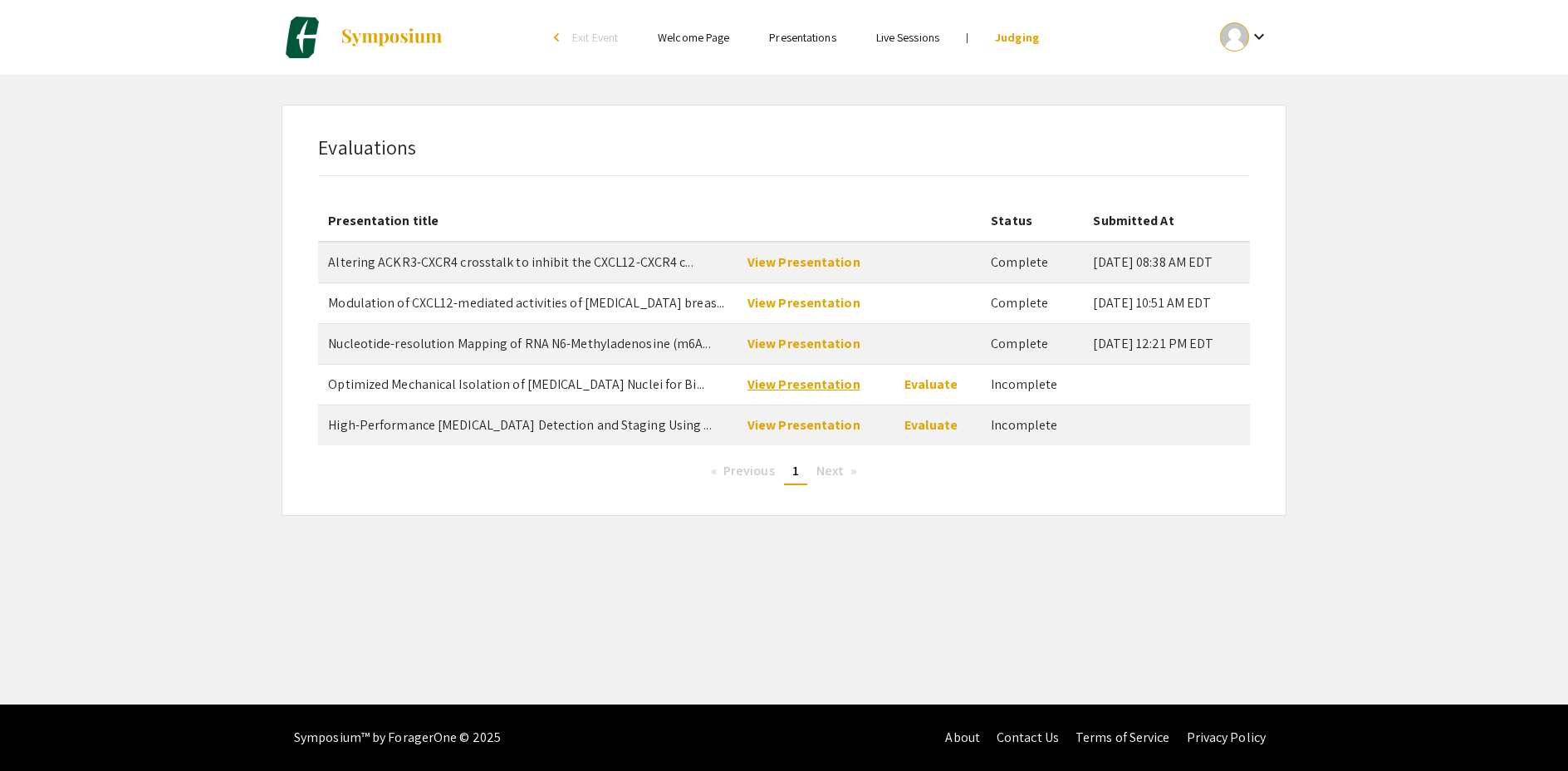
click at [797, 380] on link "View Presentation" at bounding box center [804, 383] width 113 height 17
click at [811, 424] on link "View Presentation" at bounding box center [804, 424] width 113 height 17
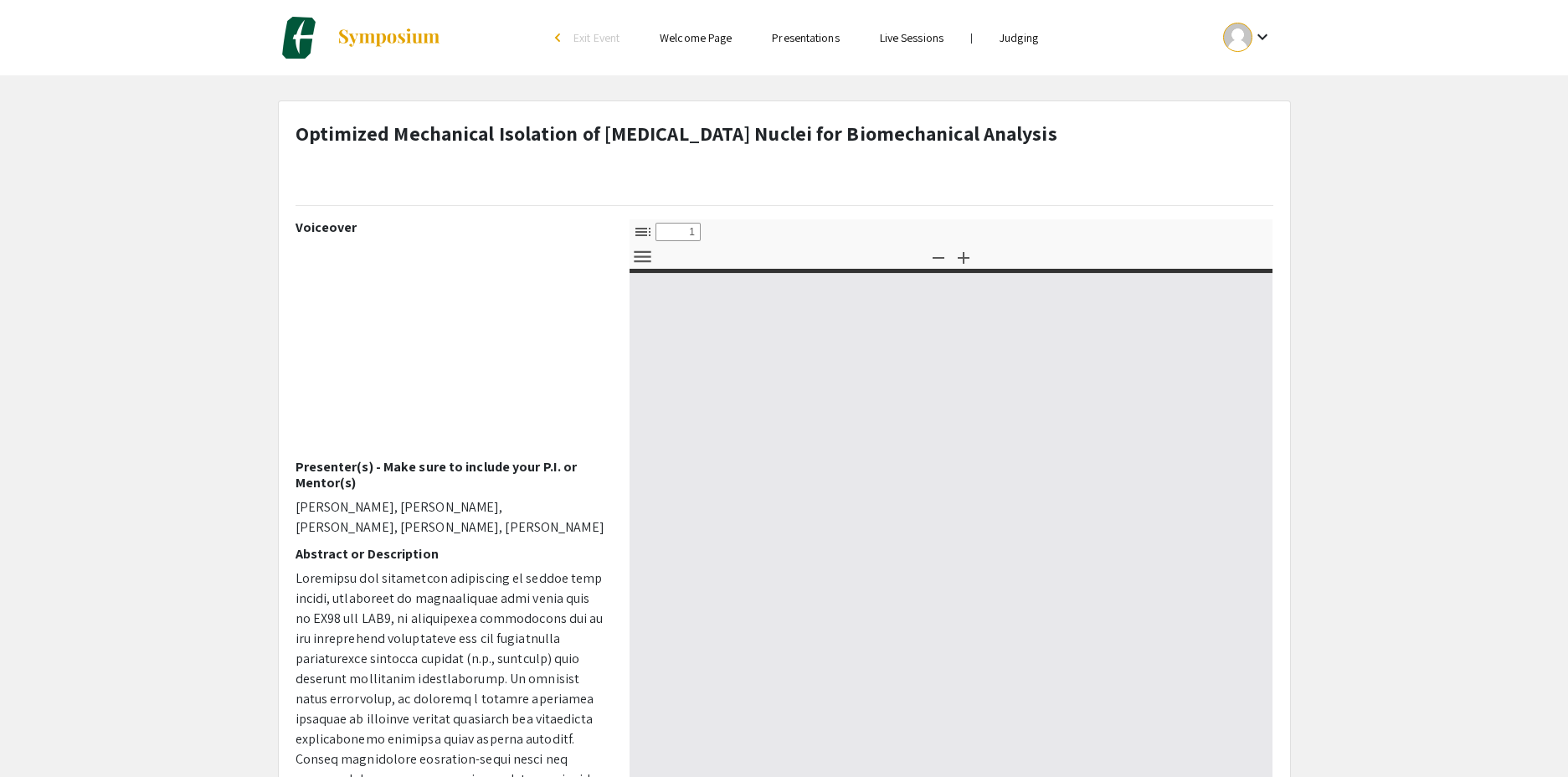
select select "custom"
type input "0"
select select "custom"
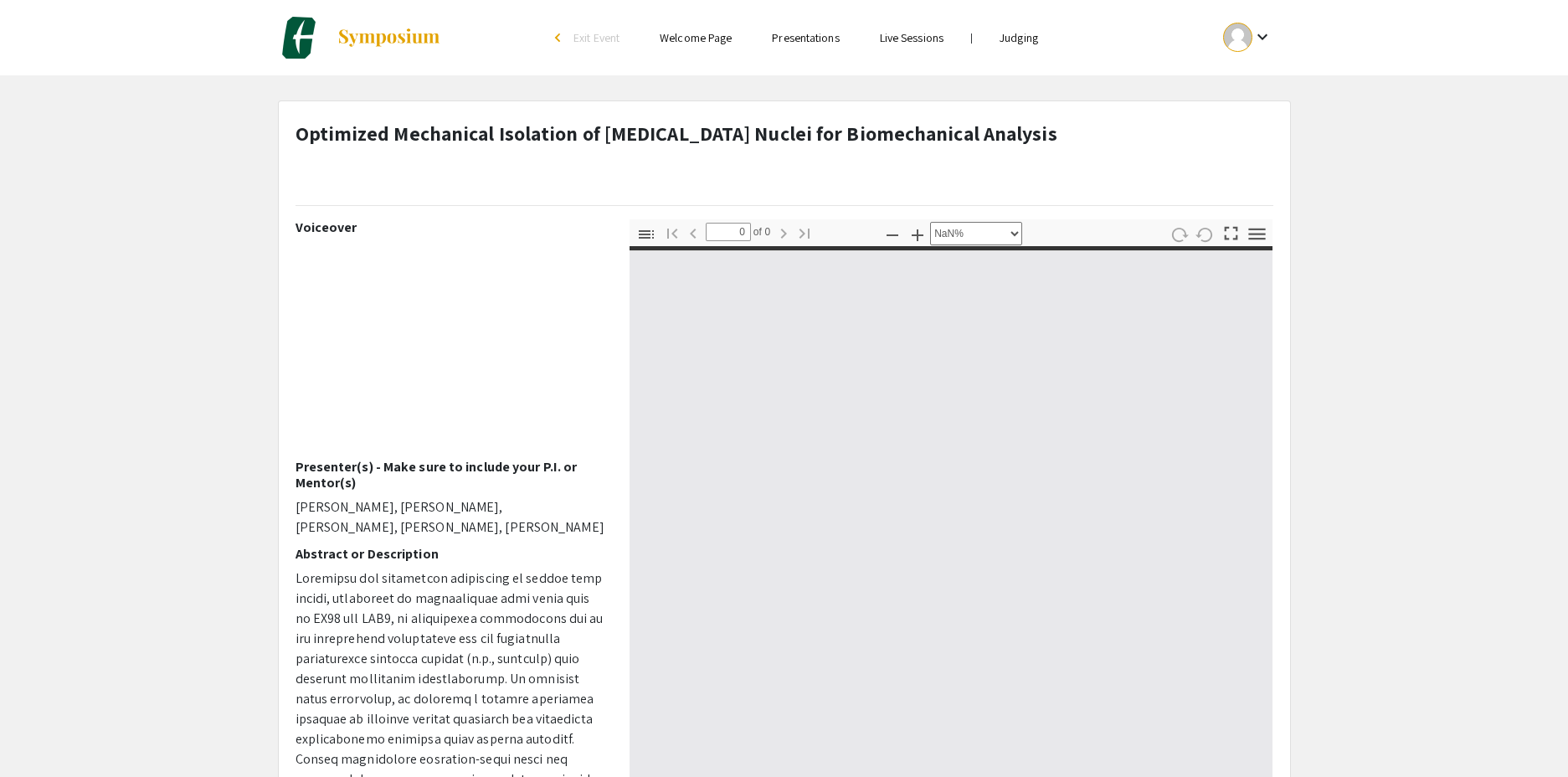
type input "1"
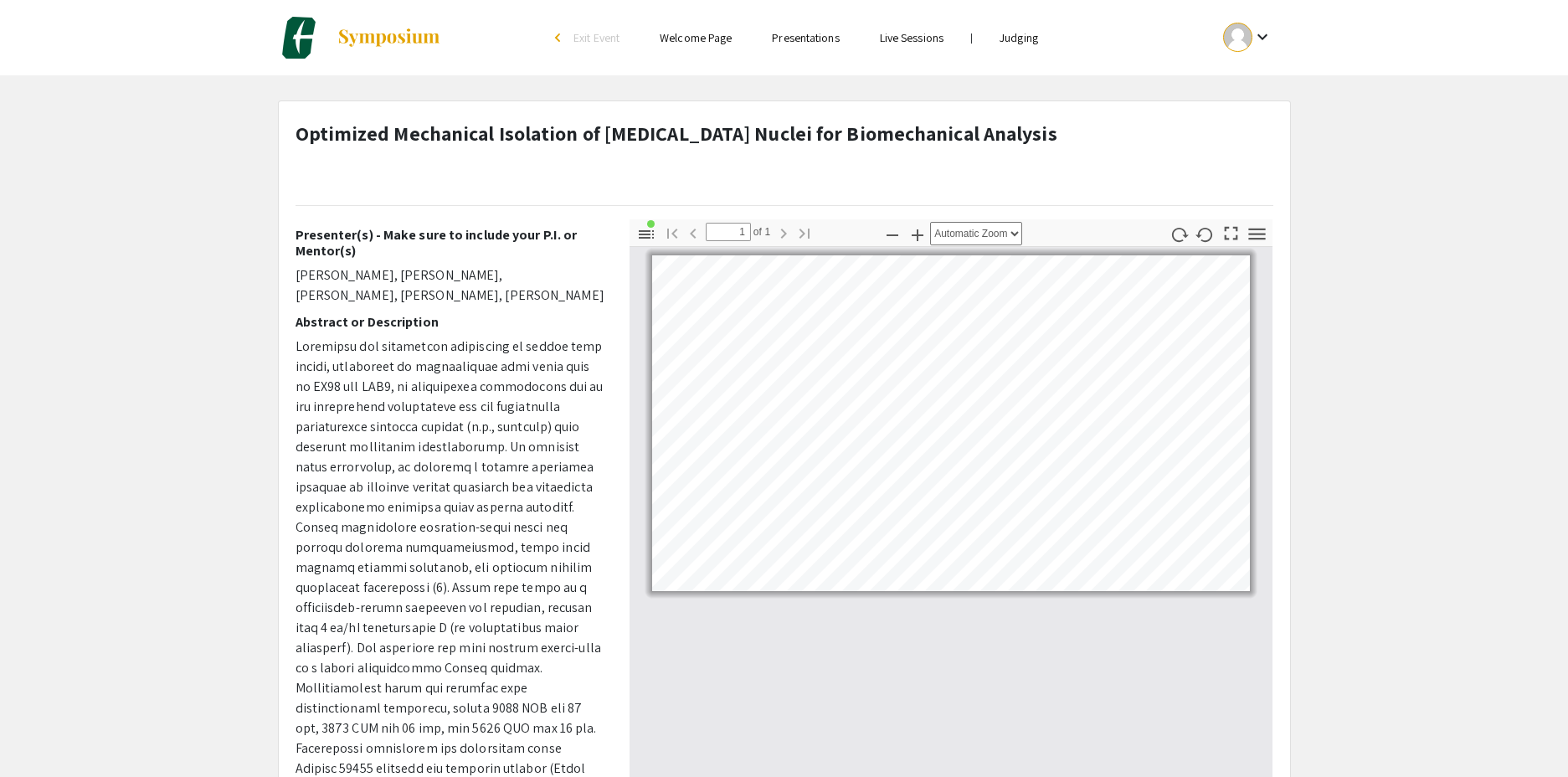
scroll to position [242, 0]
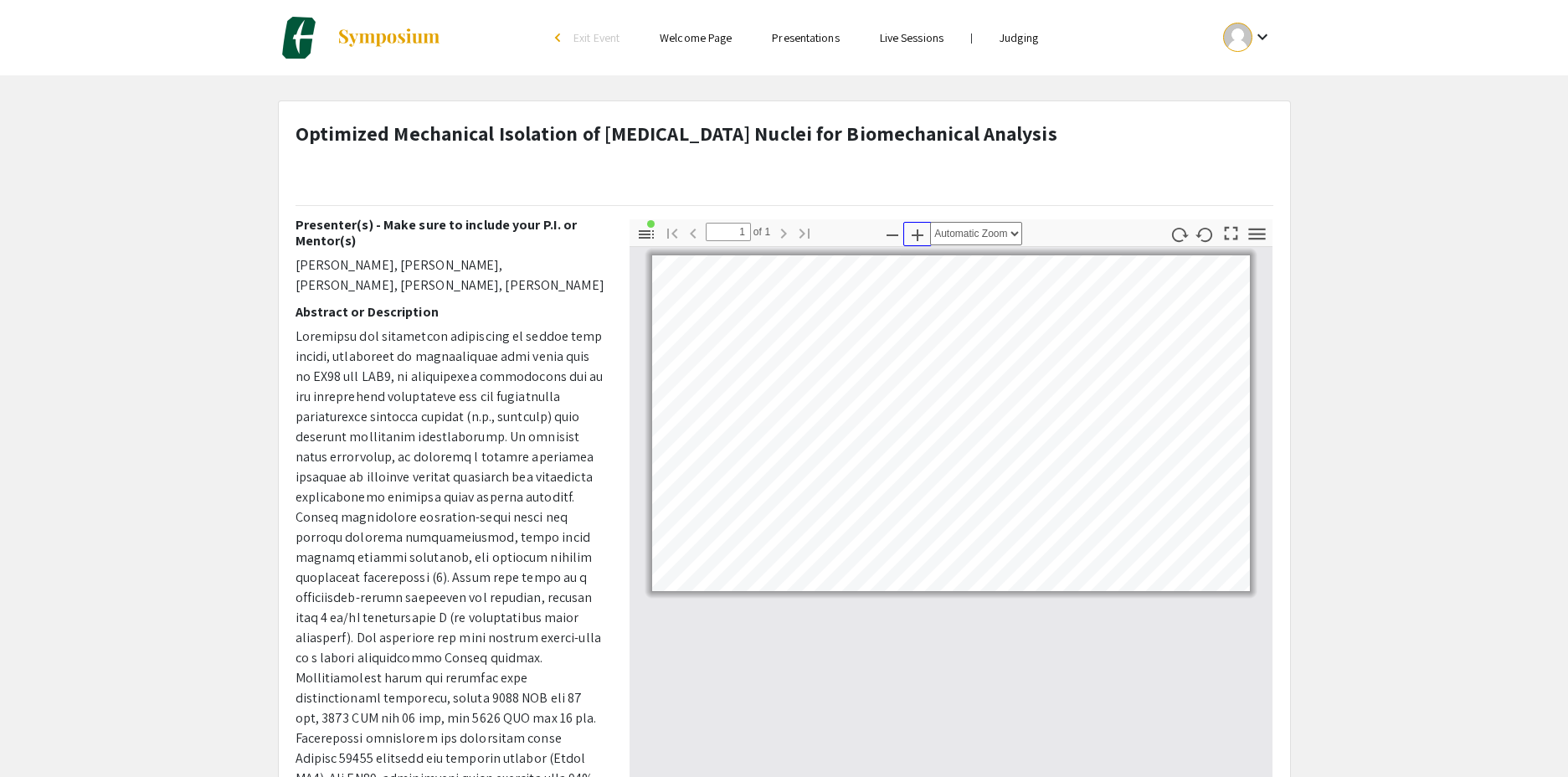
click at [915, 239] on icon "button" at bounding box center [917, 235] width 20 height 20
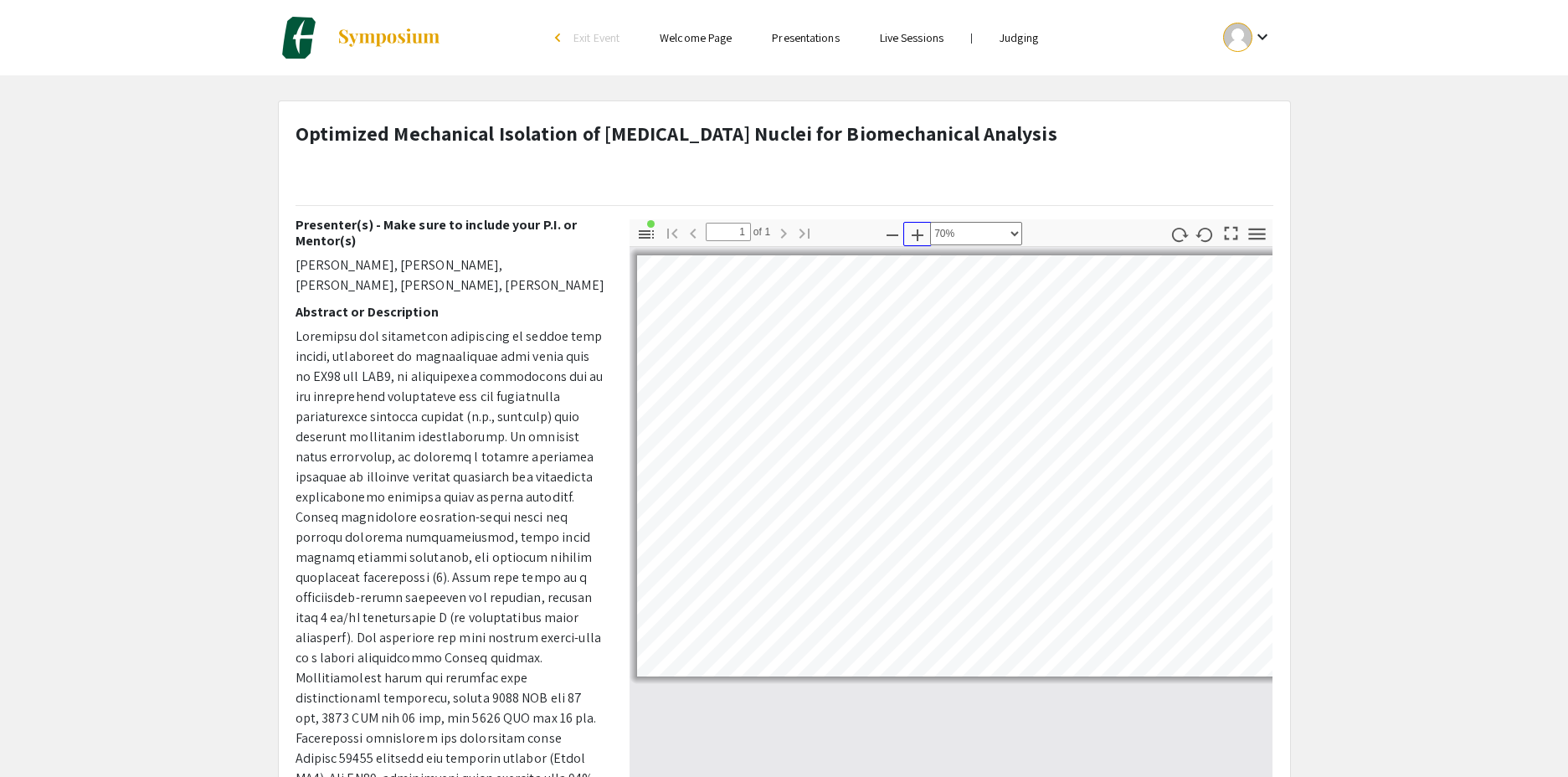
click at [915, 239] on icon "button" at bounding box center [917, 235] width 20 height 20
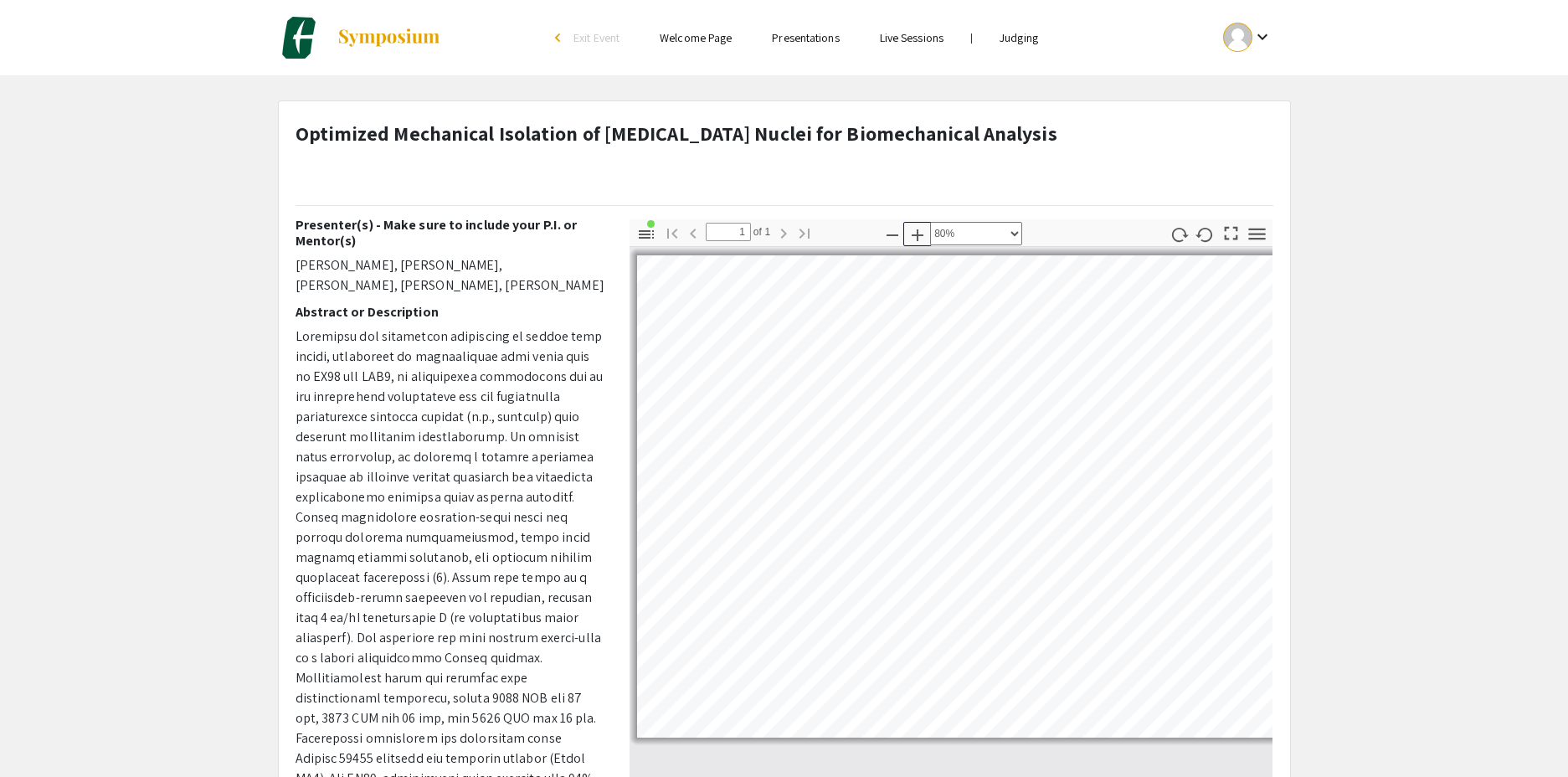
click at [915, 239] on icon "button" at bounding box center [917, 235] width 20 height 20
select select "custom"
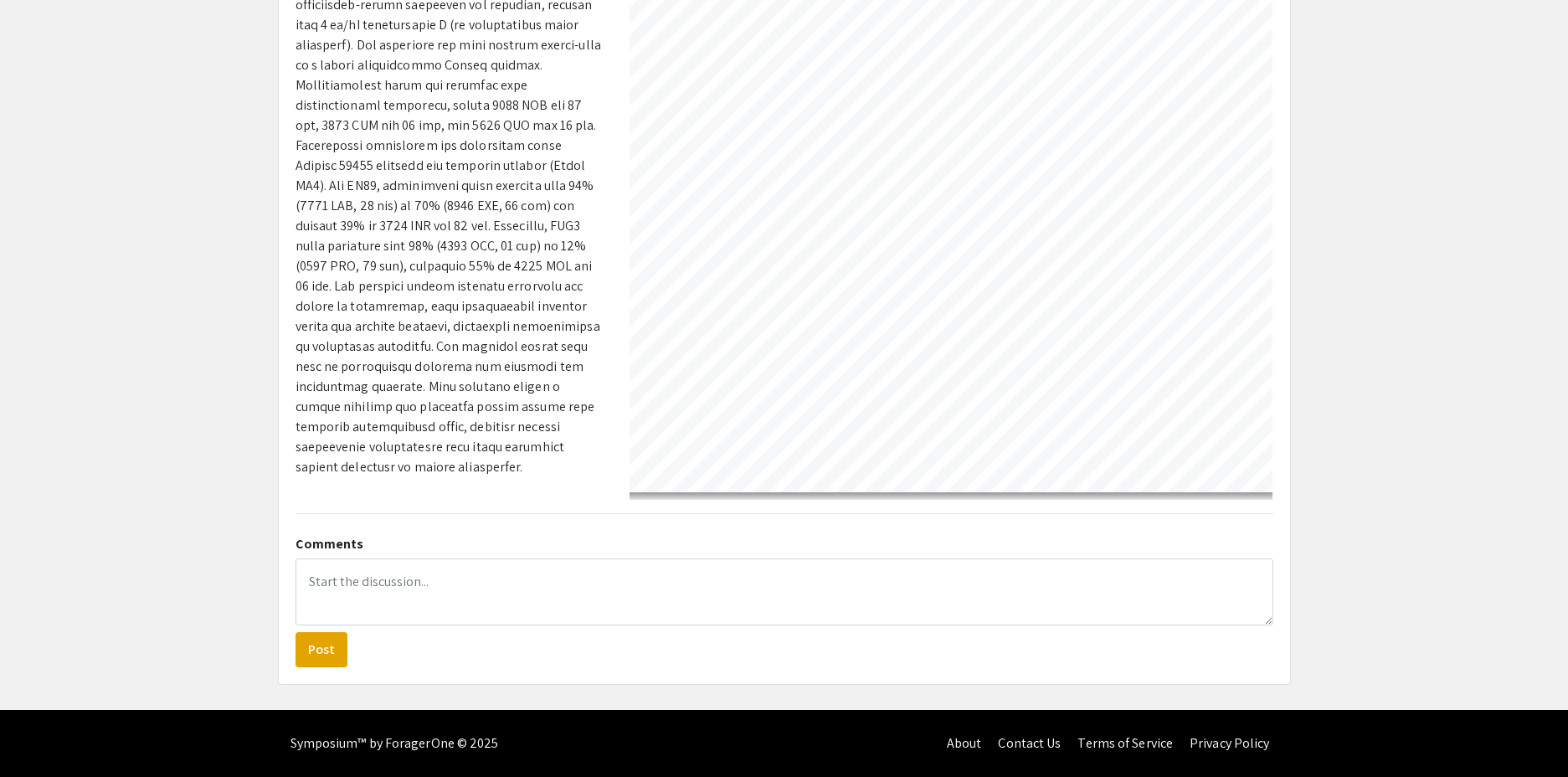
scroll to position [13, 349]
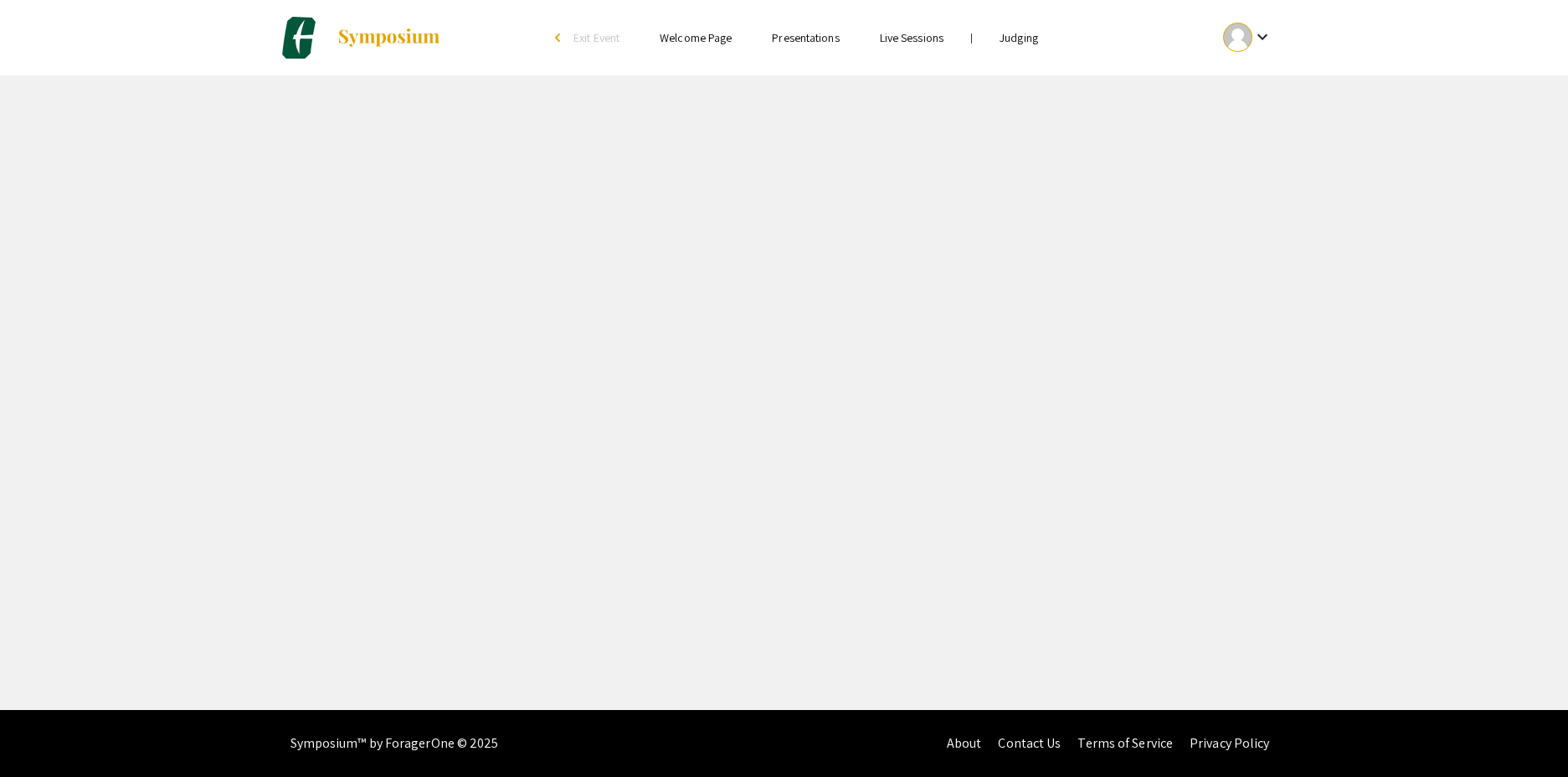
select select "custom"
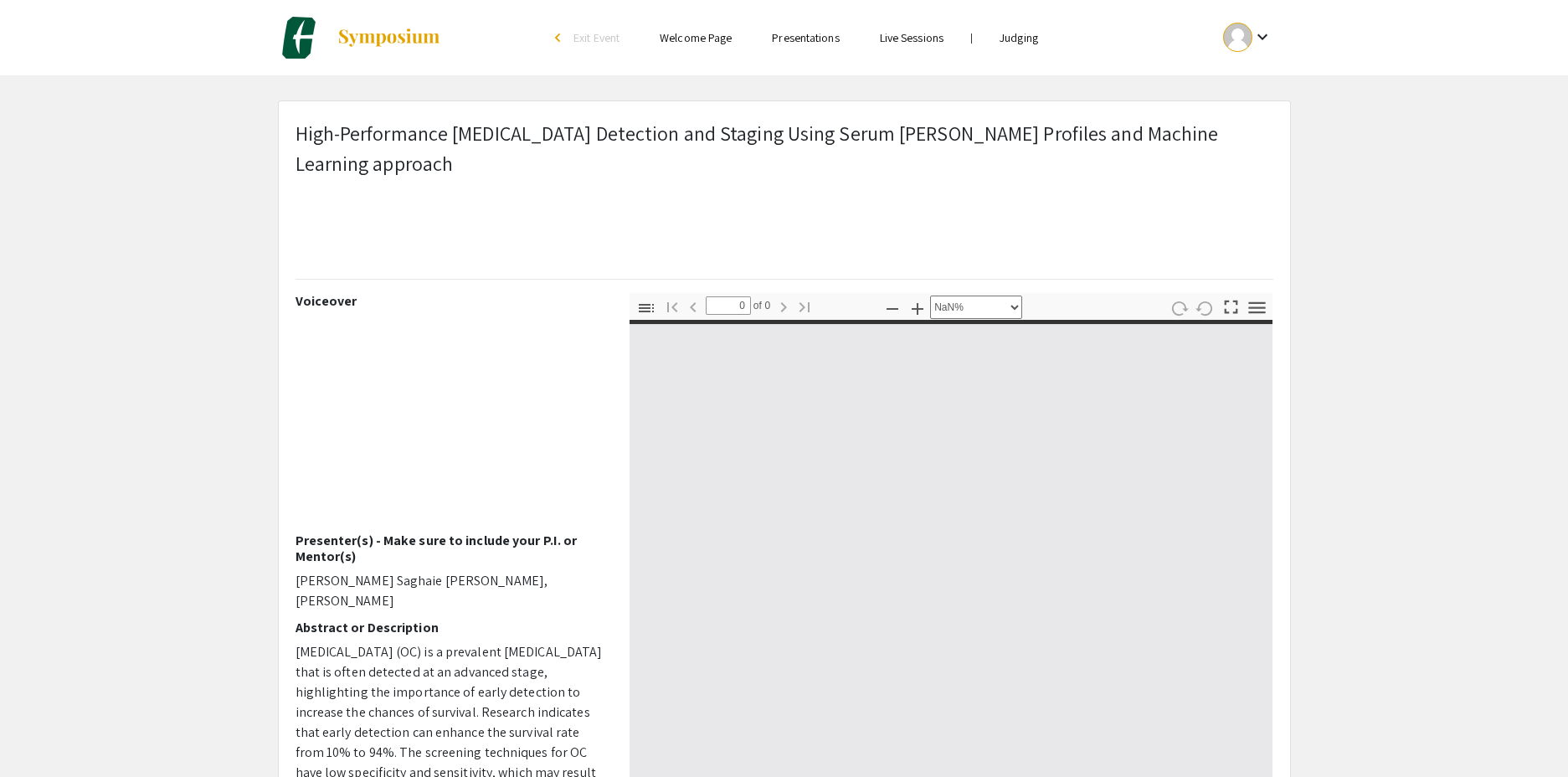
type input "1"
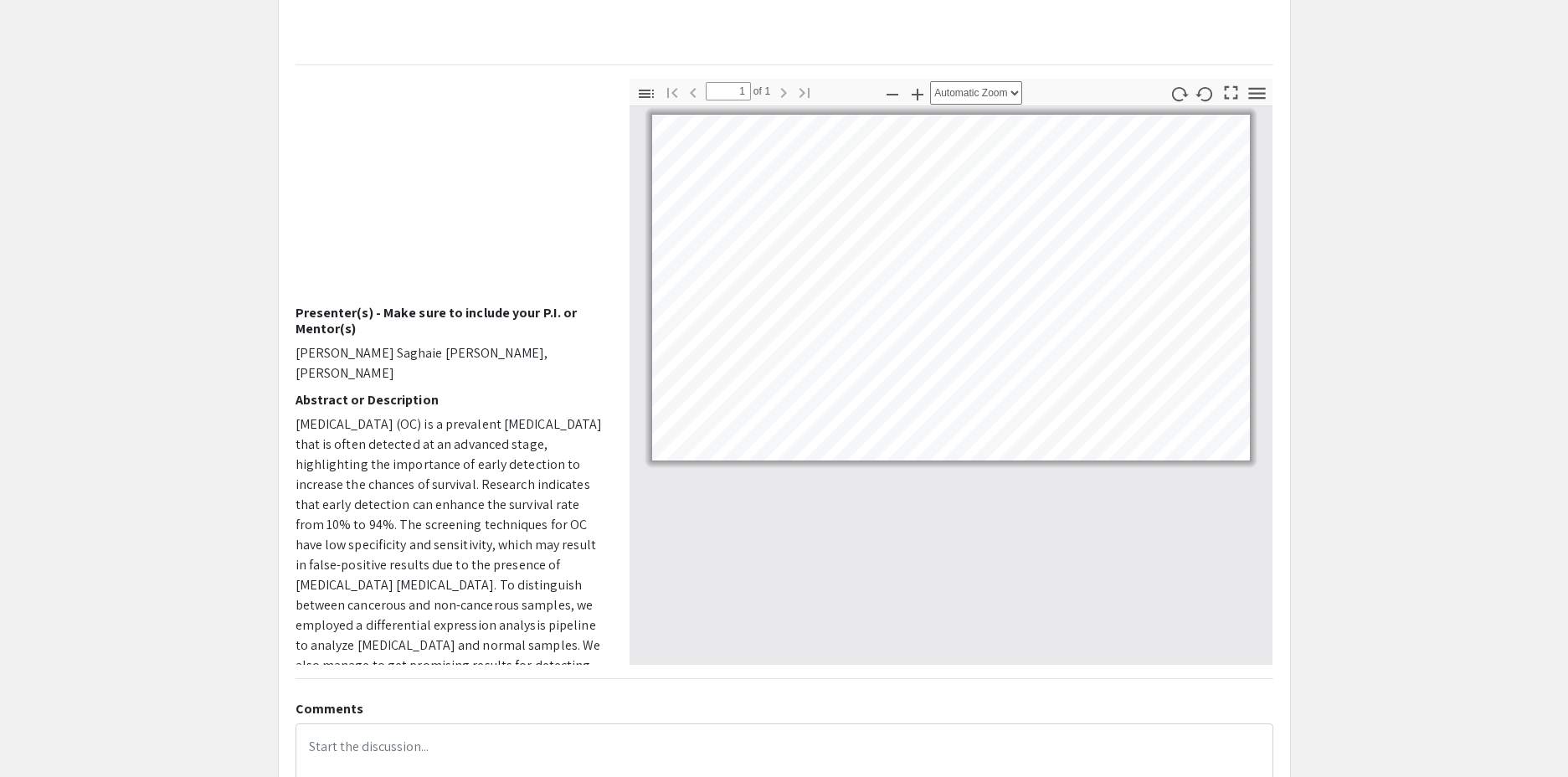
scroll to position [216, 0]
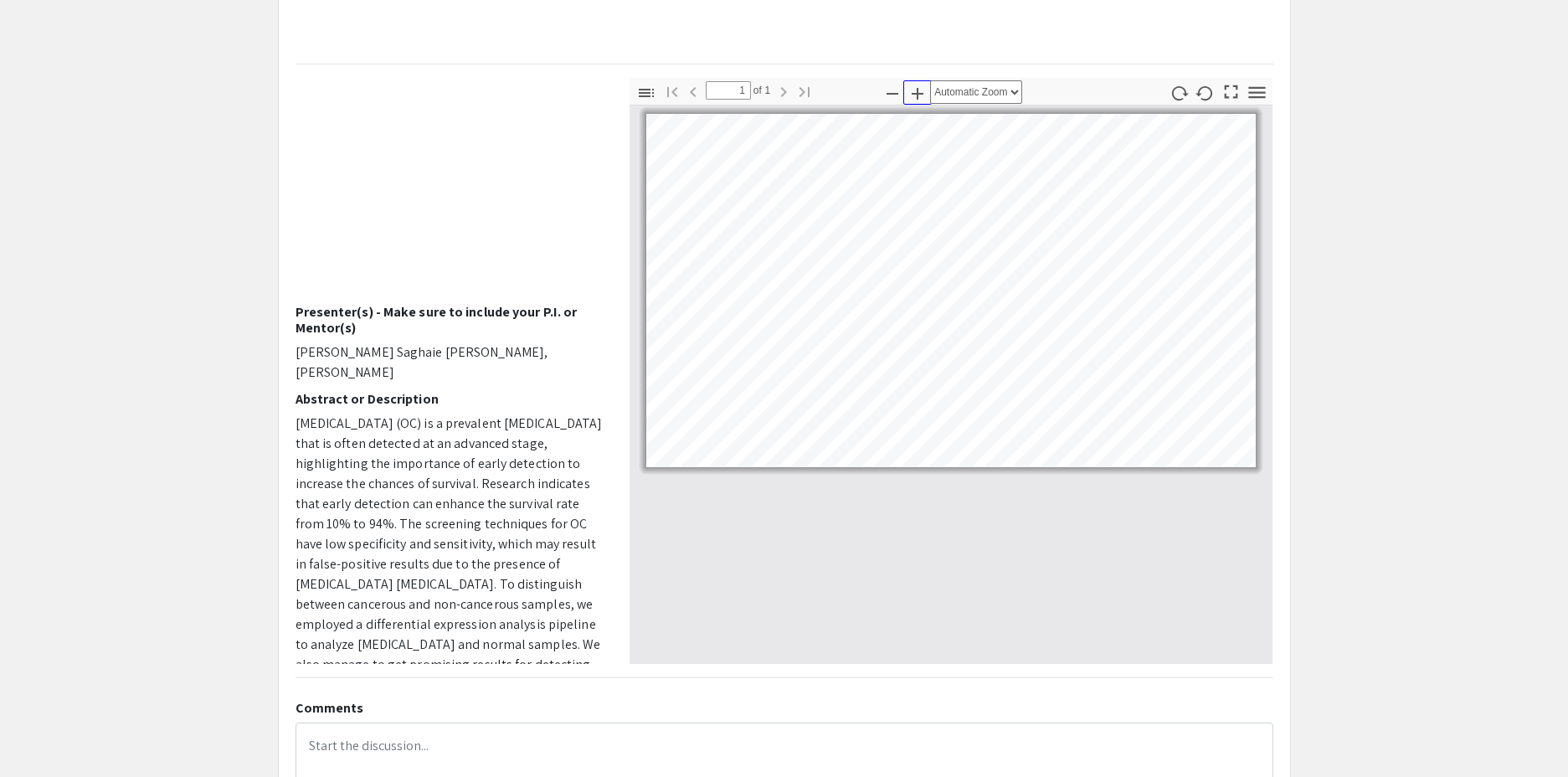
click at [917, 101] on icon "button" at bounding box center [917, 94] width 20 height 20
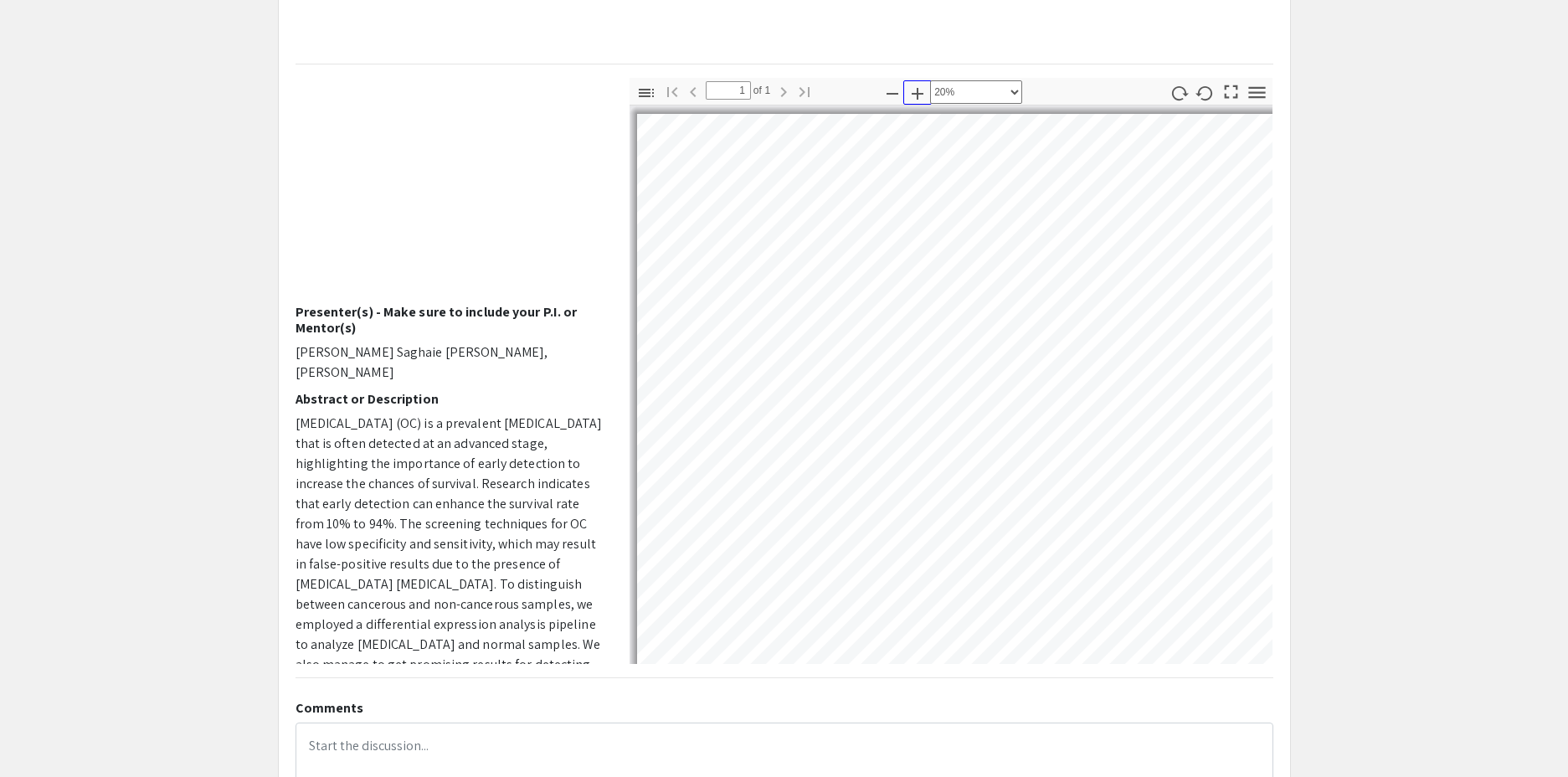
click at [917, 101] on icon "button" at bounding box center [917, 94] width 20 height 20
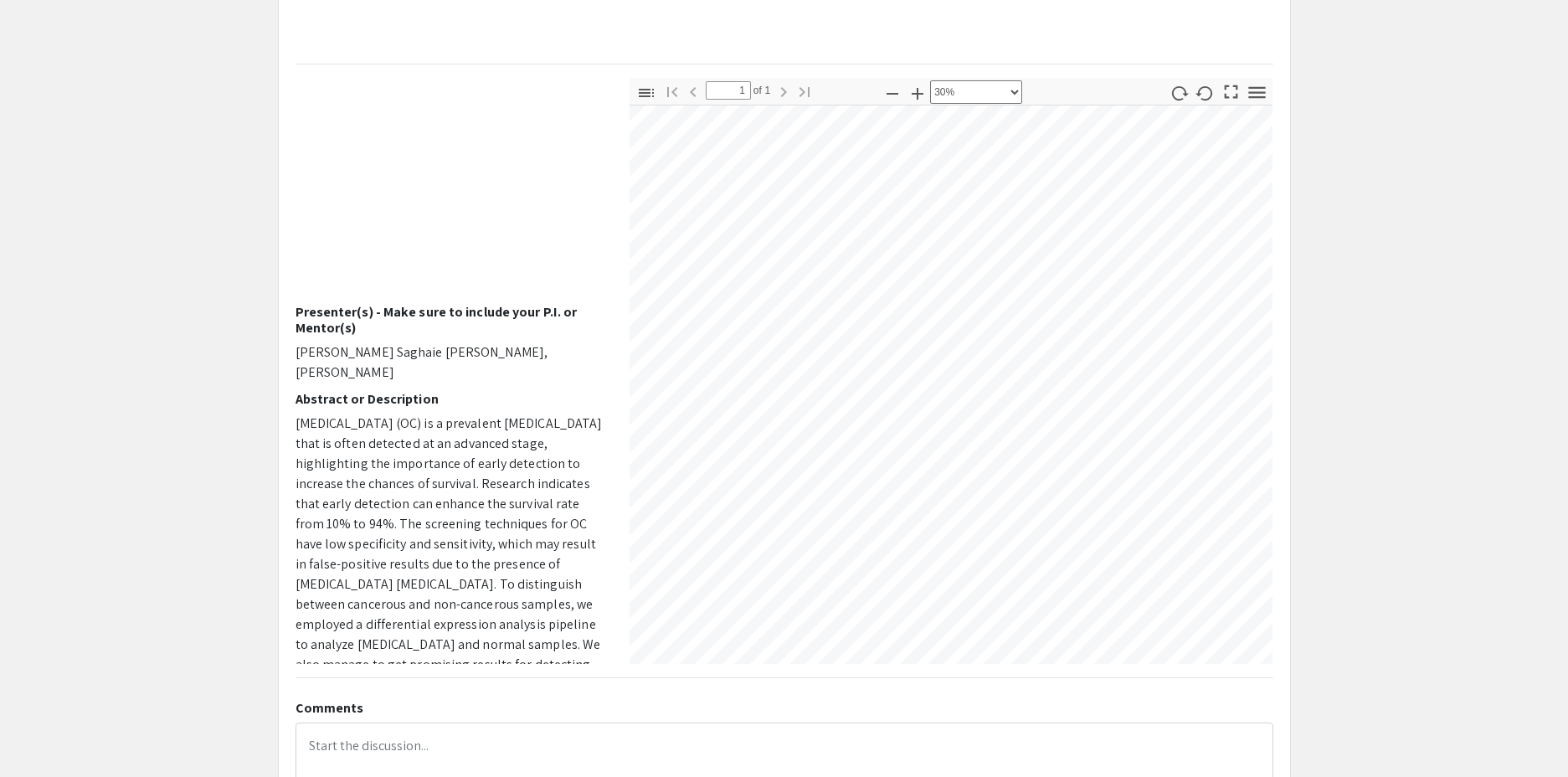
click at [579, 425] on div "Voiceover Presenter(s) - Make sure to include your P.I. or Mentor(s) Zahra Sagh…" at bounding box center [784, 371] width 1003 height 586
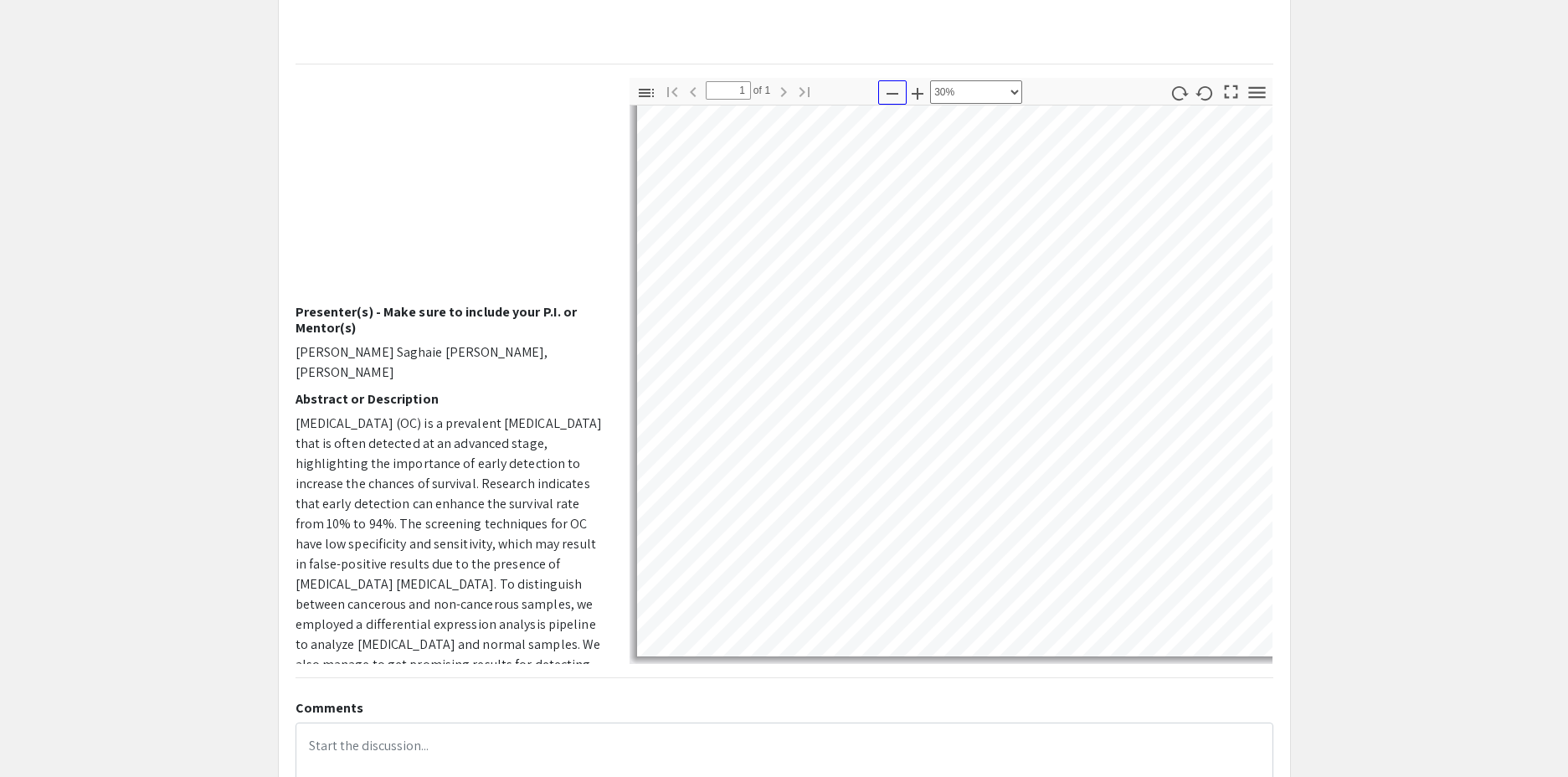
click at [894, 92] on icon "button" at bounding box center [893, 94] width 20 height 20
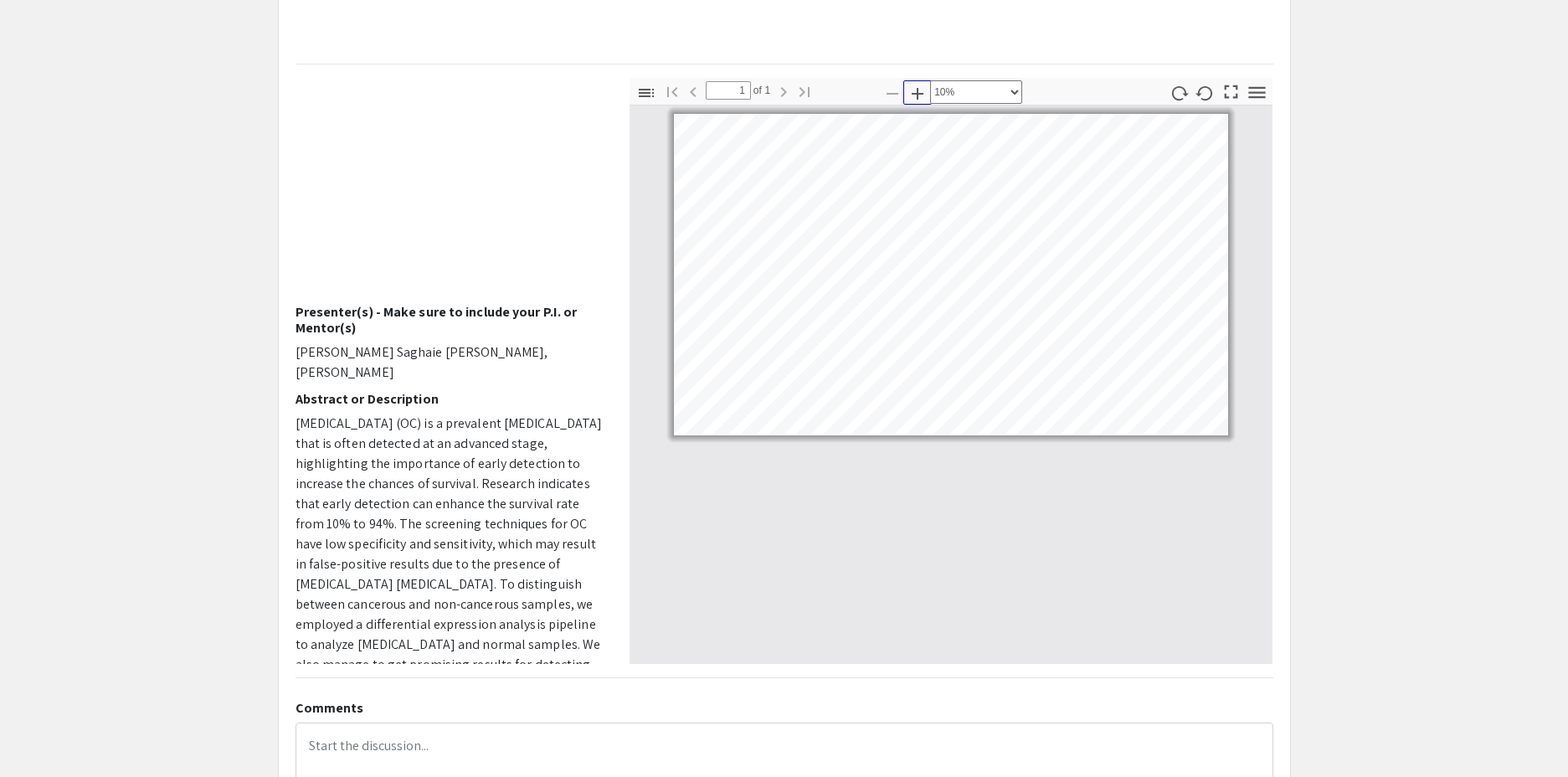
click at [921, 94] on icon "button" at bounding box center [917, 94] width 12 height 12
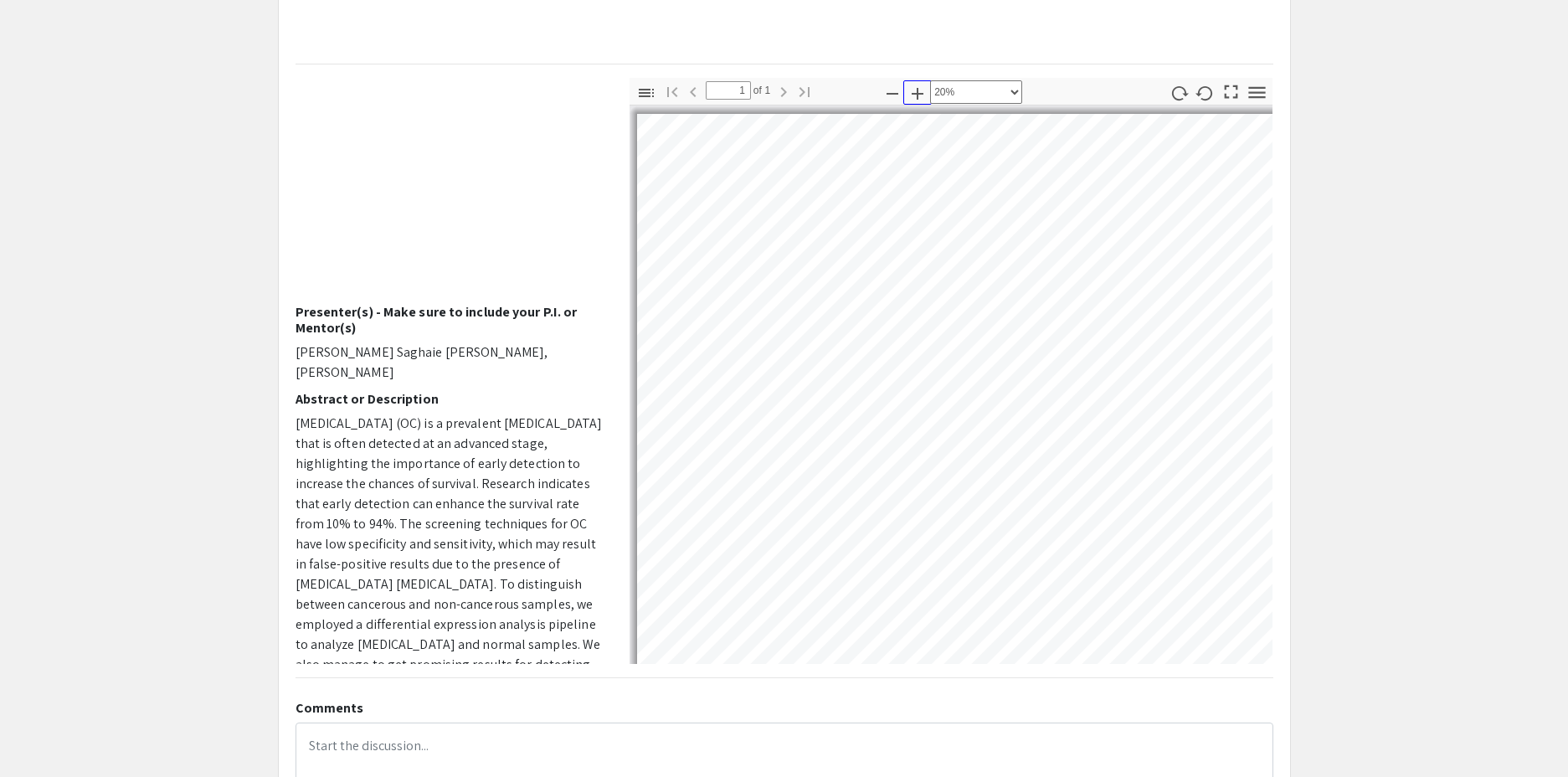
click at [921, 94] on icon "button" at bounding box center [917, 94] width 12 height 12
select select "custom"
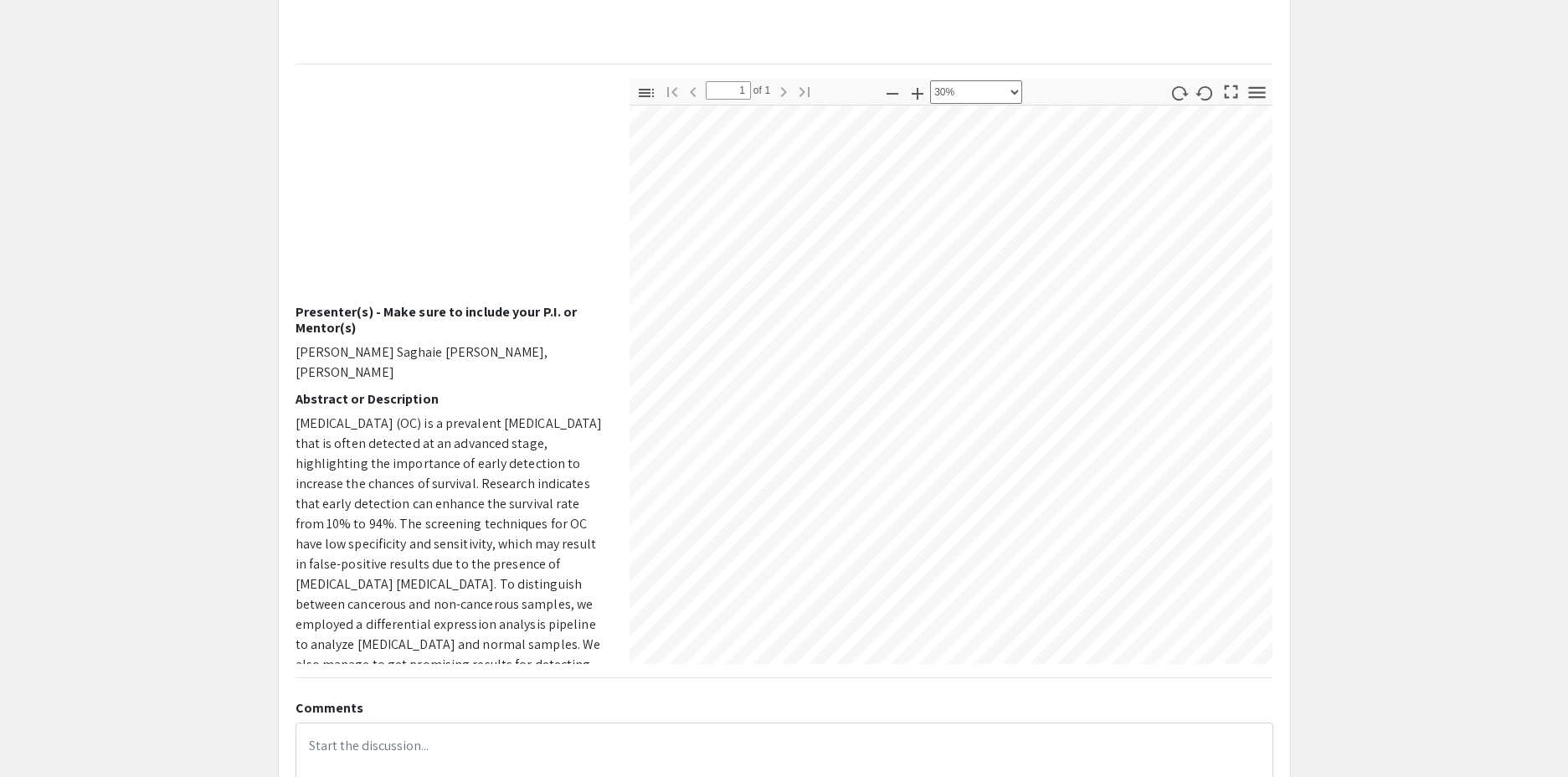
scroll to position [12, 956]
click at [1314, 387] on app-presentation "High-Performance Ovarian Cancer Detection and Staging Using Serum miRNA Profile…" at bounding box center [784, 367] width 1568 height 963
click at [557, 353] on p "Zahra Saghaie Dehkordi, Taghi Mostafavi" at bounding box center [450, 362] width 309 height 40
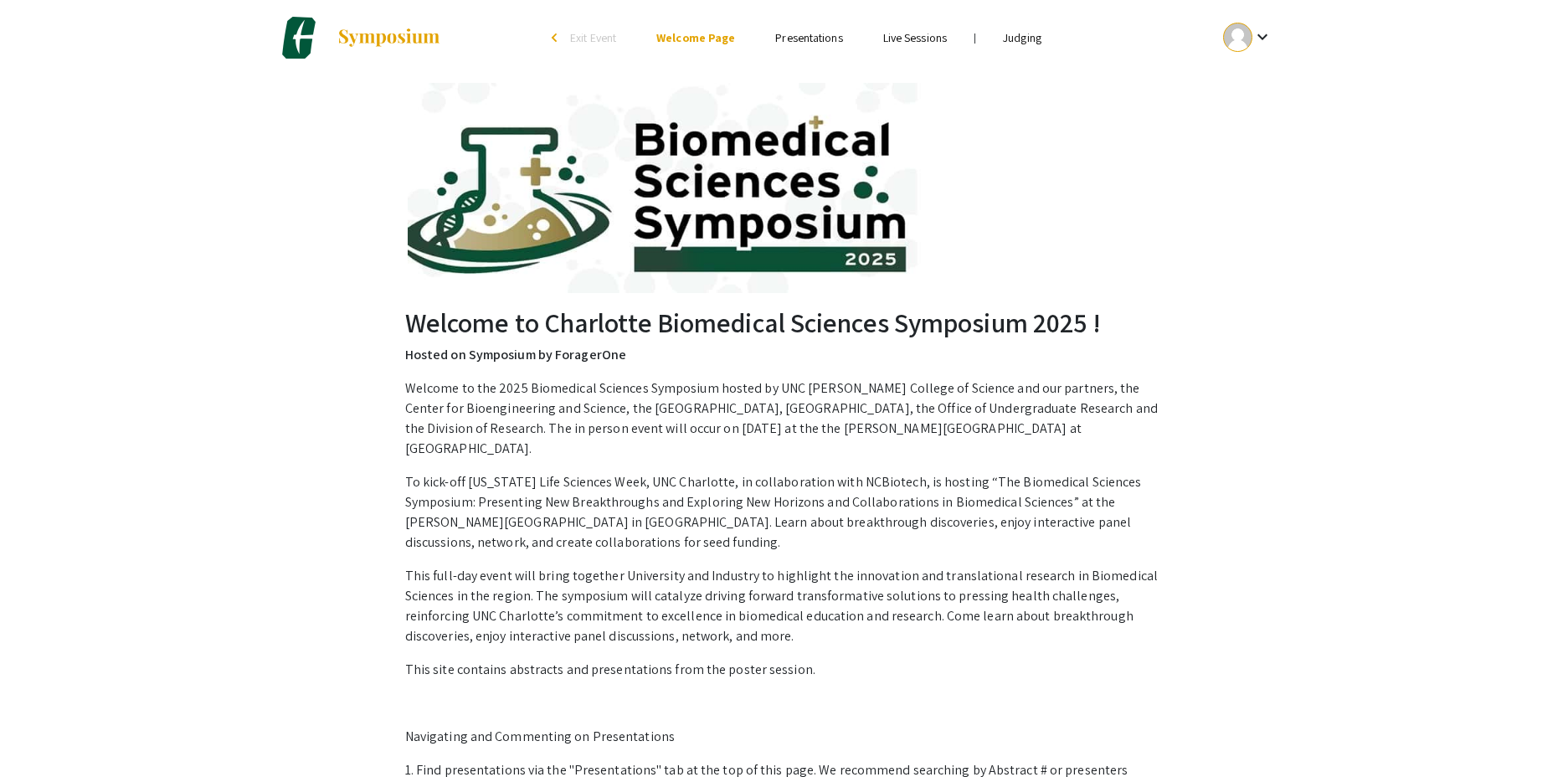
click at [1011, 43] on link "Judging" at bounding box center [1022, 38] width 39 height 15
